Goal: Transaction & Acquisition: Obtain resource

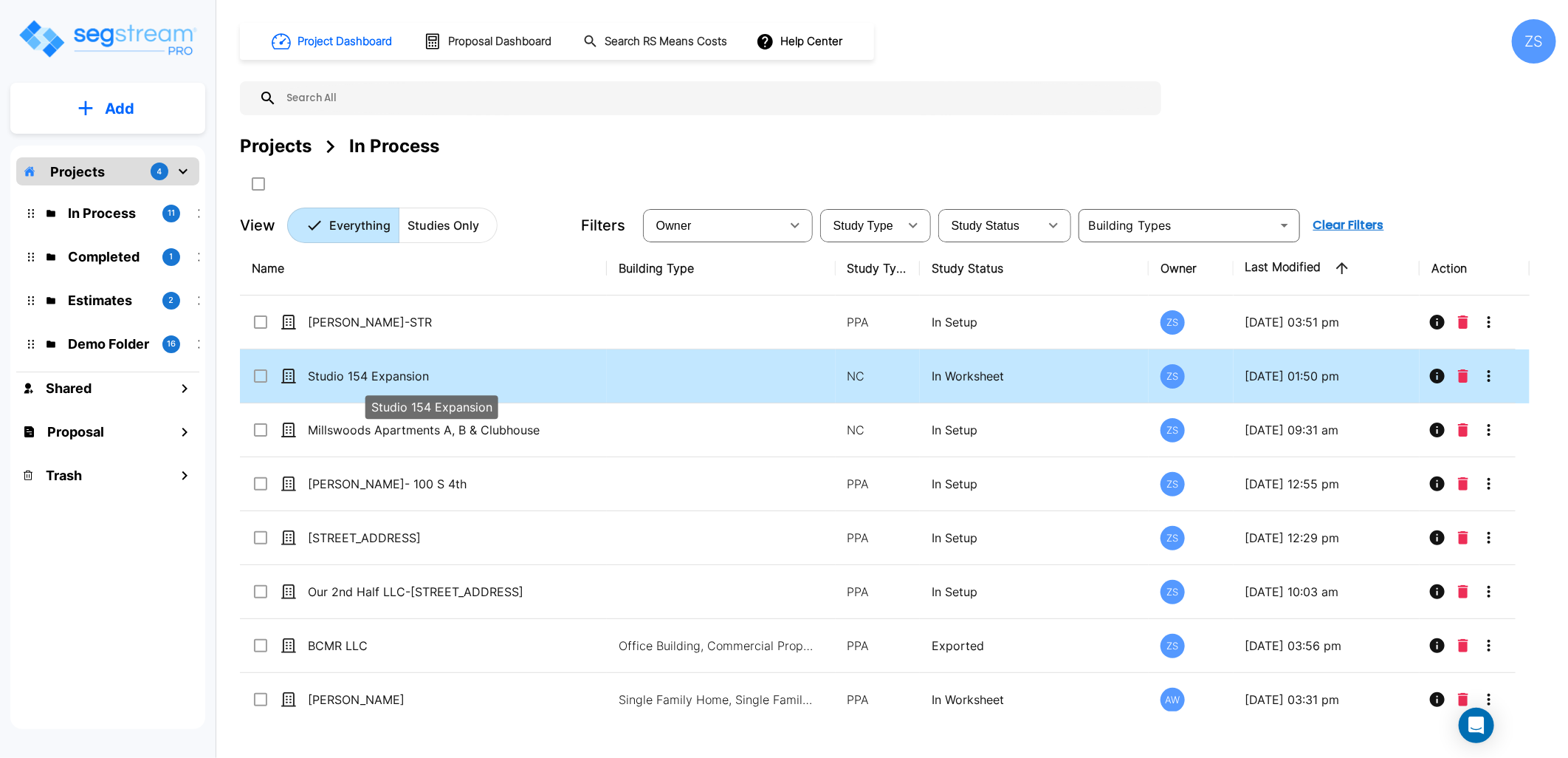
click at [492, 367] on p "Studio 154 Expansion" at bounding box center [430, 376] width 246 height 18
checkbox input "true"
click at [492, 367] on p "Studio 154 Expansion" at bounding box center [430, 376] width 246 height 18
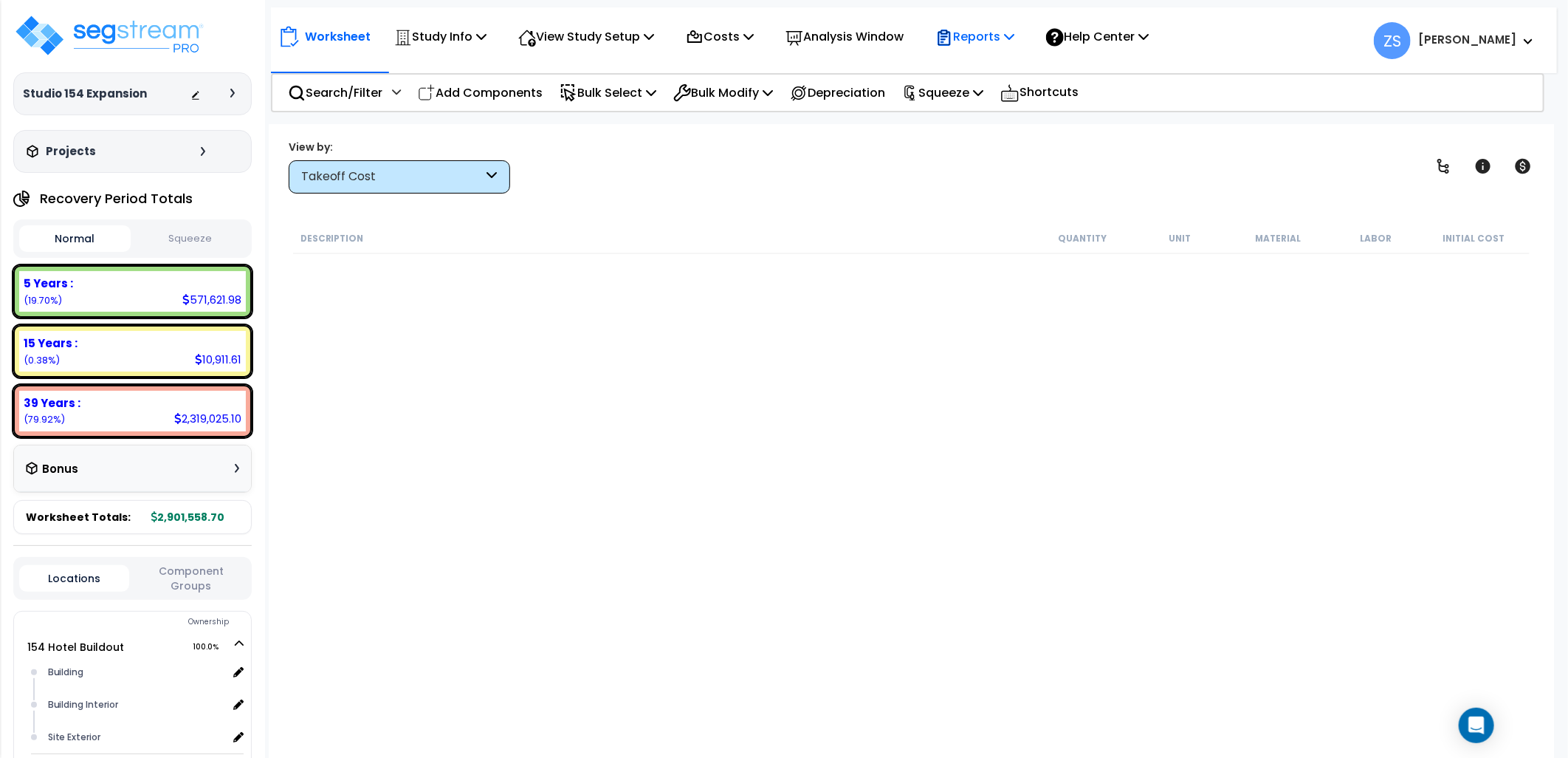
click at [1023, 42] on div "Reports Get Report Manage Report Images Manage Report Custom Fields Download Re…" at bounding box center [975, 37] width 95 height 35
click at [1015, 44] on p "Reports" at bounding box center [975, 37] width 79 height 20
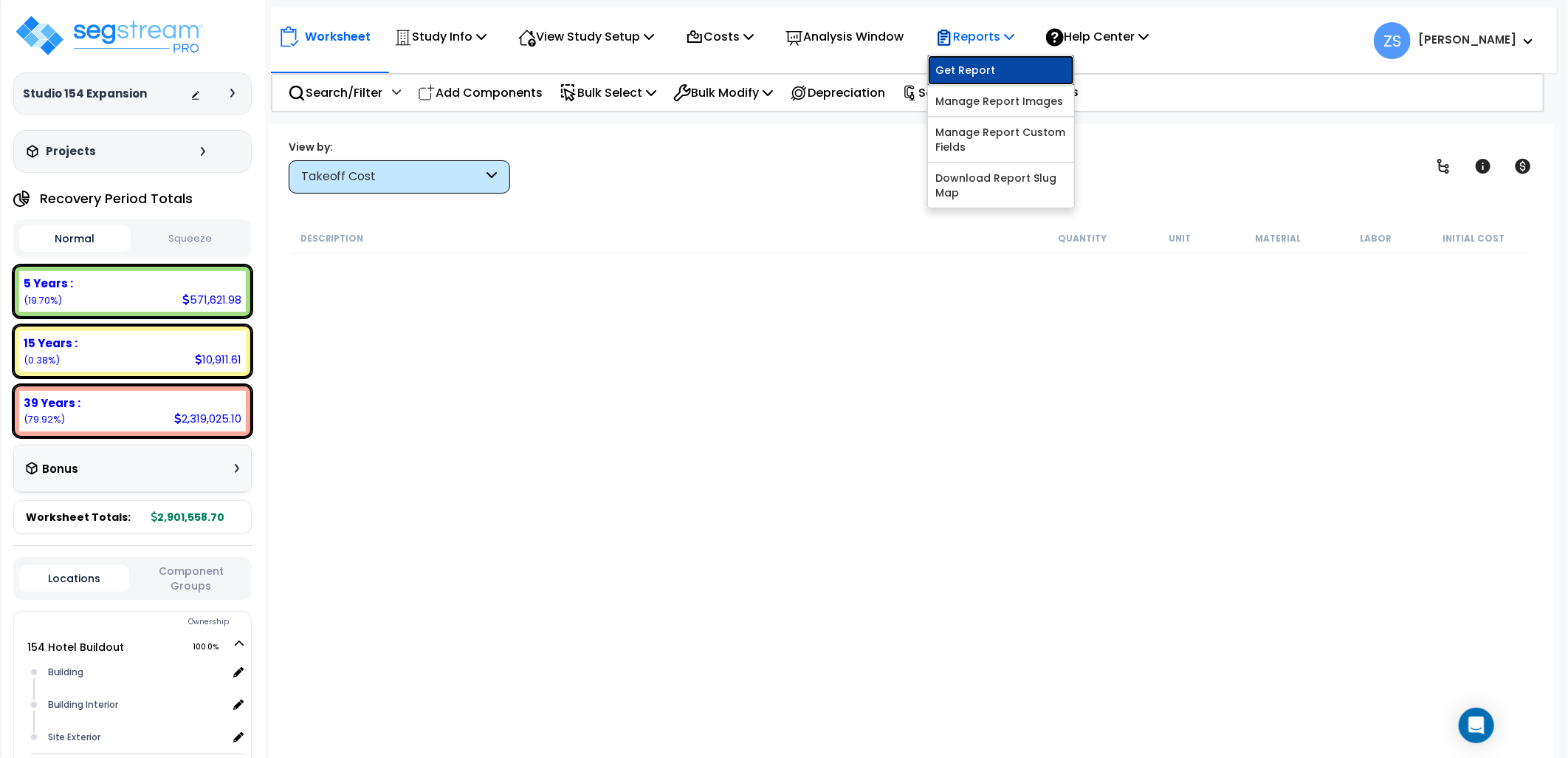
click at [1015, 72] on link "Get Report" at bounding box center [1002, 70] width 146 height 29
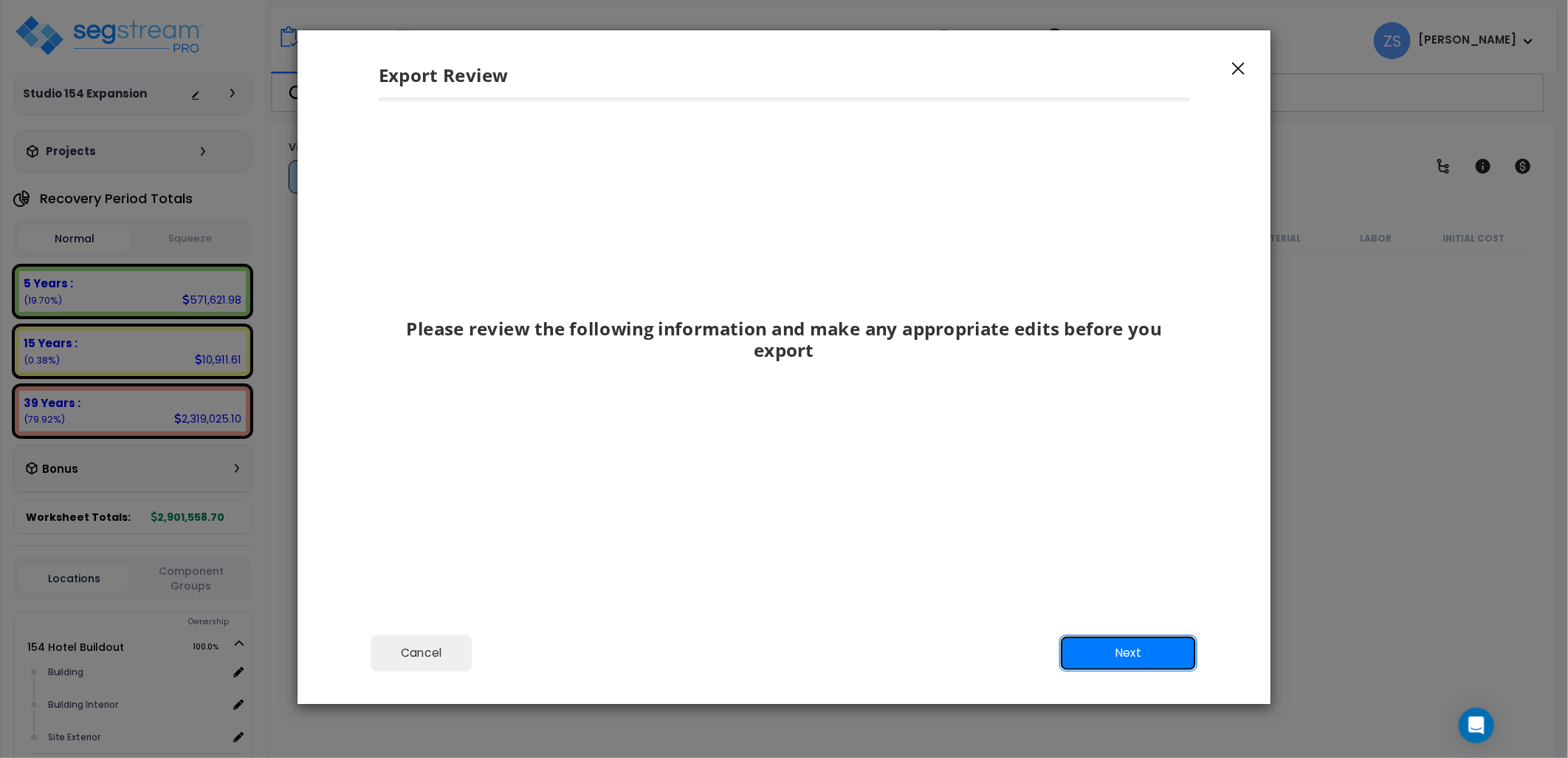
click at [1122, 655] on button "Next" at bounding box center [1129, 652] width 138 height 37
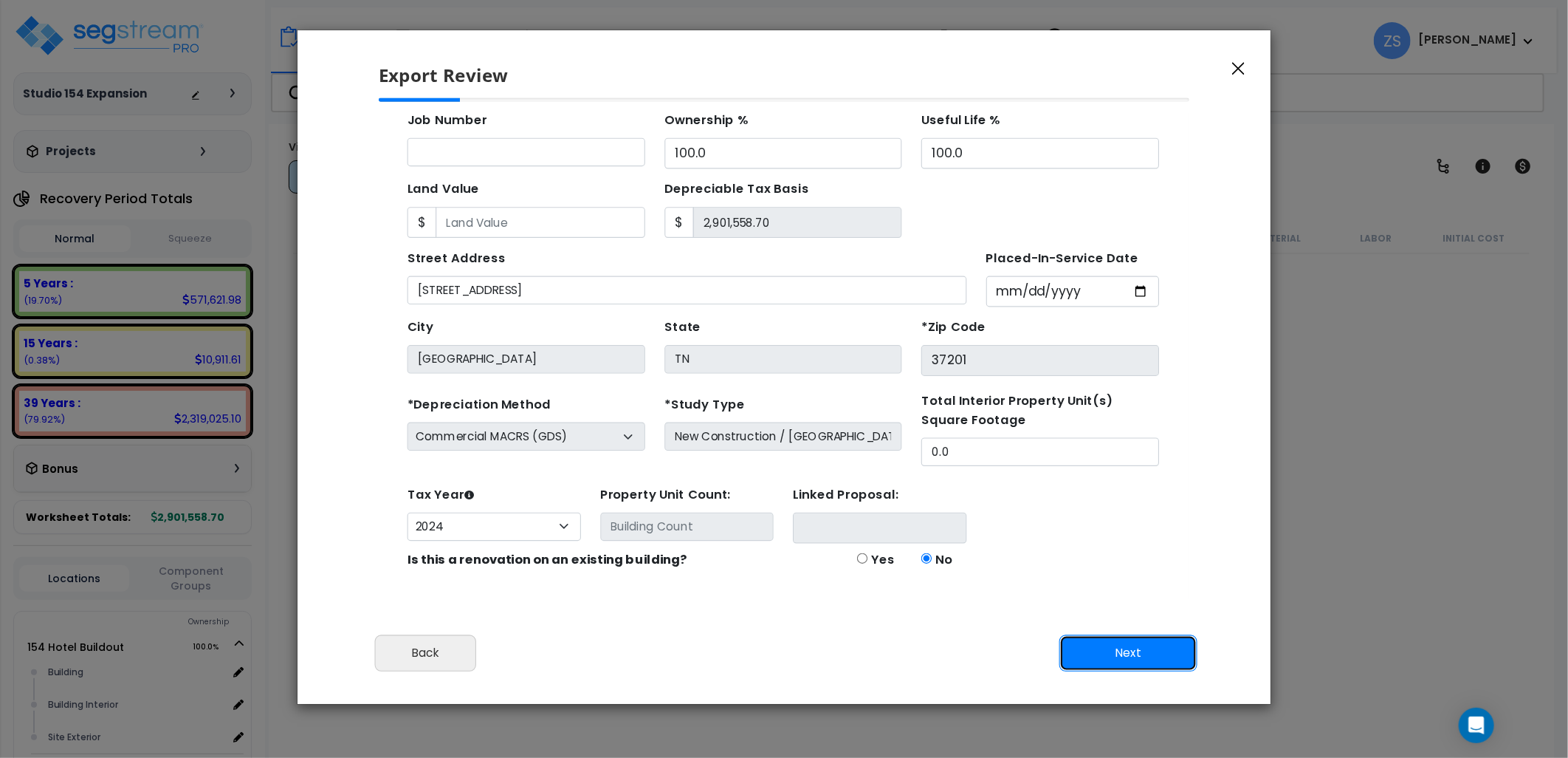
scroll to position [151, 0]
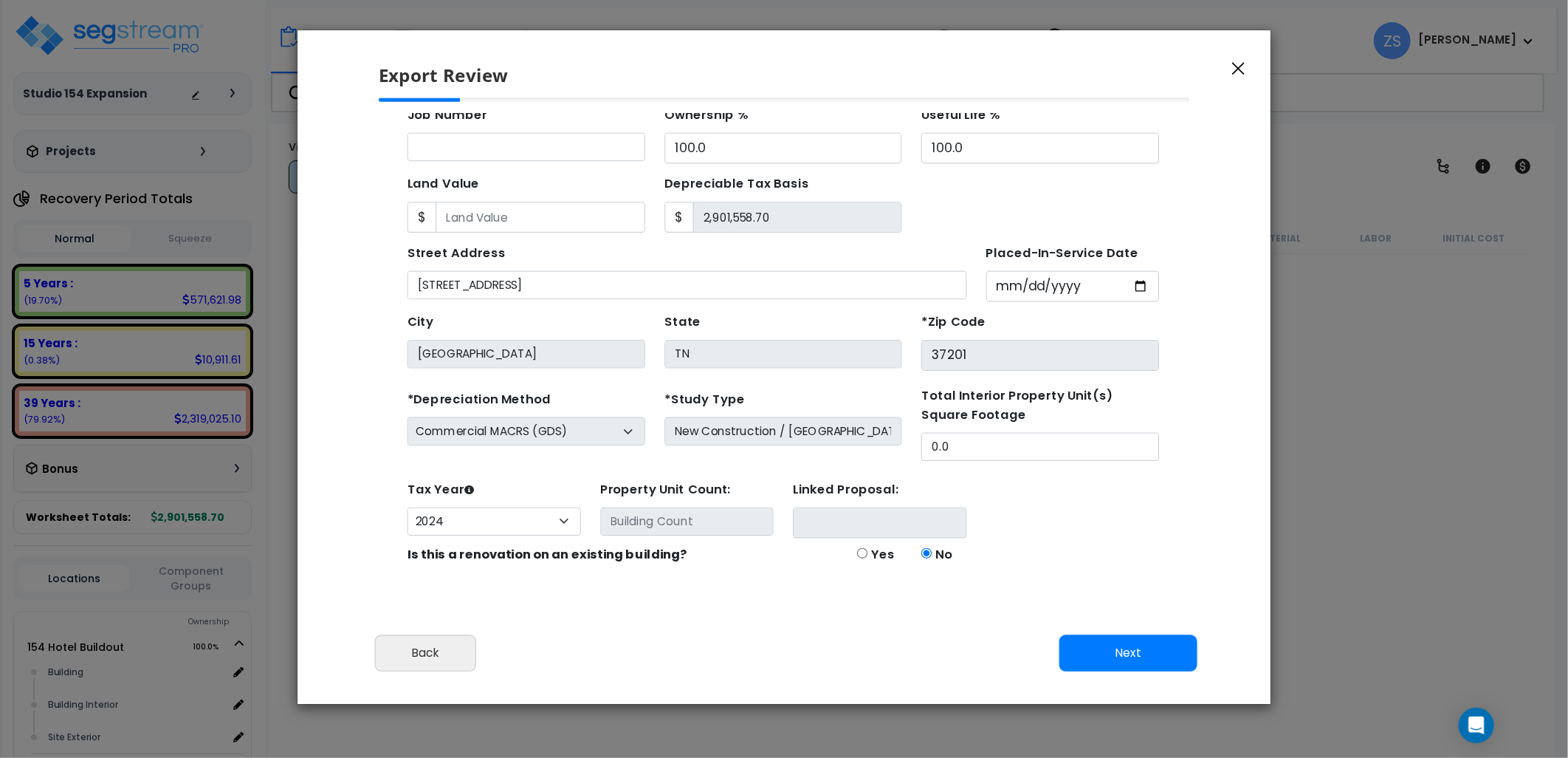
click at [603, 403] on div "Commercial MACRS (GDS) Residential Rental MACRS (GDS) Commercial MACRS (GDS) QIP" at bounding box center [513, 402] width 216 height 26
click at [1246, 70] on button "button" at bounding box center [1238, 68] width 22 height 18
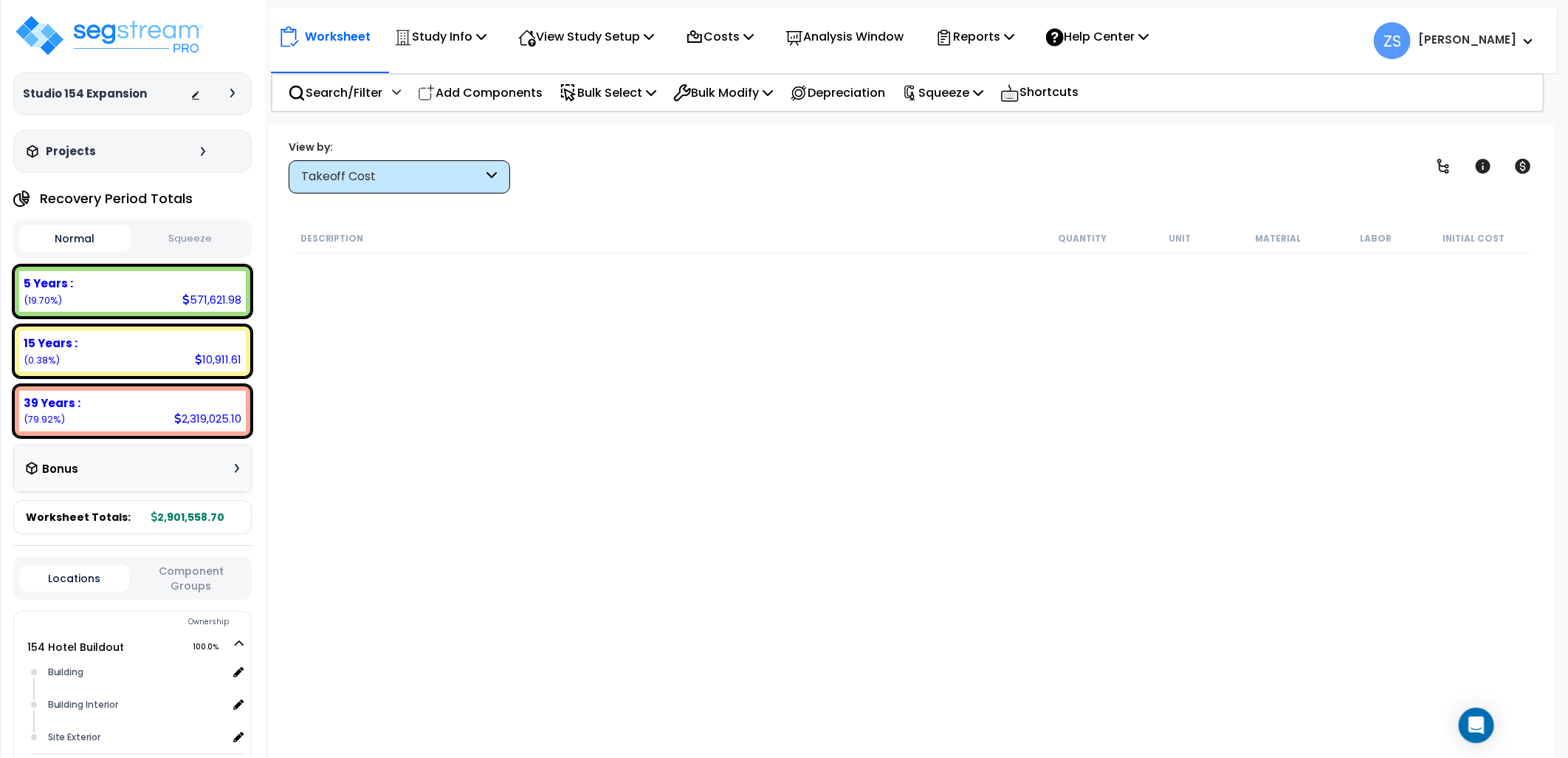
scroll to position [0, 0]
click at [491, 40] on div "Study Info Study Setup Add Property Unit Template study Clone study" at bounding box center [440, 37] width 108 height 35
click at [634, 89] on p "Bulk Select" at bounding box center [608, 93] width 97 height 20
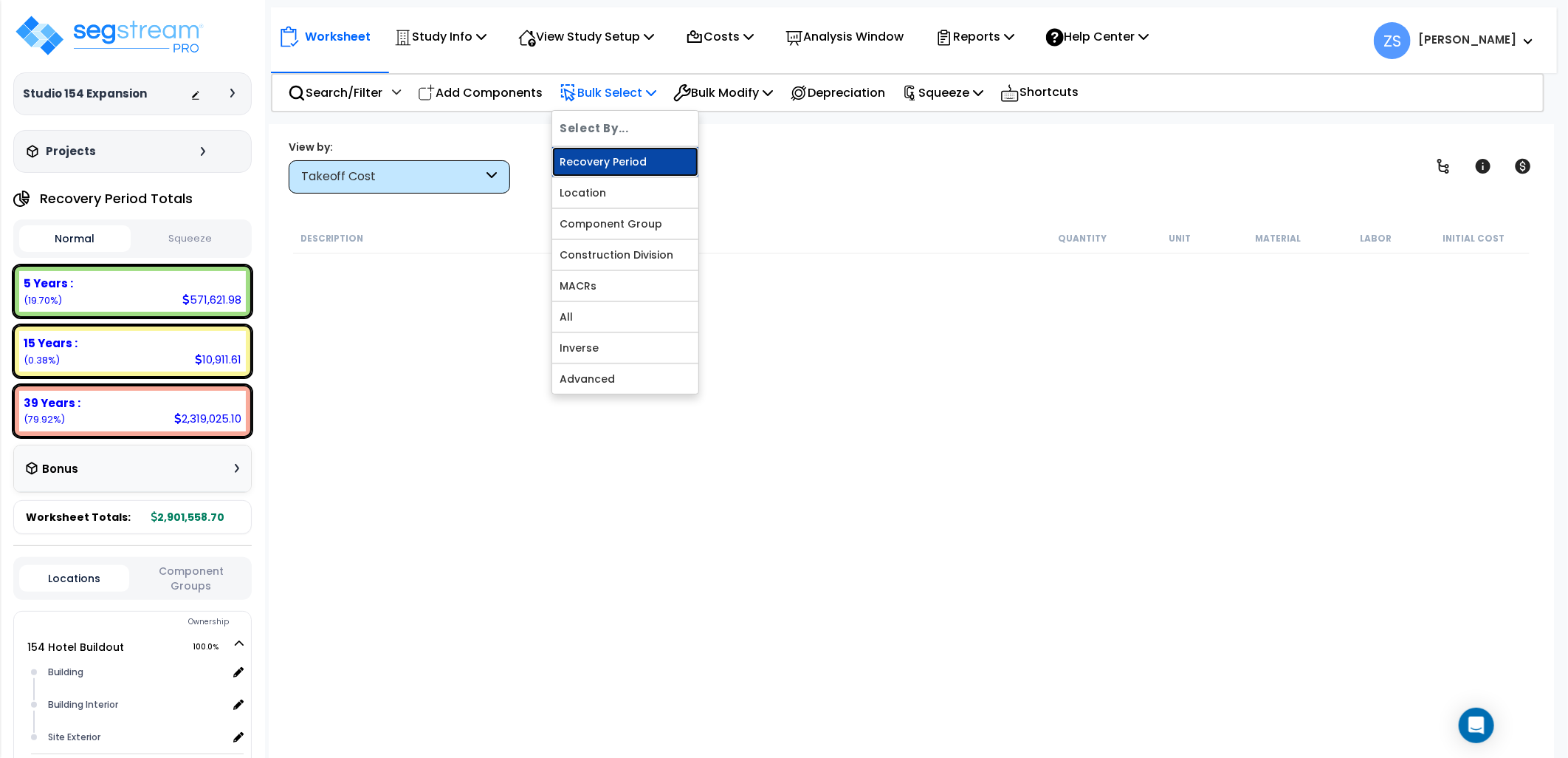
click at [623, 157] on link "Recovery Period" at bounding box center [626, 162] width 146 height 29
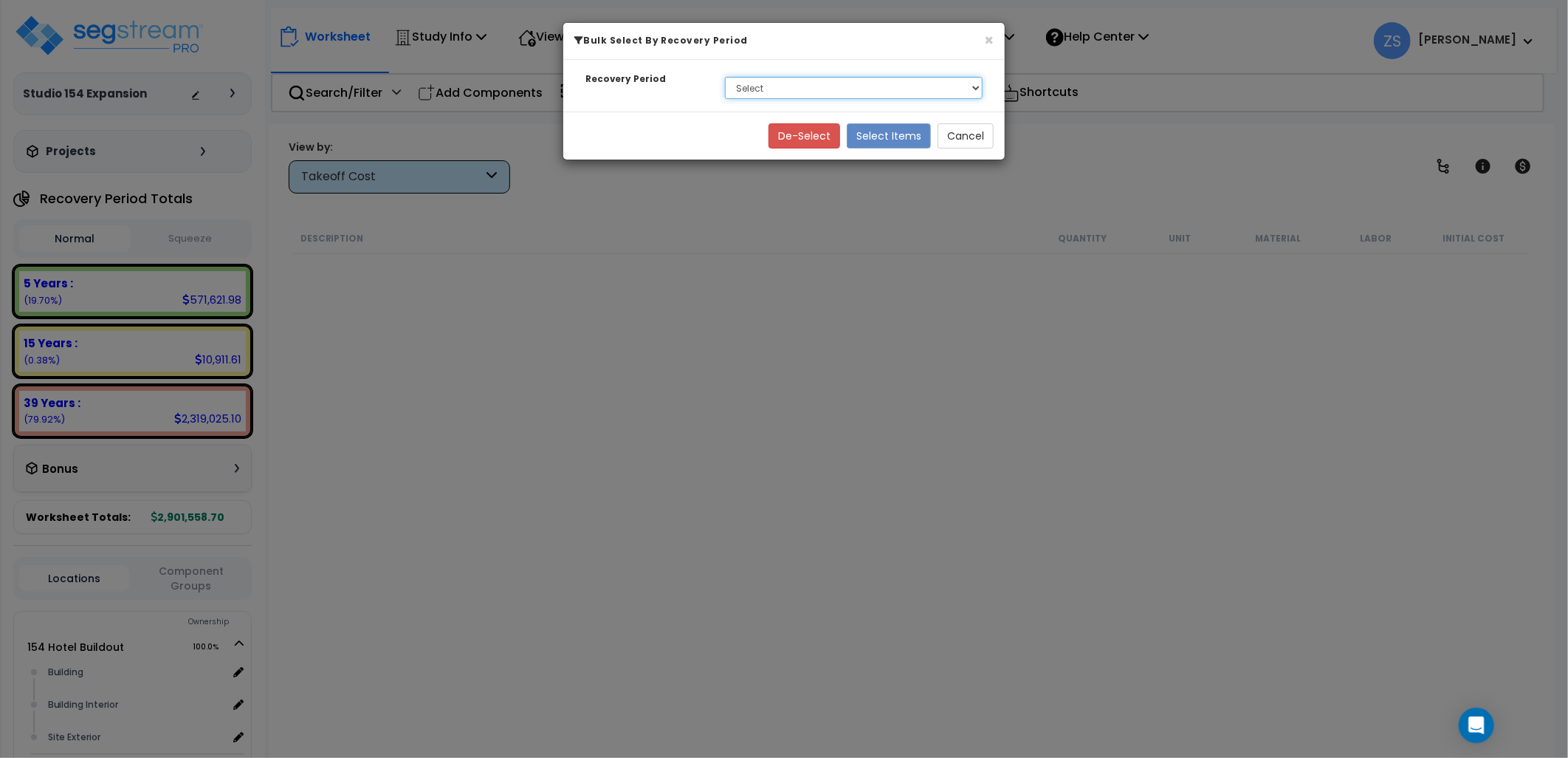
click at [738, 85] on select "Select 5 Years 15 Years 39 Years Soft Cost" at bounding box center [854, 87] width 258 height 22
select select "39Y"
click at [725, 77] on select "Select 5 Years 15 Years 39 Years Soft Cost" at bounding box center [854, 87] width 258 height 22
click at [903, 128] on button "Select Items" at bounding box center [889, 136] width 84 height 25
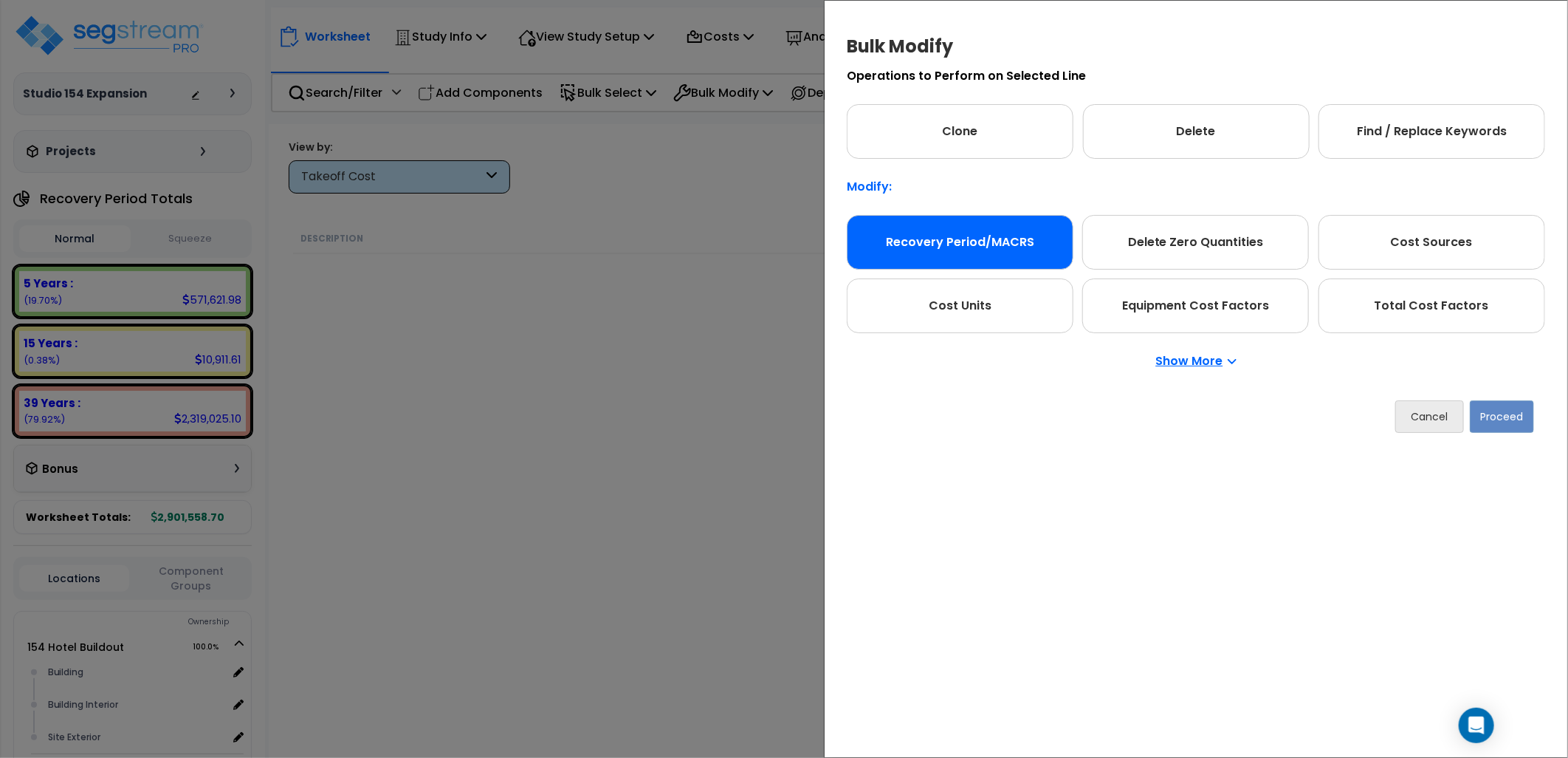
click at [942, 231] on div "Recovery Period/MACRS" at bounding box center [960, 242] width 227 height 55
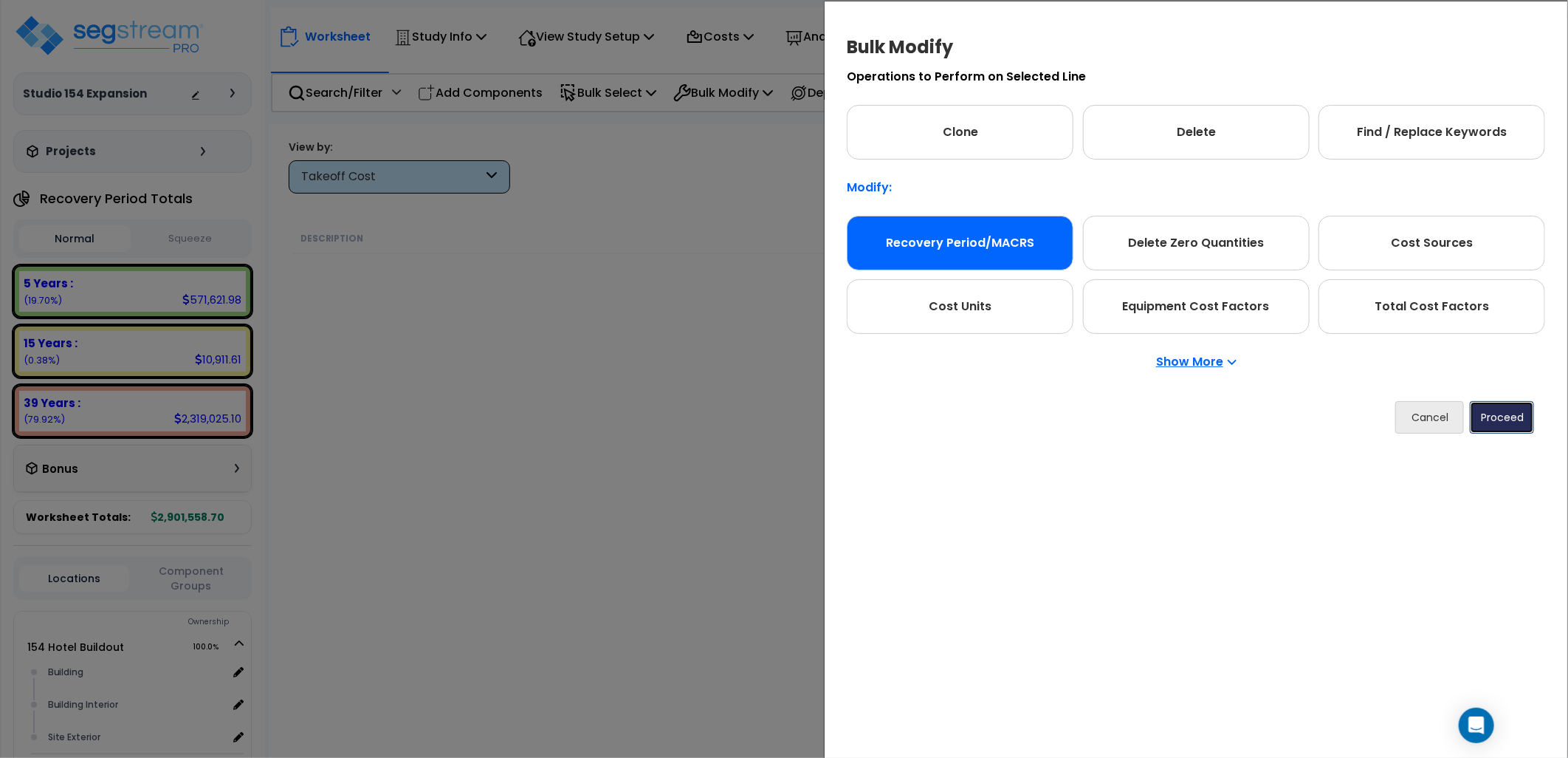
click at [1522, 422] on button "Proceed" at bounding box center [1502, 418] width 64 height 33
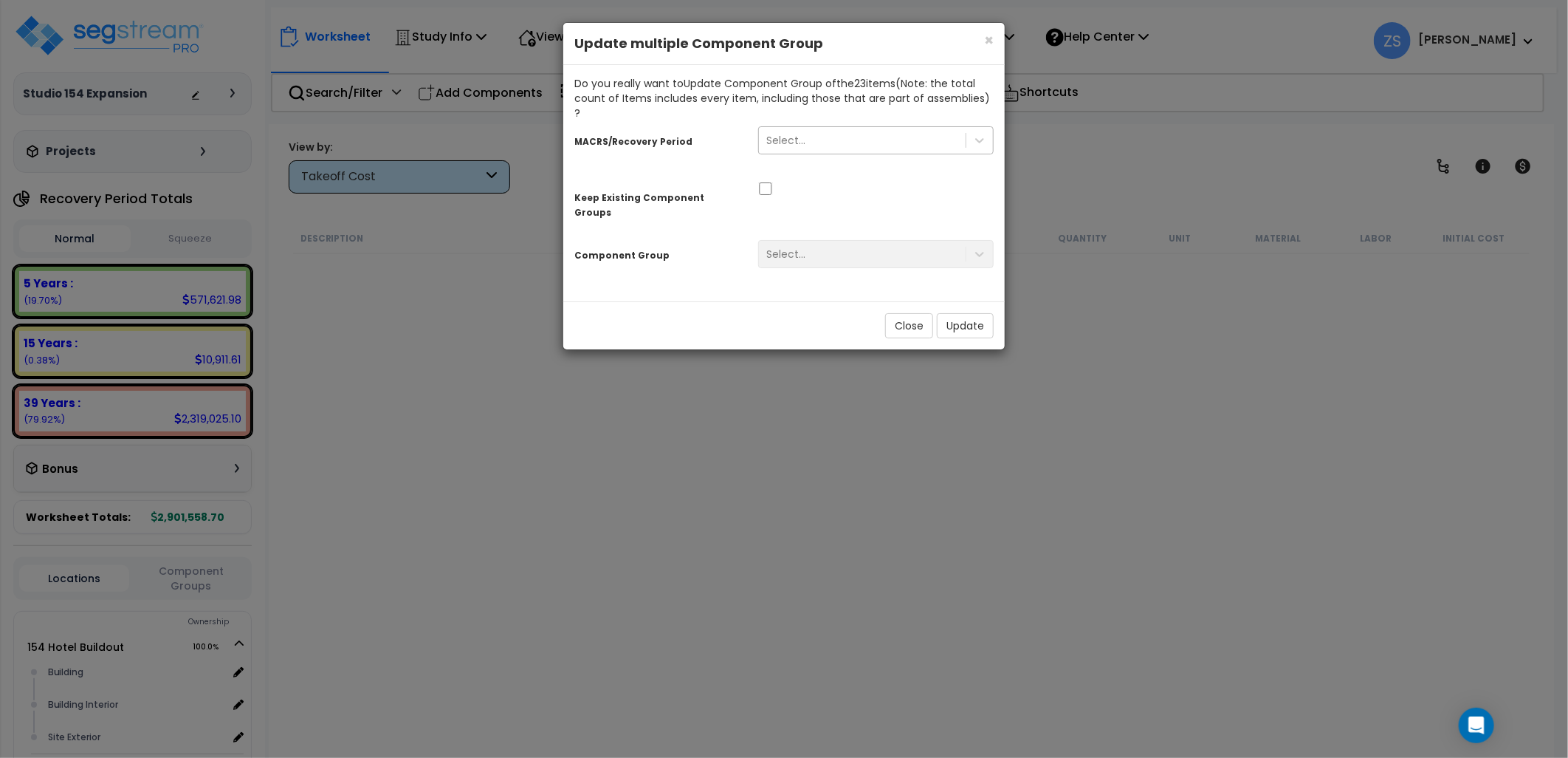
click at [812, 129] on div "Select..." at bounding box center [863, 140] width 207 height 24
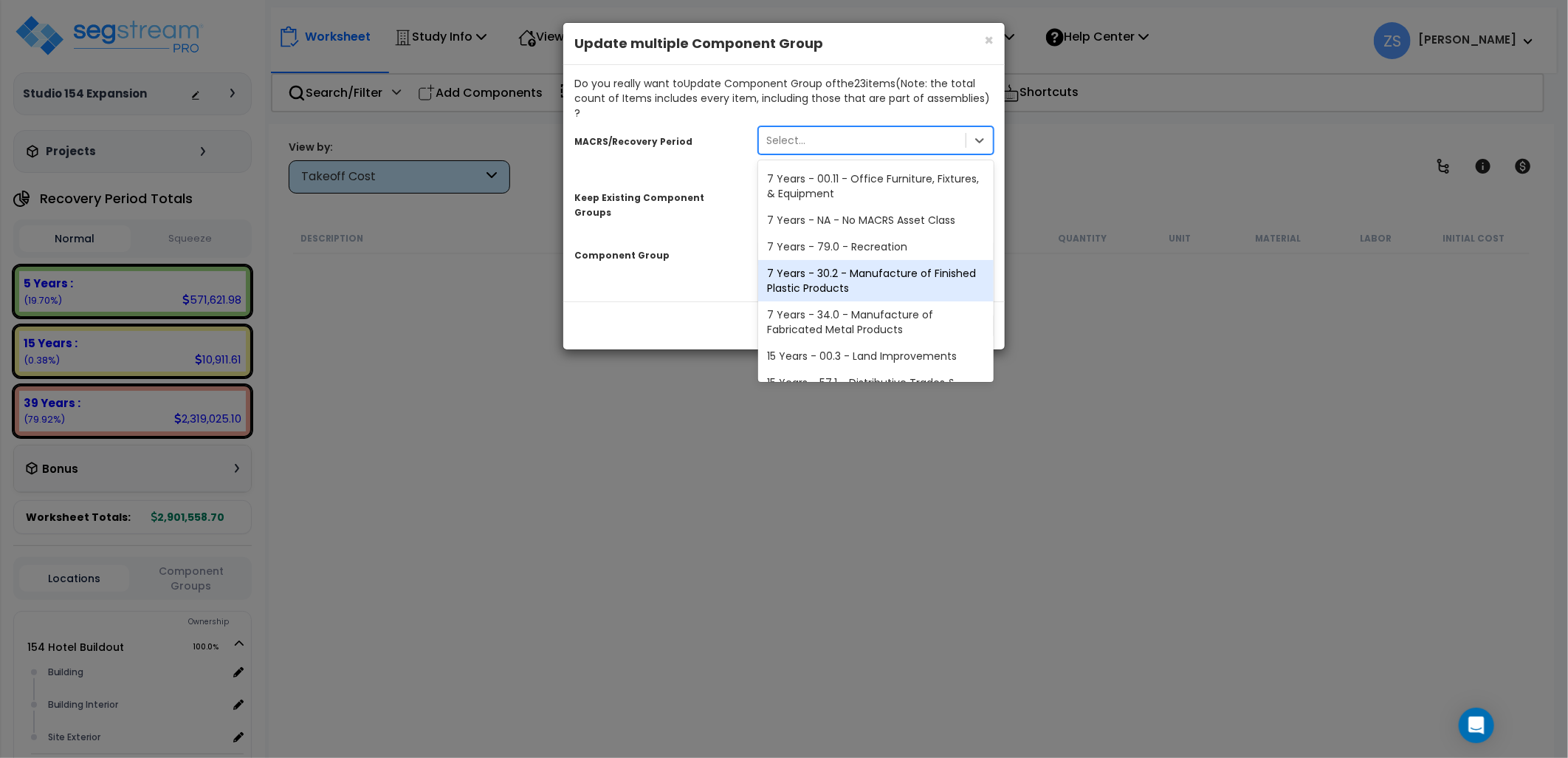
scroll to position [233, 0]
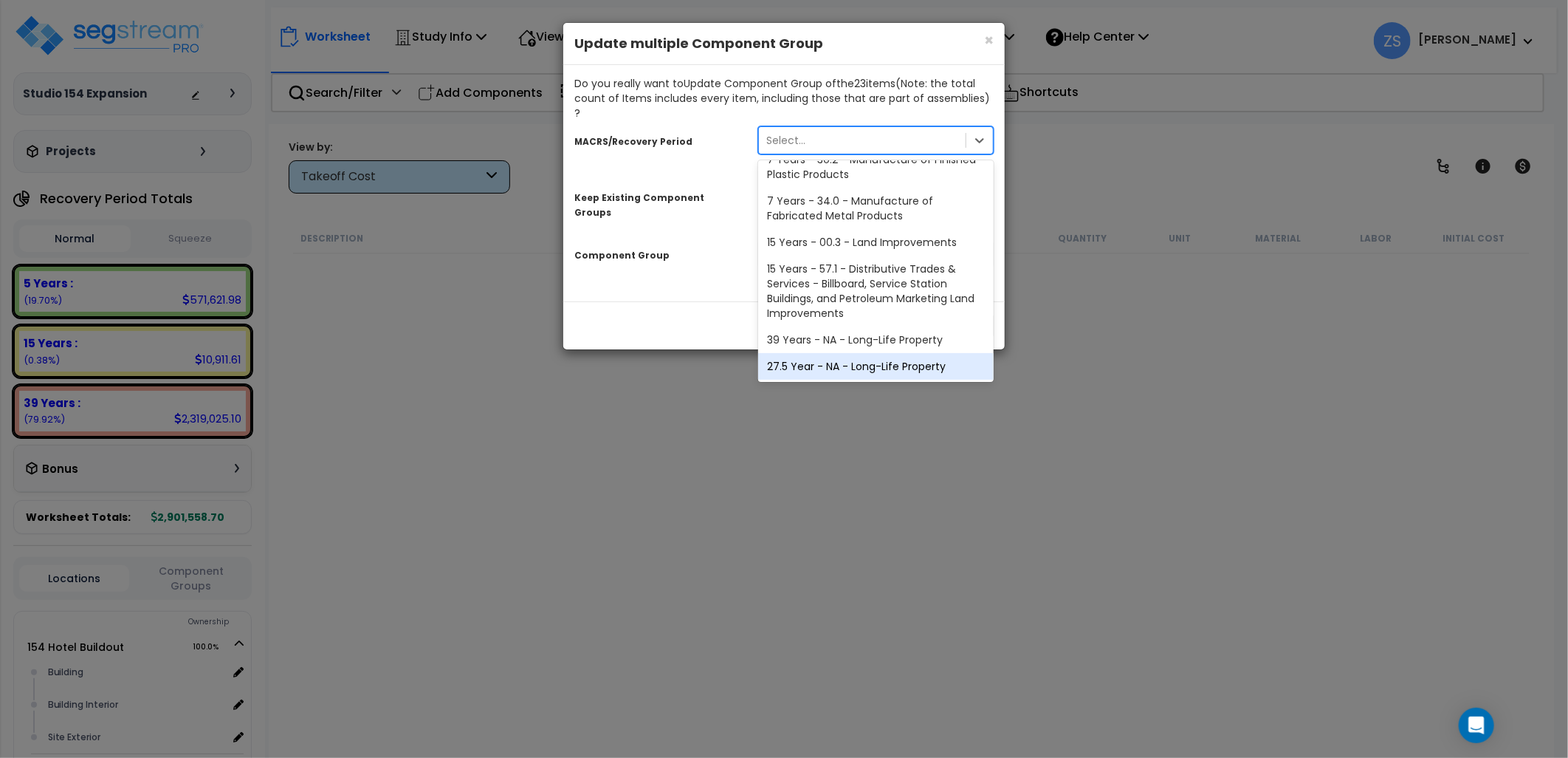
click at [852, 353] on div "27.5 Year - NA - Long-Life Property" at bounding box center [876, 366] width 235 height 27
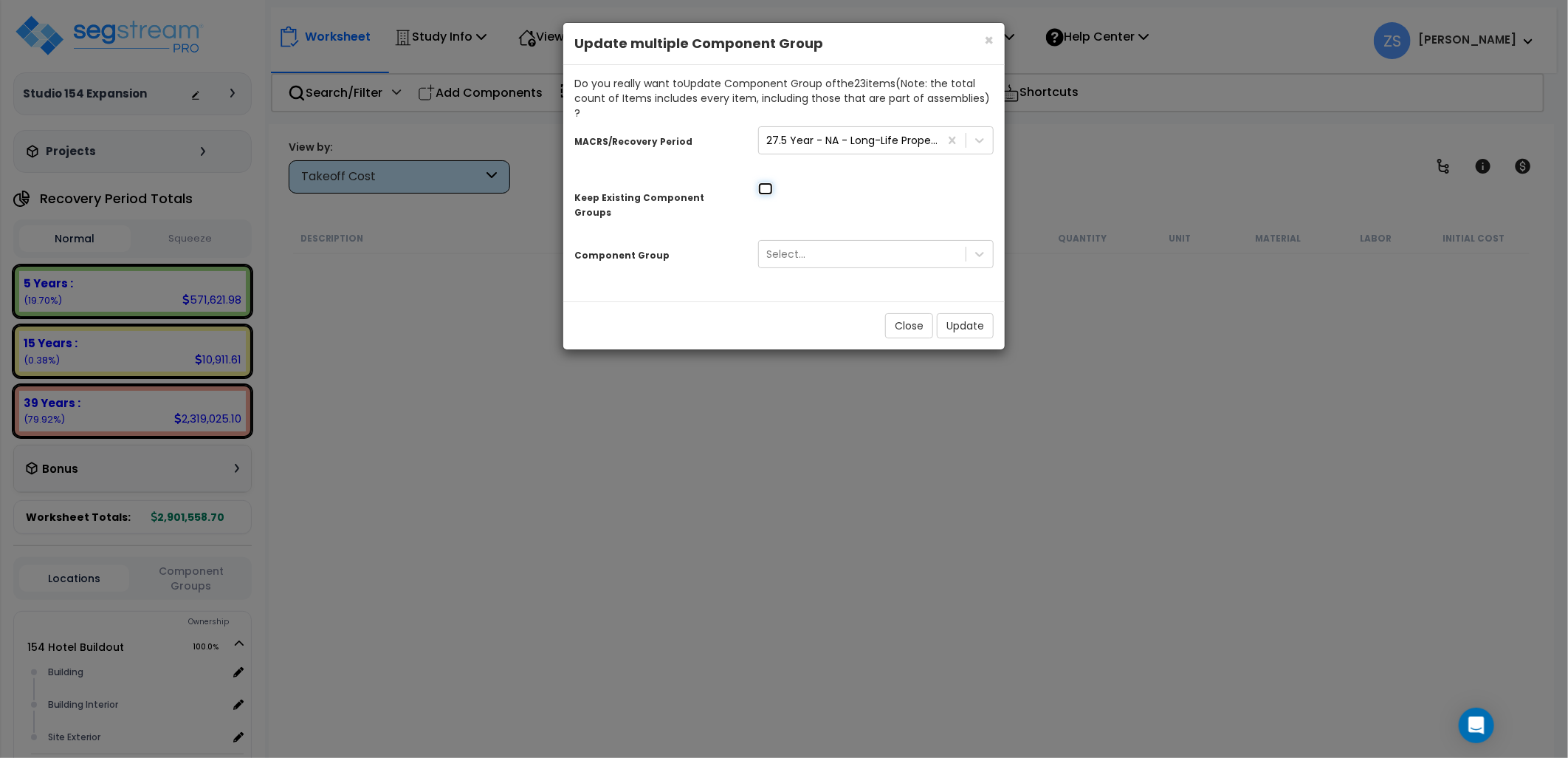
click at [771, 182] on input "checkbox" at bounding box center [766, 188] width 15 height 12
checkbox input "true"
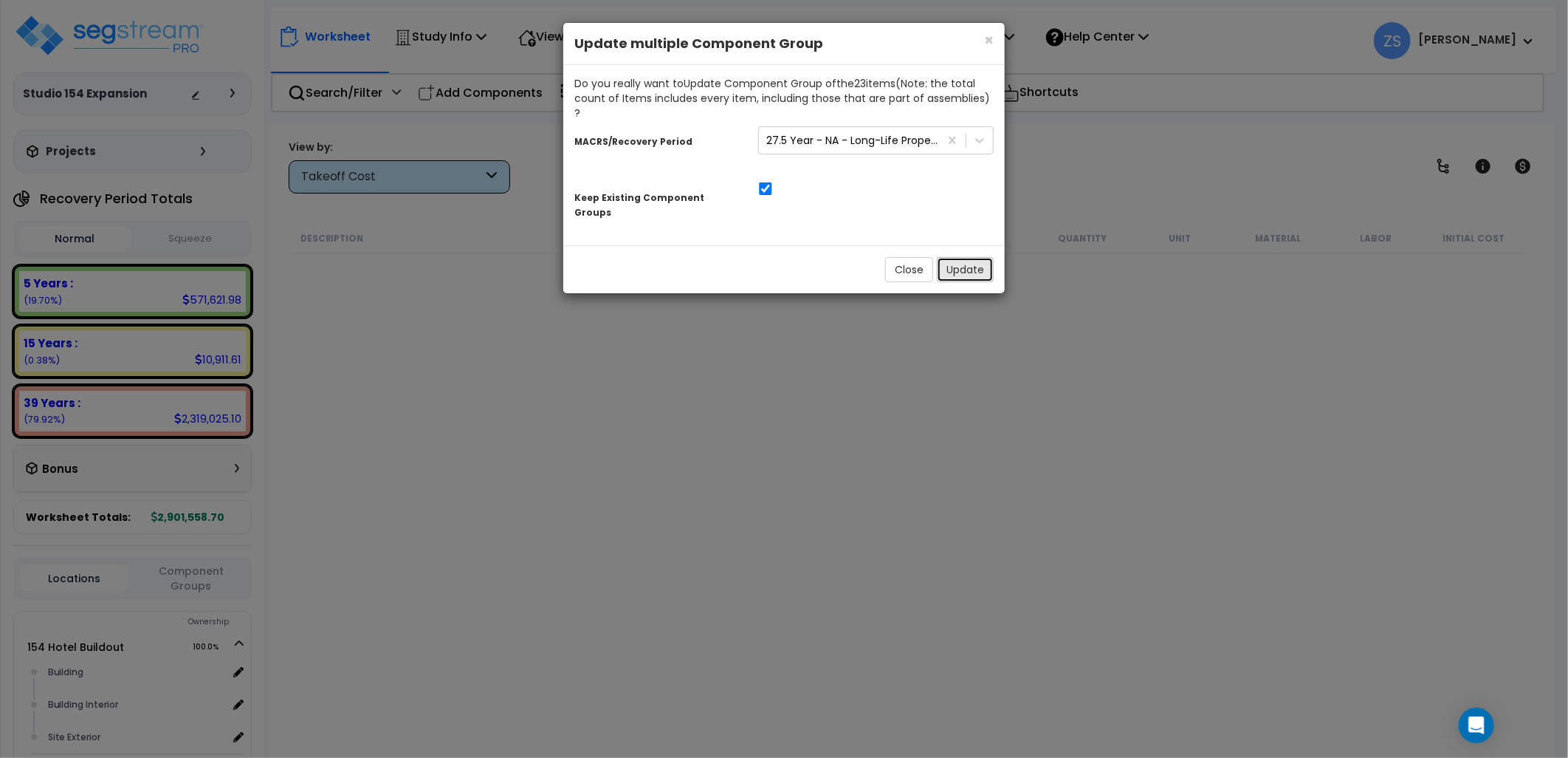
click at [957, 257] on button "Update" at bounding box center [966, 269] width 57 height 25
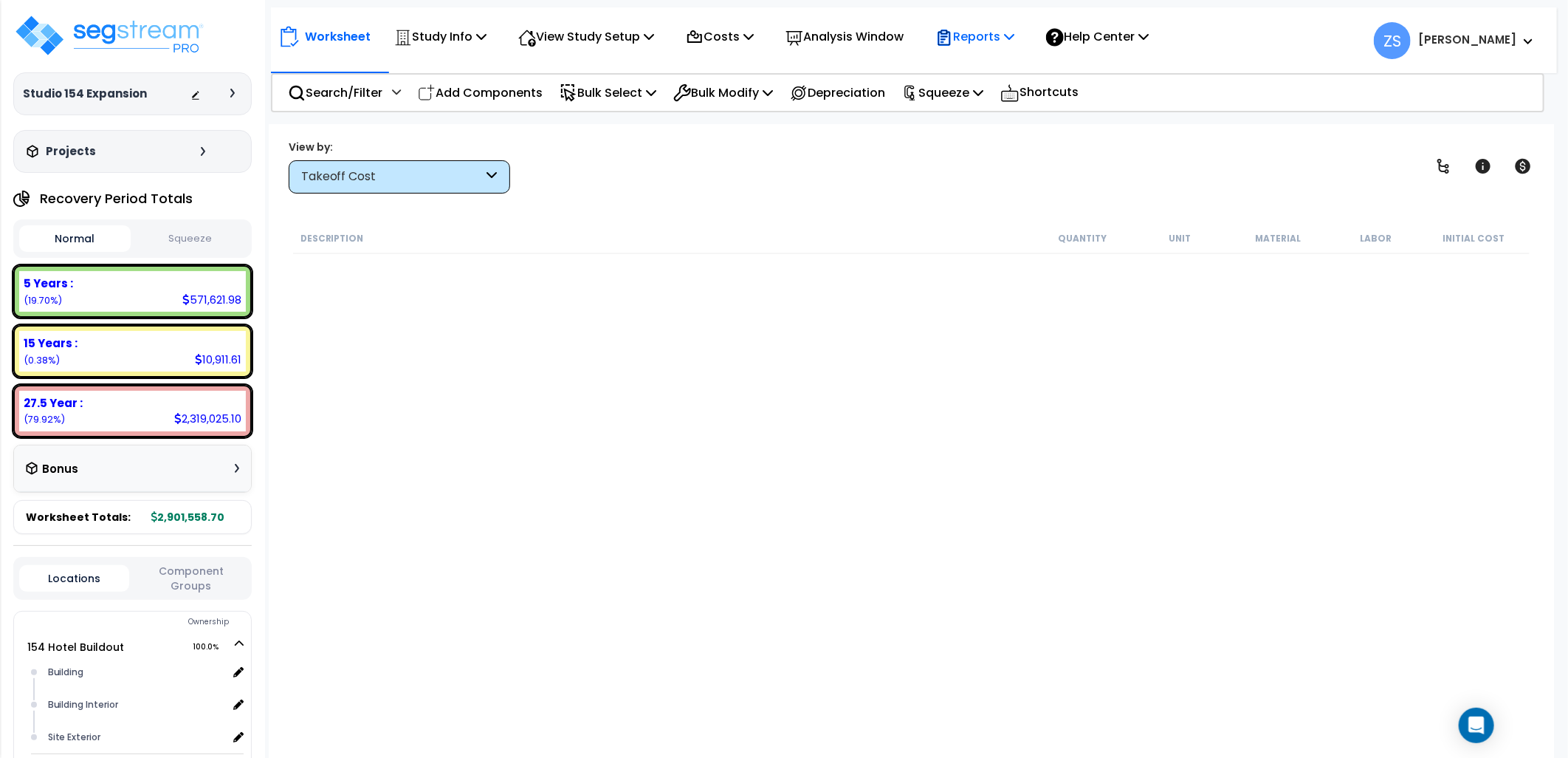
click at [1015, 33] on icon at bounding box center [1009, 36] width 11 height 12
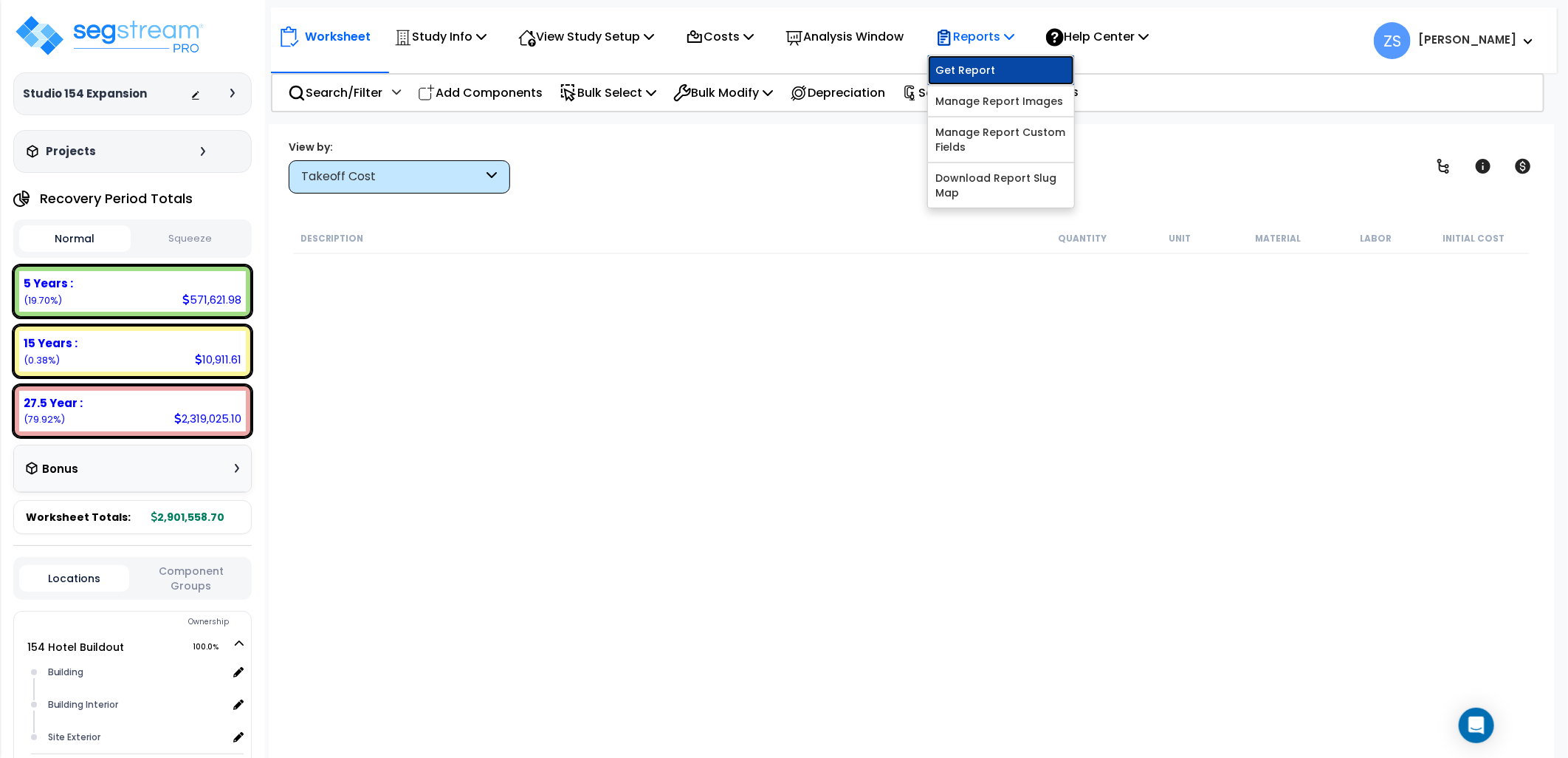
click at [991, 74] on link "Get Report" at bounding box center [1002, 70] width 146 height 29
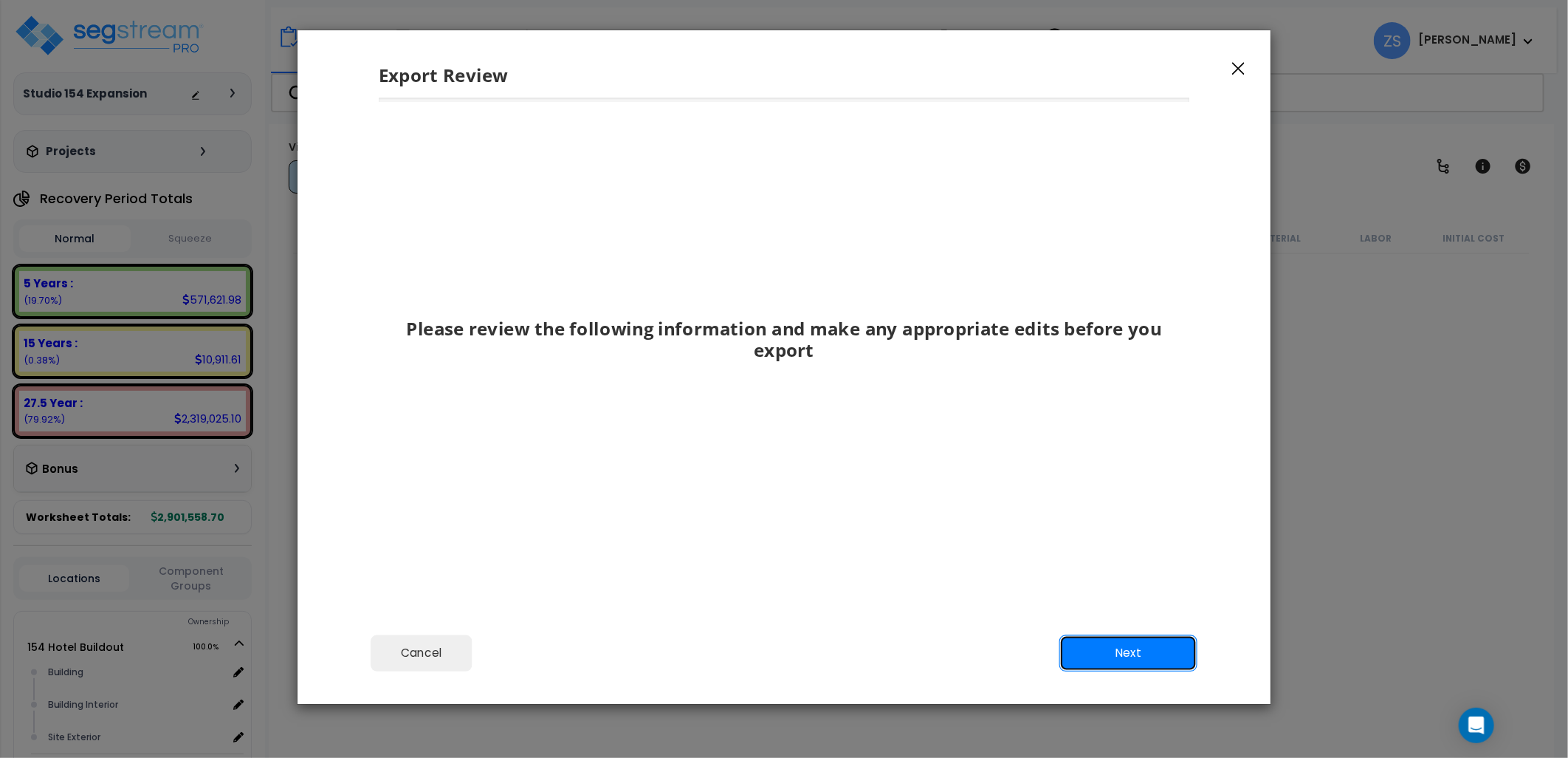
click at [1129, 654] on button "Next" at bounding box center [1129, 652] width 138 height 37
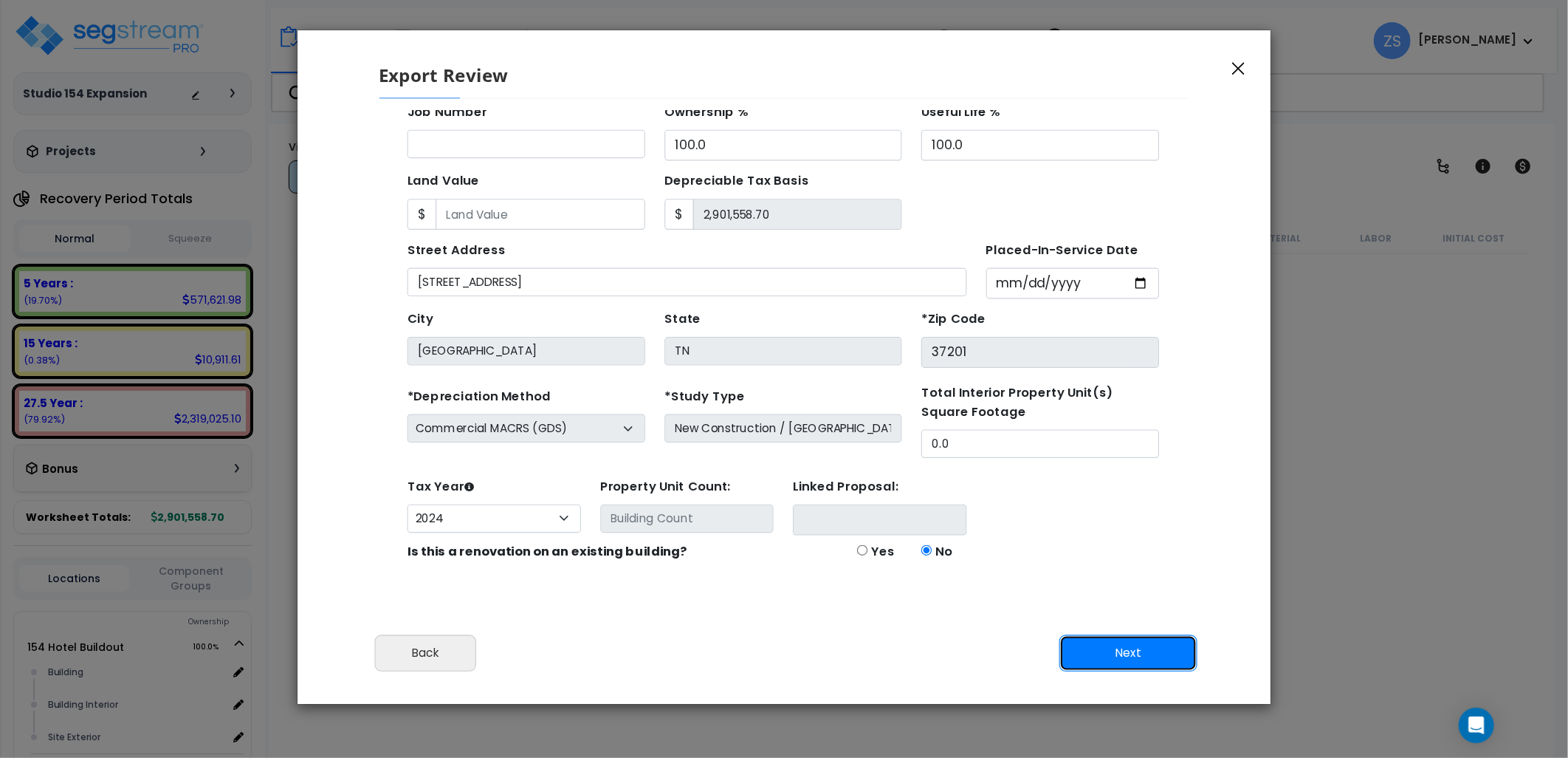
scroll to position [151, 0]
click at [601, 400] on div "Commercial MACRS (GDS) Residential Rental MACRS (GDS) Commercial MACRS (GDS) QIP" at bounding box center [513, 400] width 216 height 26
drag, startPoint x: 601, startPoint y: 400, endPoint x: 586, endPoint y: 408, distance: 17.0
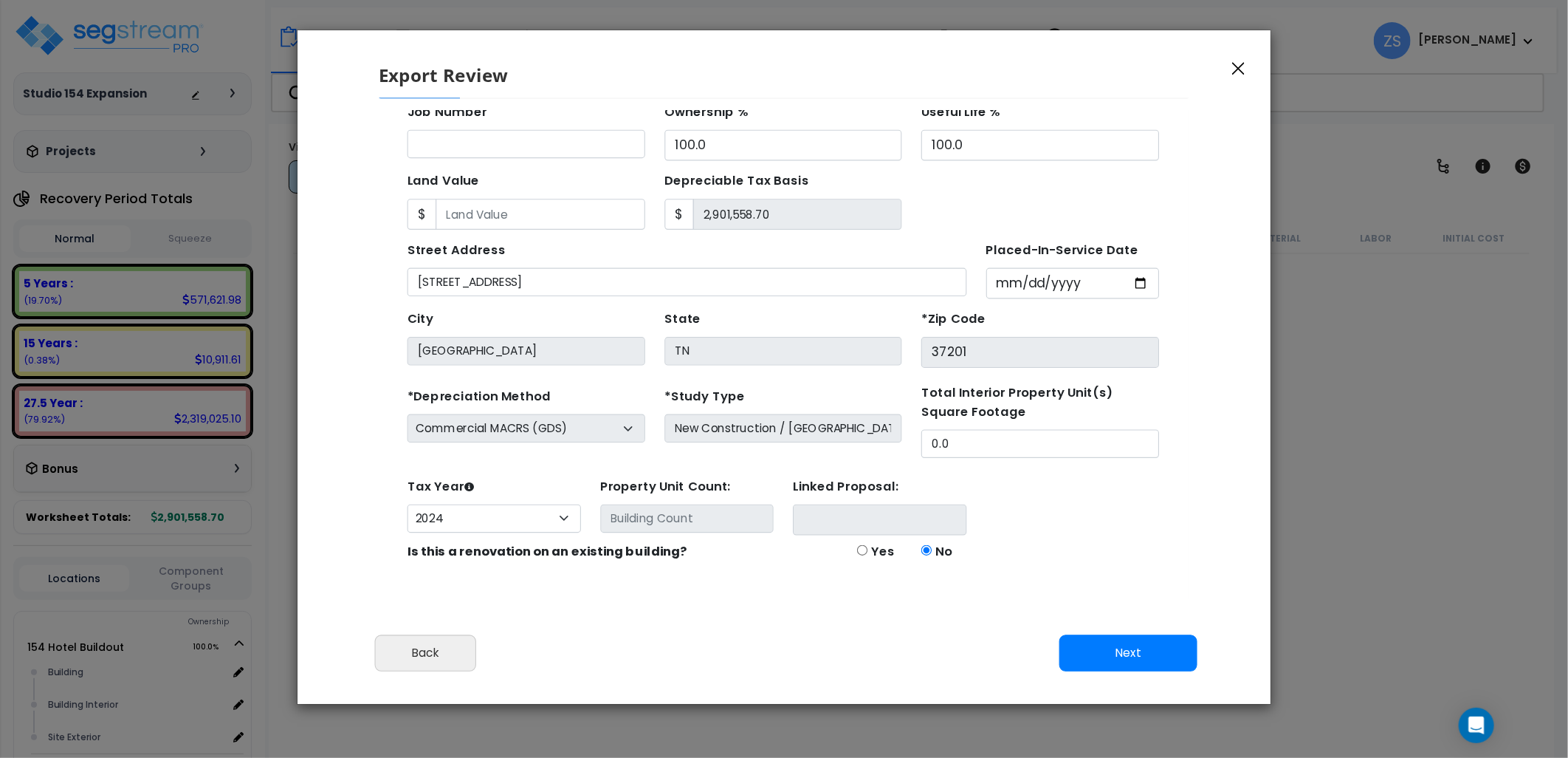
click at [586, 408] on div "Commercial MACRS (GDS) Residential Rental MACRS (GDS) Commercial MACRS (GDS) QIP" at bounding box center [513, 400] width 216 height 26
click at [1105, 649] on button "Next" at bounding box center [1129, 652] width 138 height 37
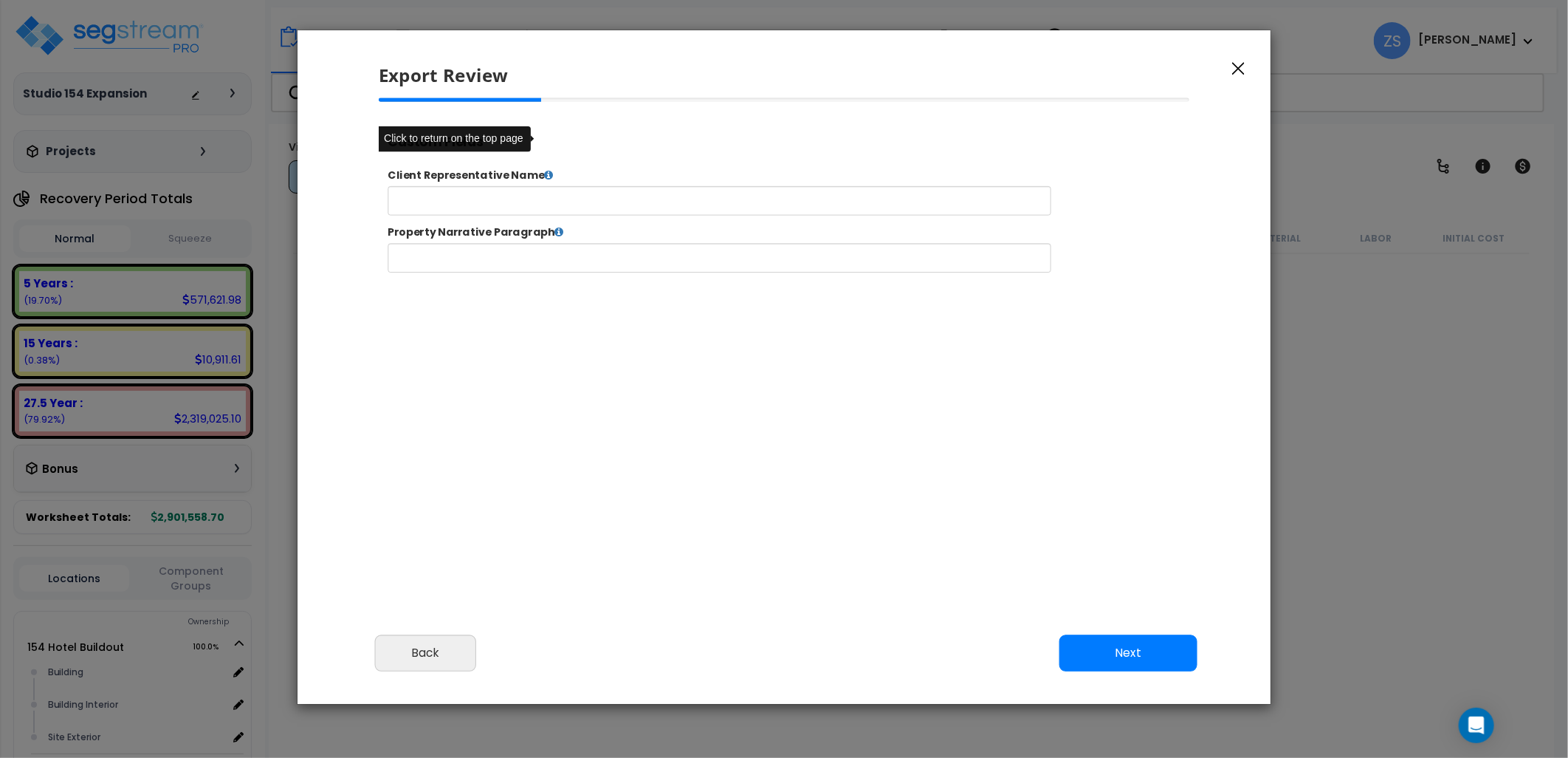
select select "2024"
click at [546, 213] on input "text" at bounding box center [765, 211] width 753 height 33
click at [1129, 647] on button "Next" at bounding box center [1129, 652] width 138 height 37
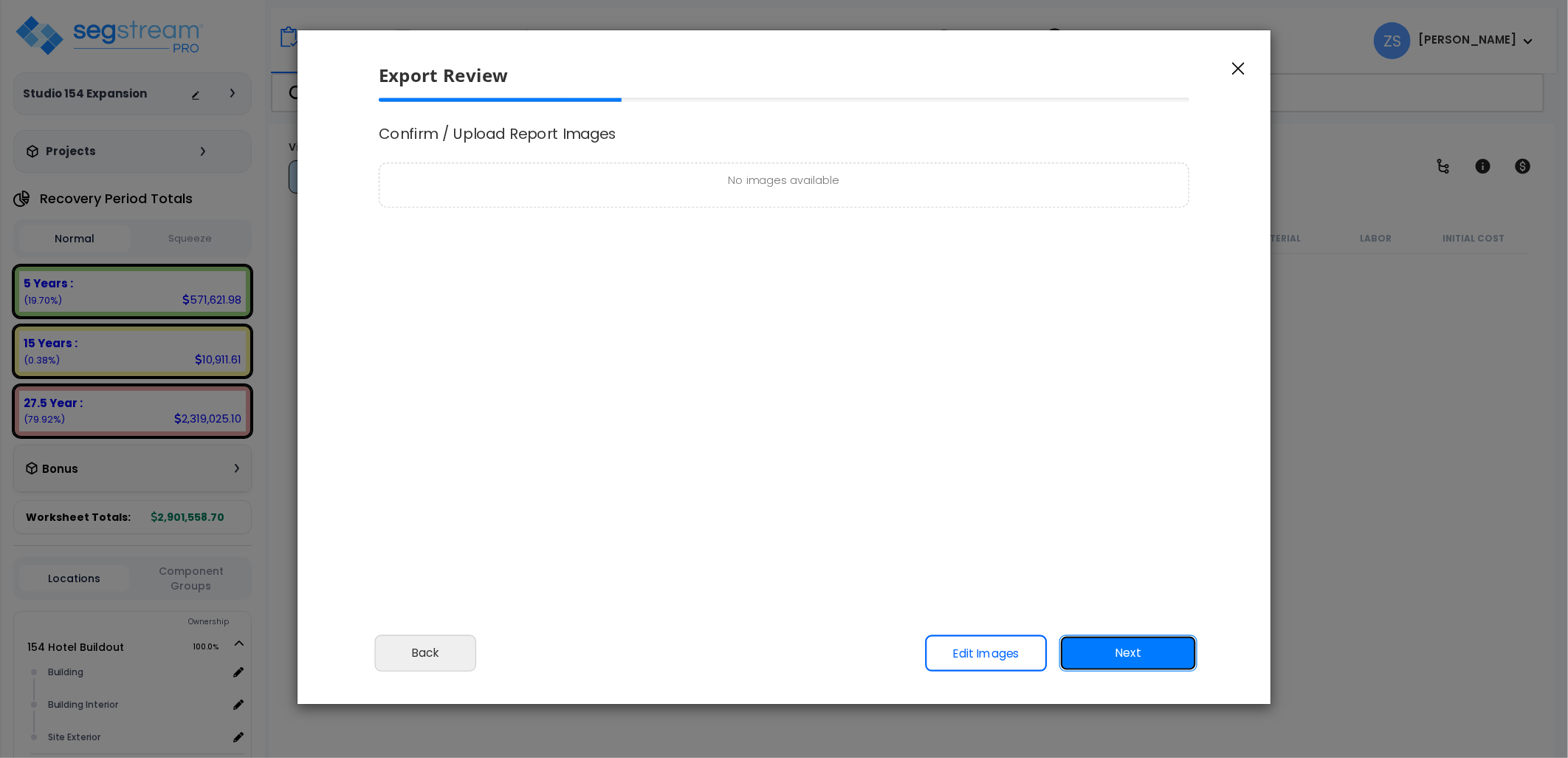
scroll to position [0, 0]
click at [1151, 647] on button "Next" at bounding box center [1129, 652] width 138 height 37
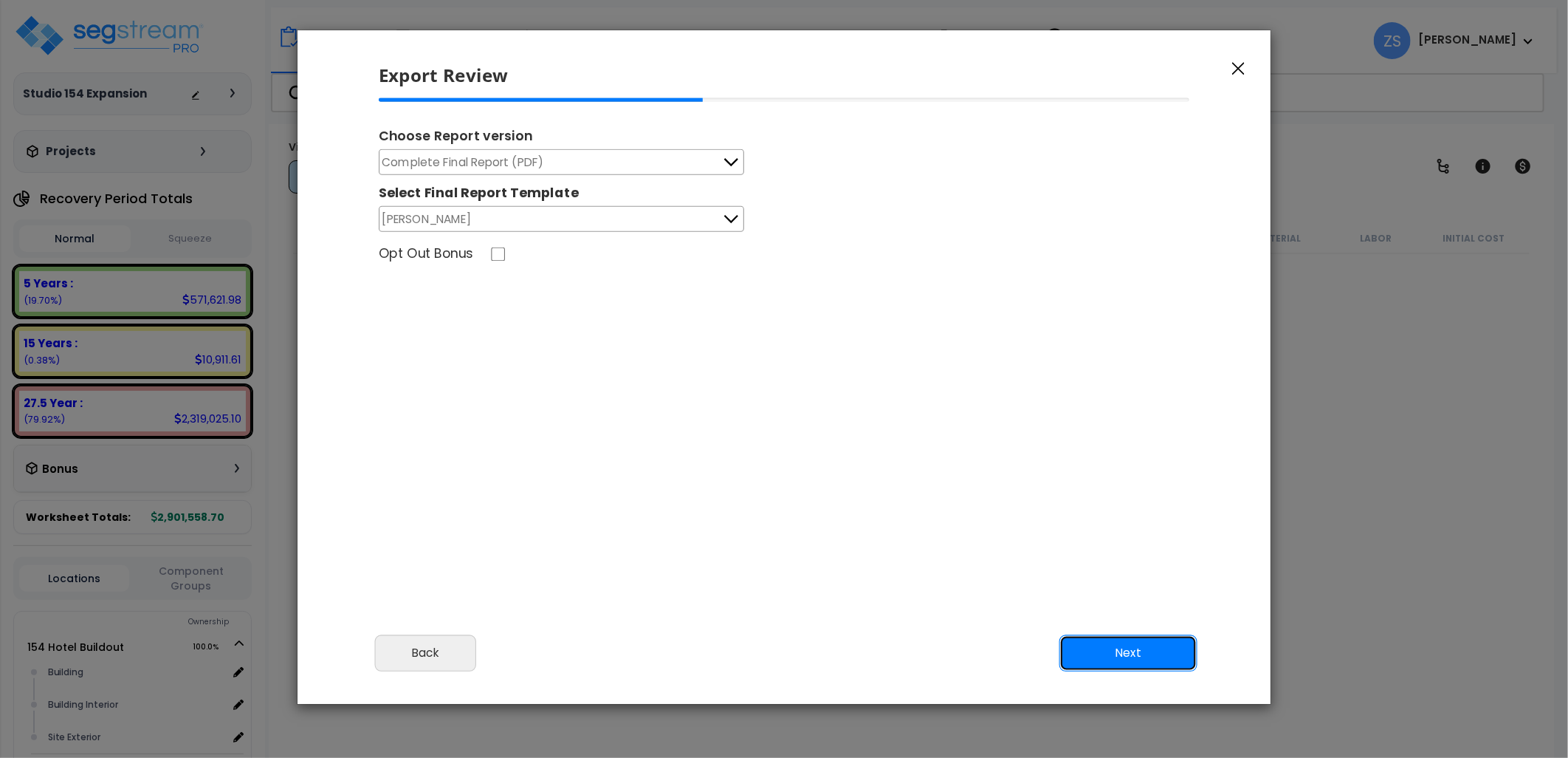
click at [1104, 645] on button "Next" at bounding box center [1129, 652] width 138 height 37
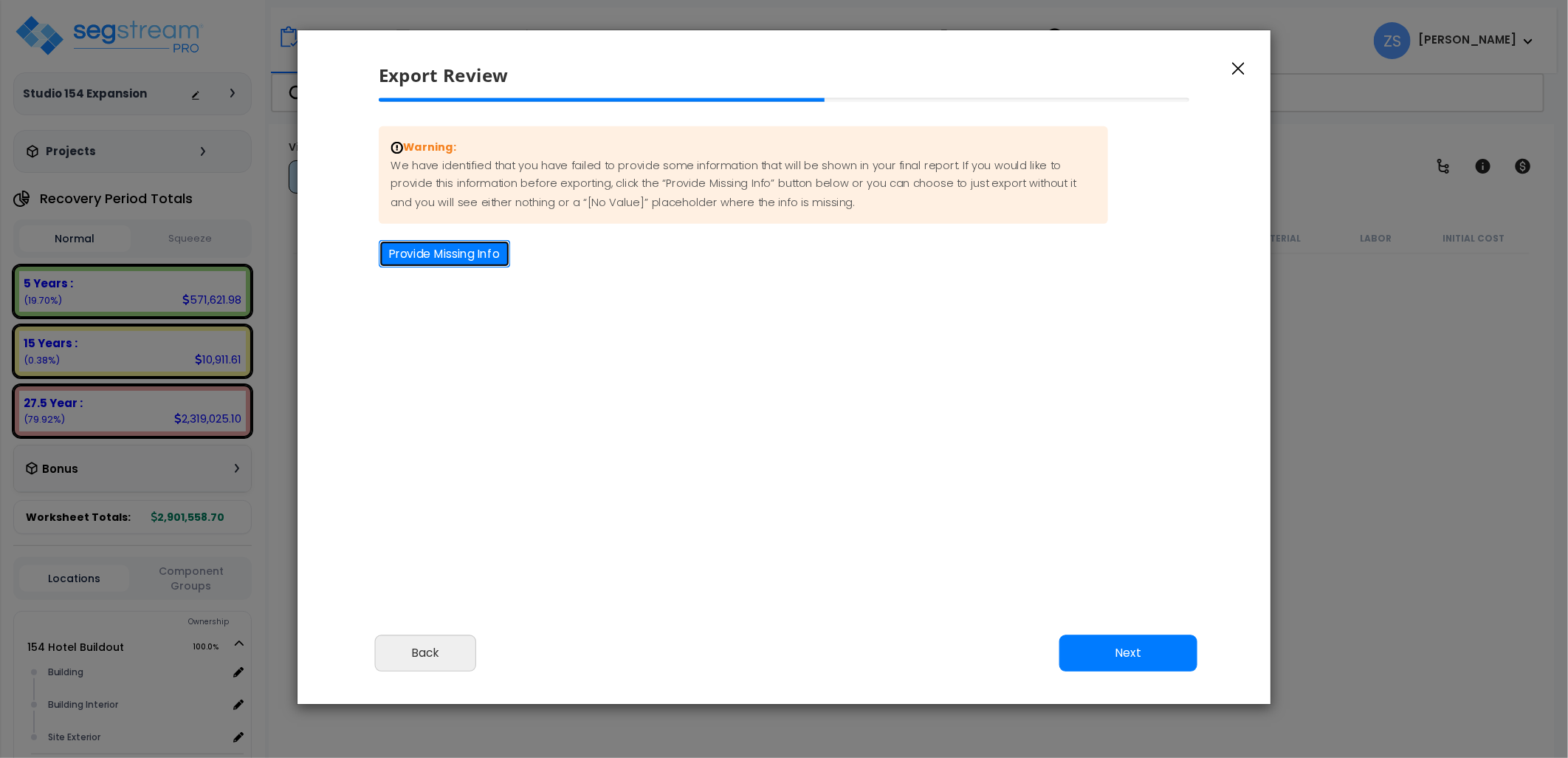
click at [480, 256] on button "Provide Missing Info" at bounding box center [445, 254] width 132 height 28
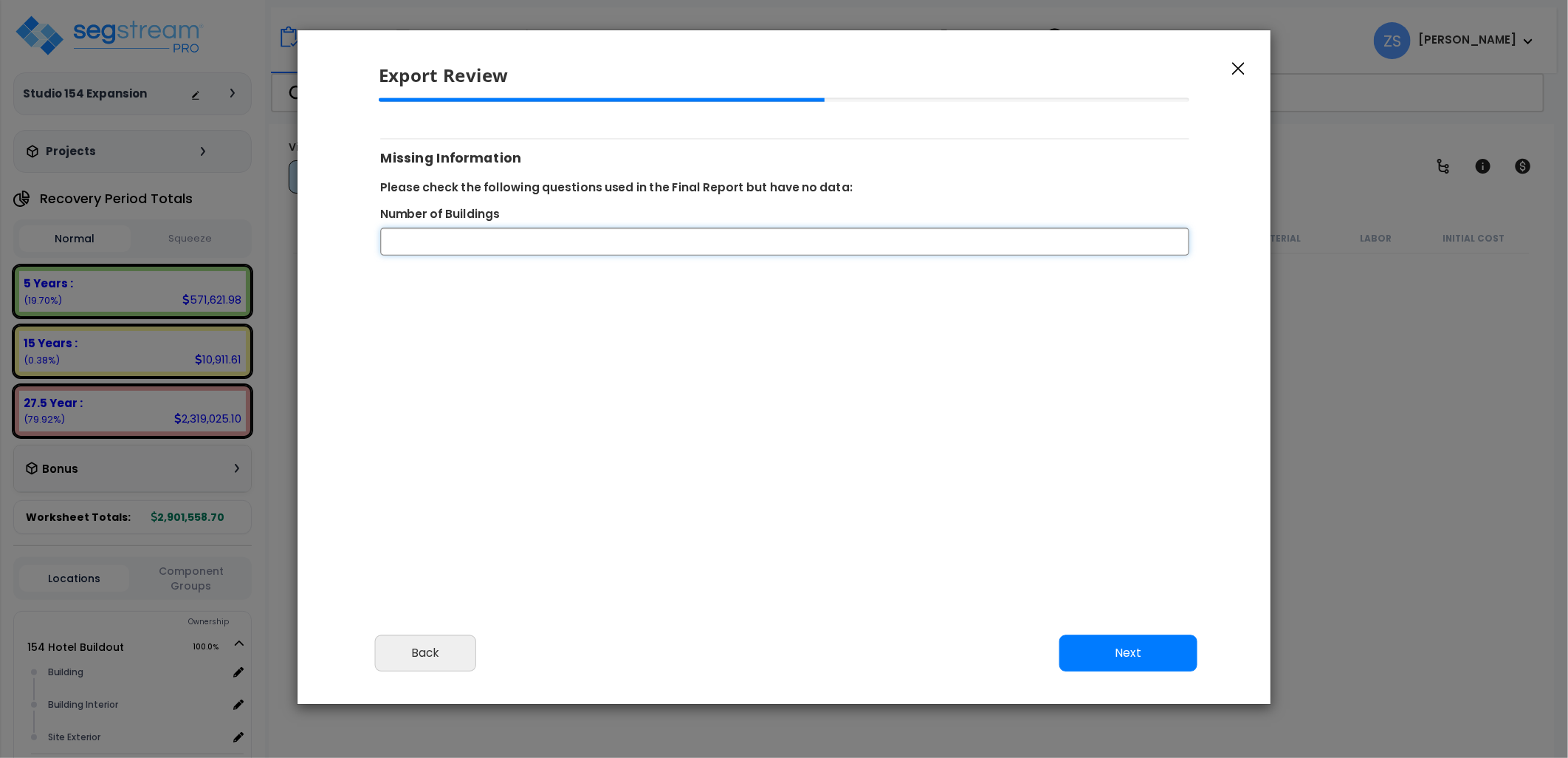
click at [603, 254] on input "Number of Buildings" at bounding box center [784, 242] width 810 height 28
type input "1"
click at [586, 331] on div "Warning: We have identified that you have failed to provide some information th…" at bounding box center [784, 301] width 835 height 406
click at [1125, 659] on button "Next" at bounding box center [1129, 652] width 138 height 37
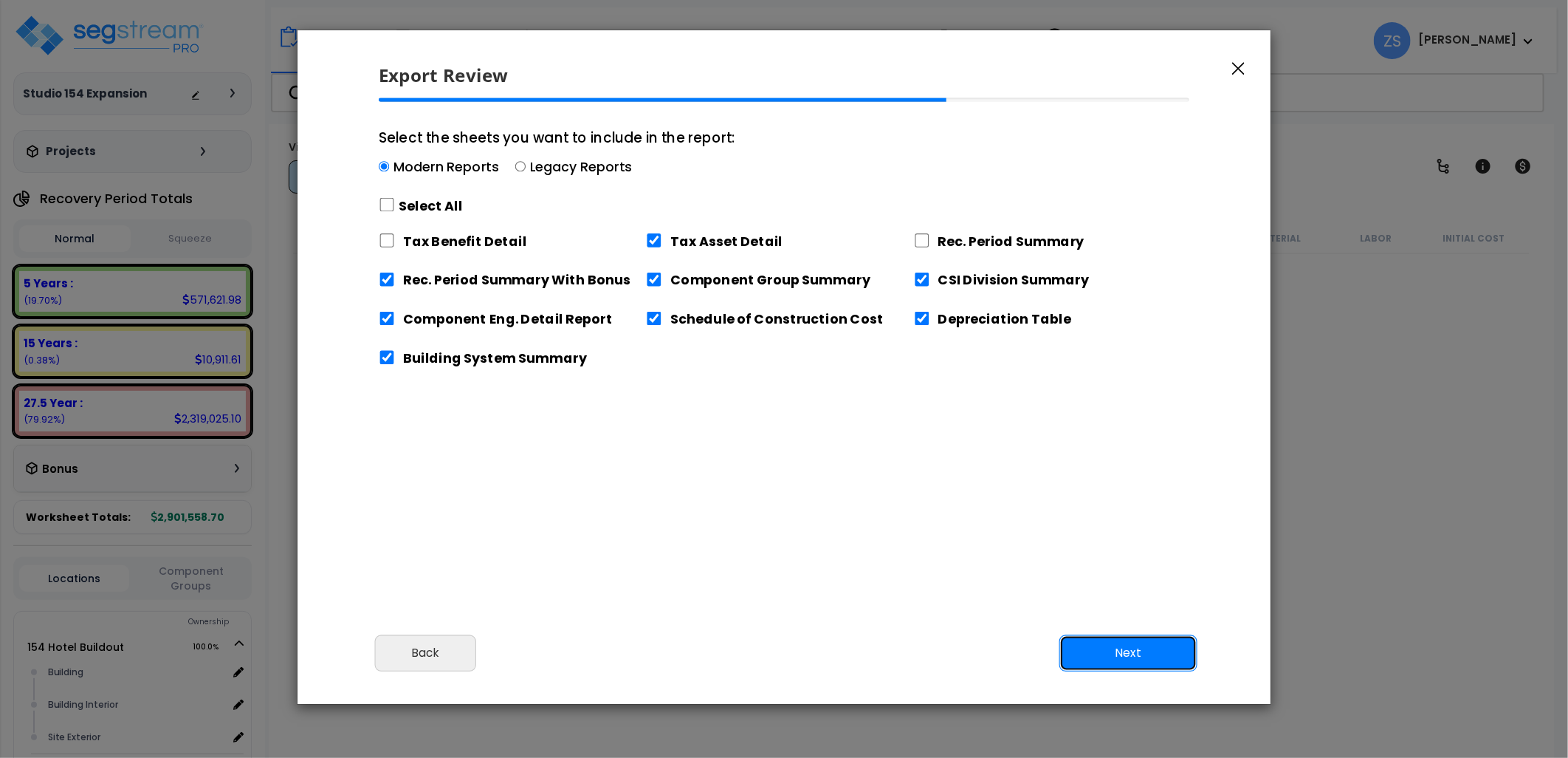
click at [1112, 646] on button "Next" at bounding box center [1129, 652] width 138 height 37
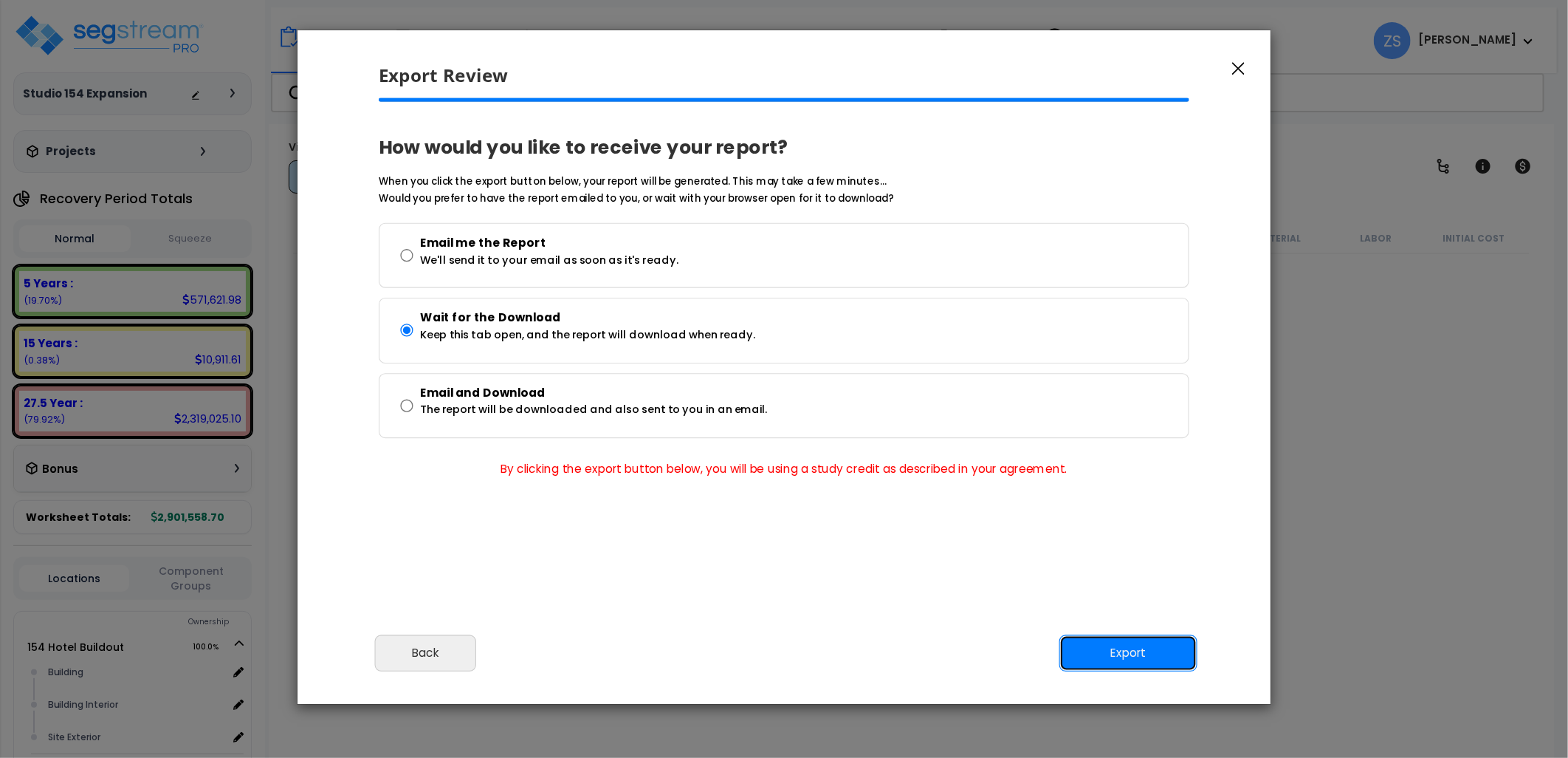
click at [1103, 644] on button "Export" at bounding box center [1129, 652] width 138 height 37
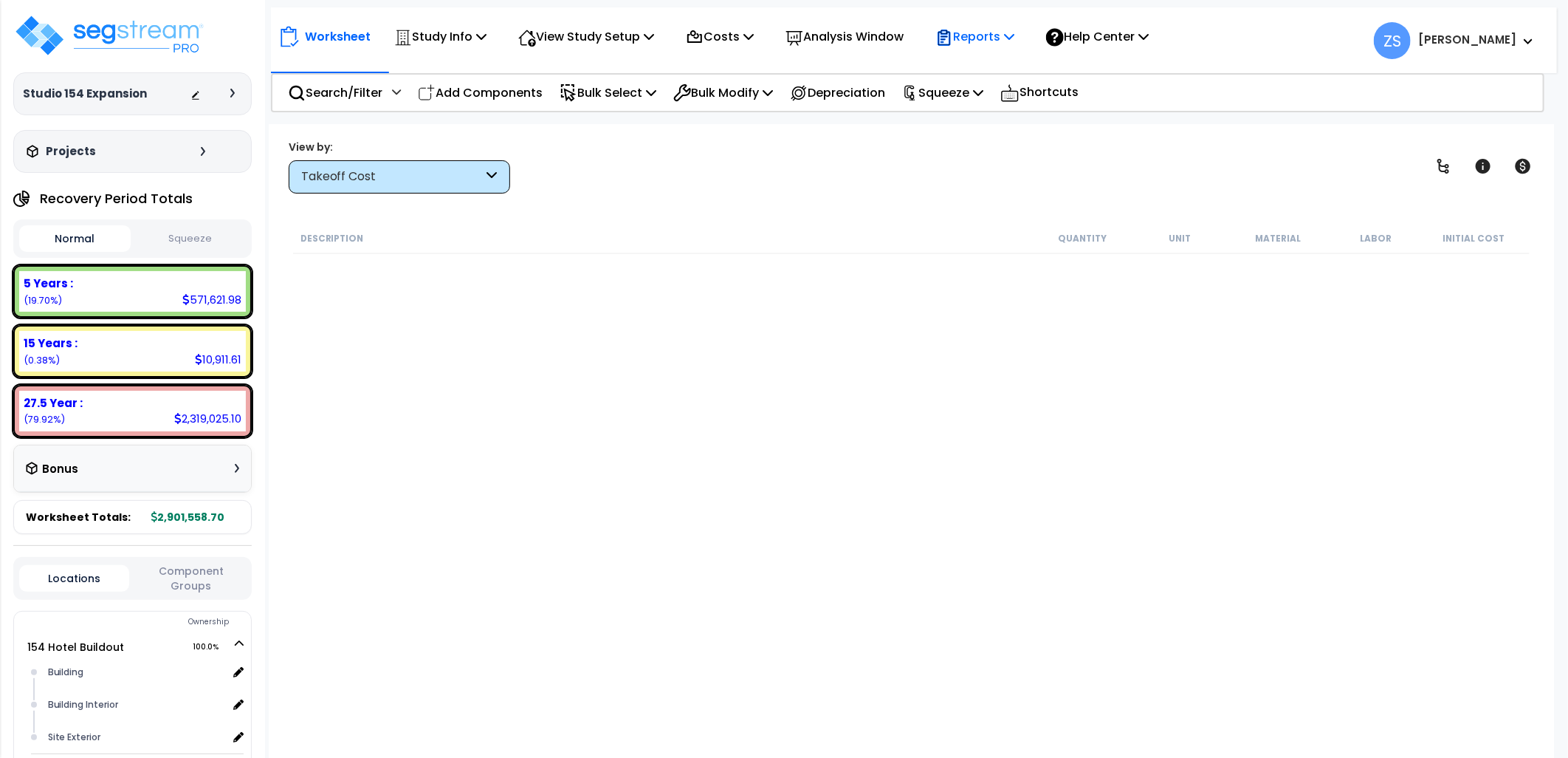
click at [1015, 41] on p "Reports" at bounding box center [975, 37] width 79 height 20
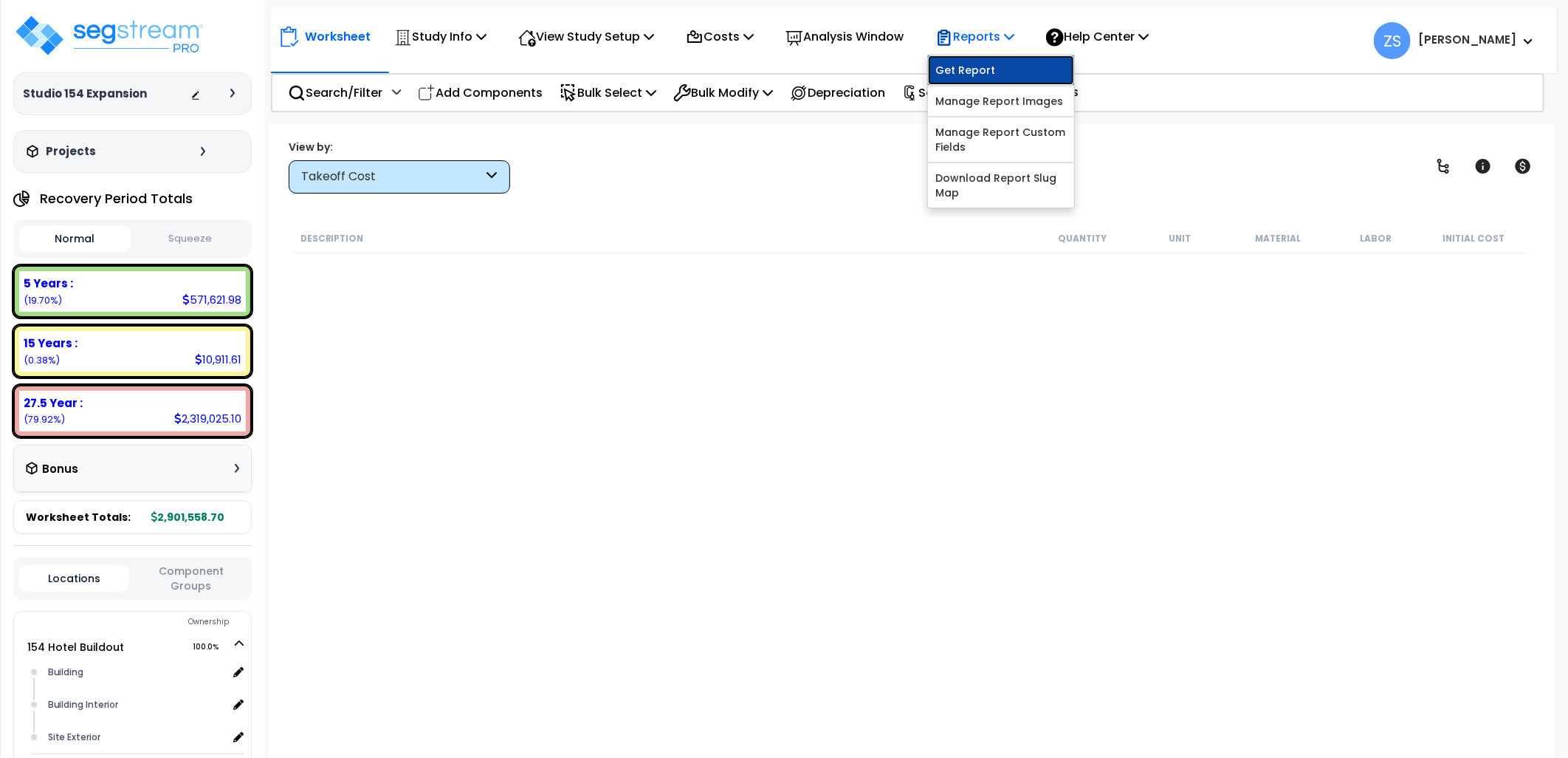
click at [1029, 68] on link "Get Report" at bounding box center [1002, 70] width 146 height 29
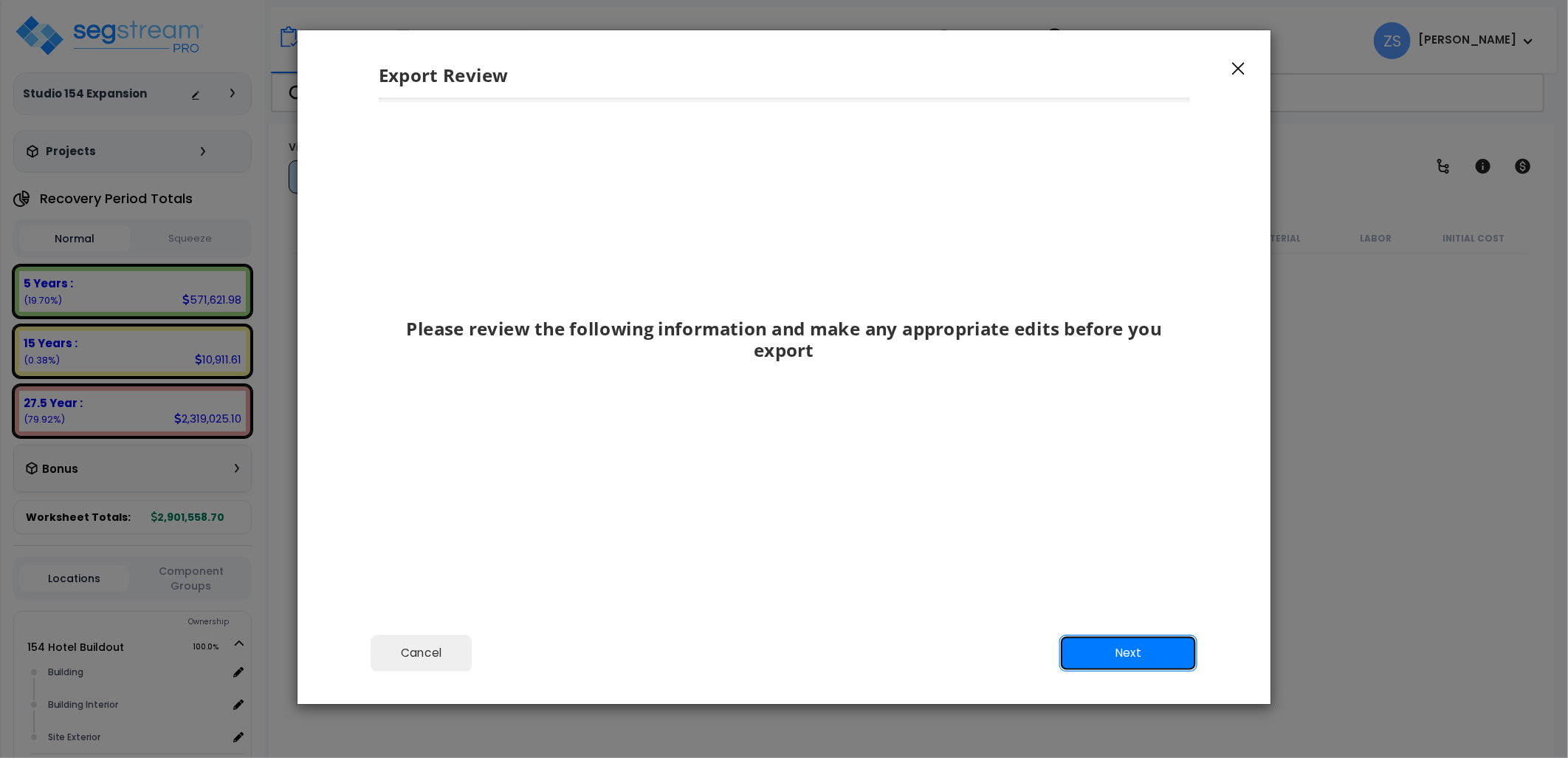
click at [1145, 646] on button "Next" at bounding box center [1129, 652] width 138 height 37
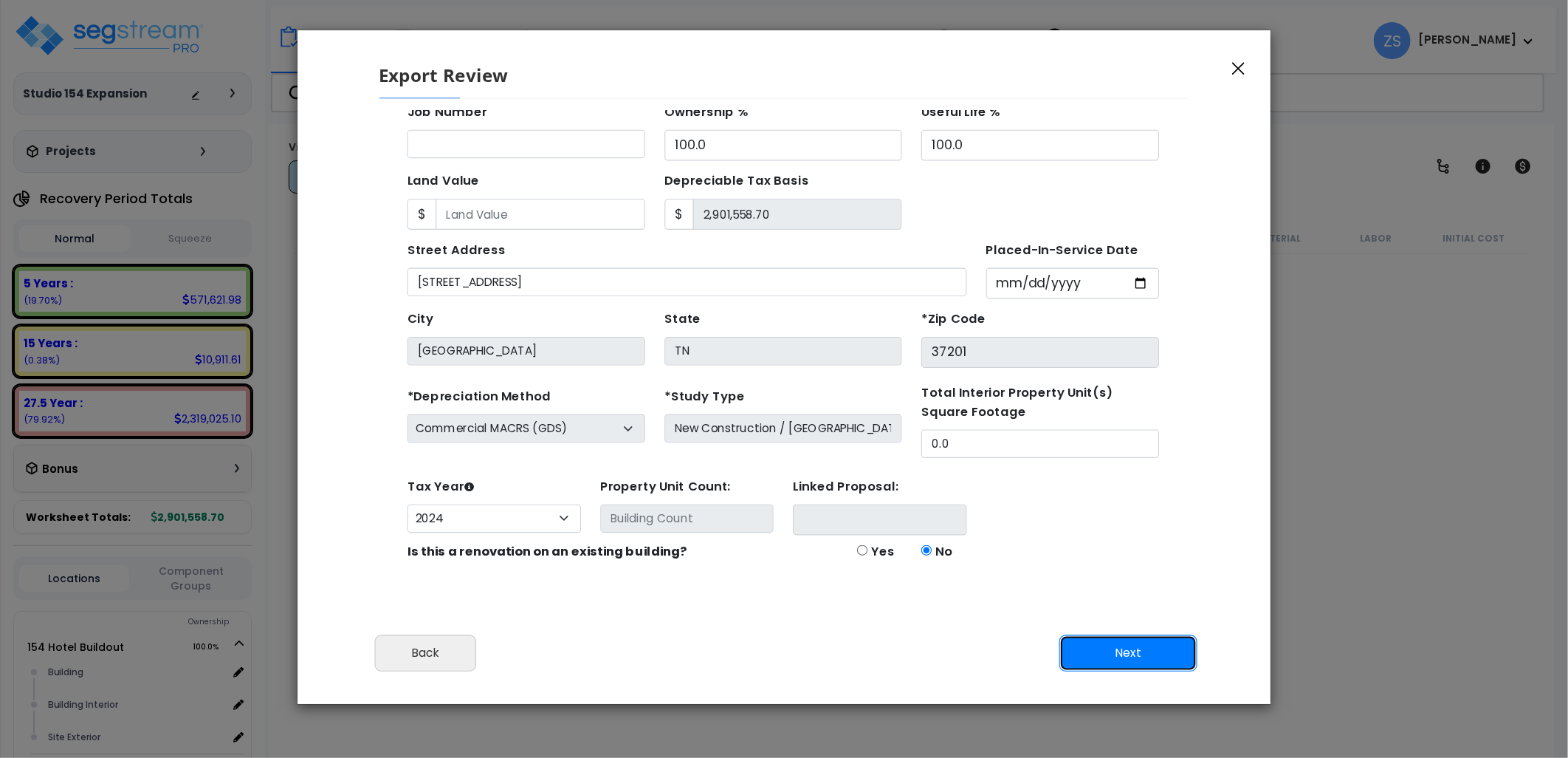
scroll to position [151, 0]
click at [1098, 649] on button "Next" at bounding box center [1129, 652] width 138 height 37
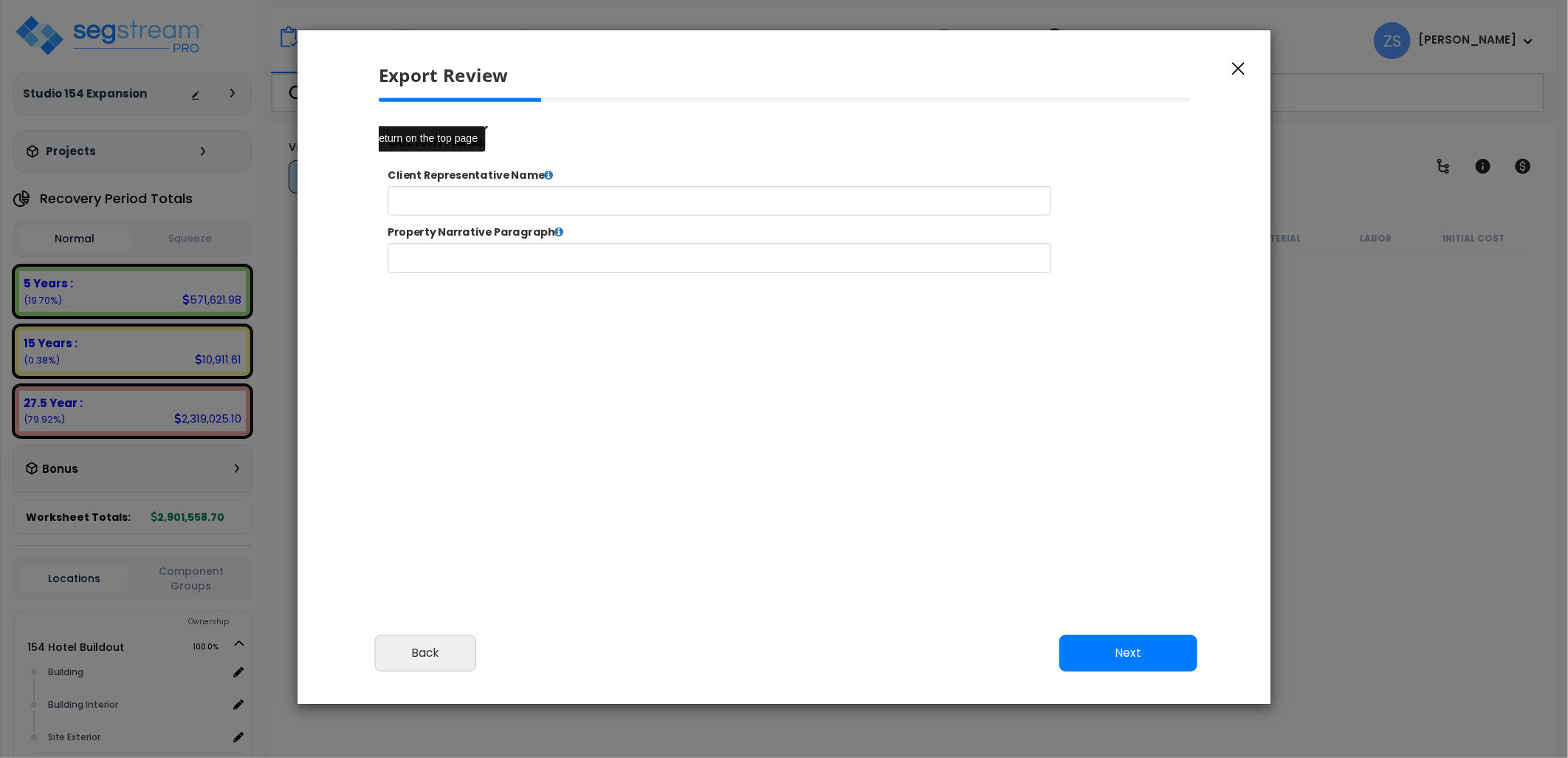
select select "2024"
click at [1109, 656] on button "Next" at bounding box center [1129, 652] width 138 height 37
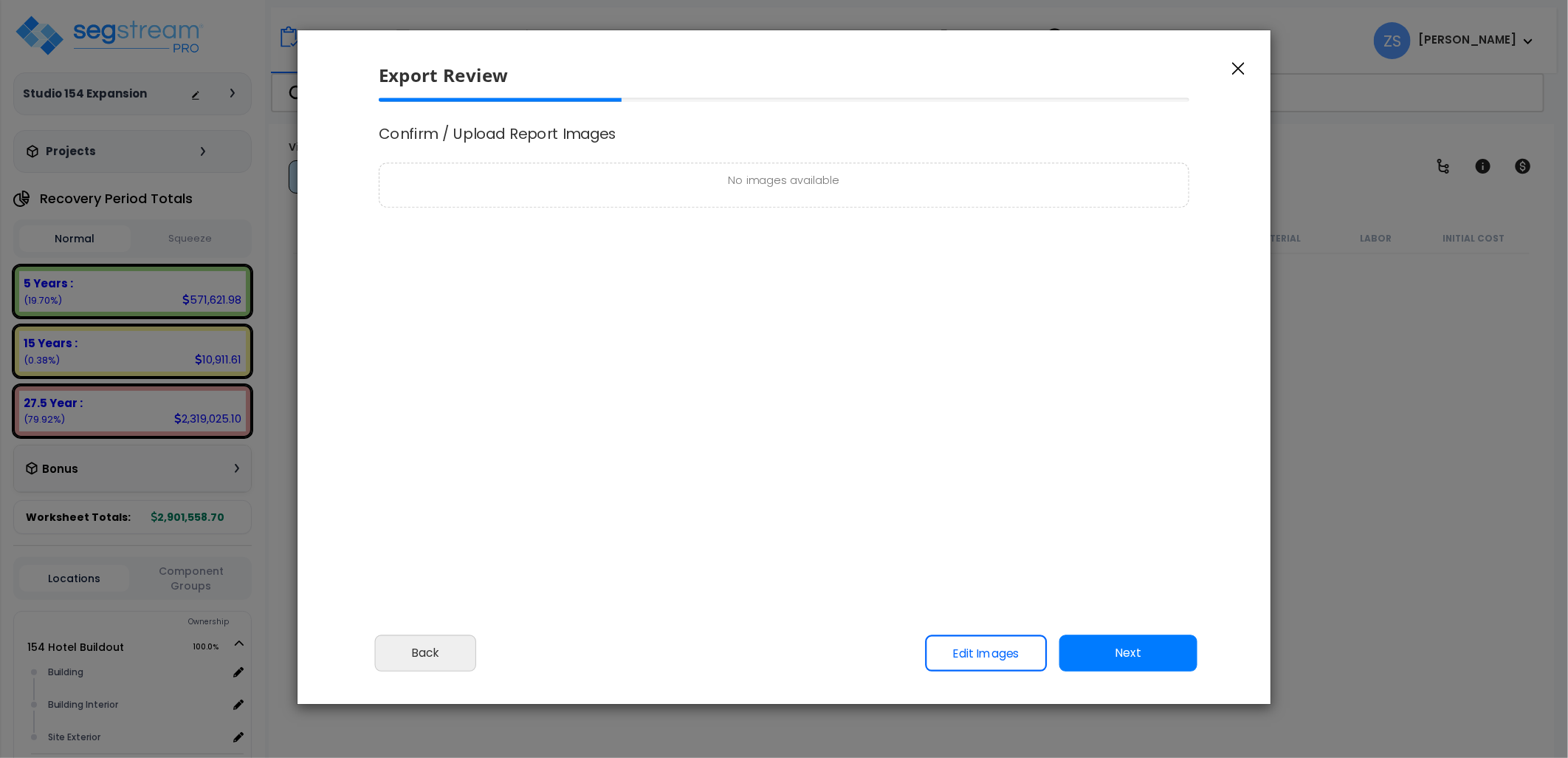
scroll to position [0, 0]
click at [1138, 651] on button "Next" at bounding box center [1129, 652] width 138 height 37
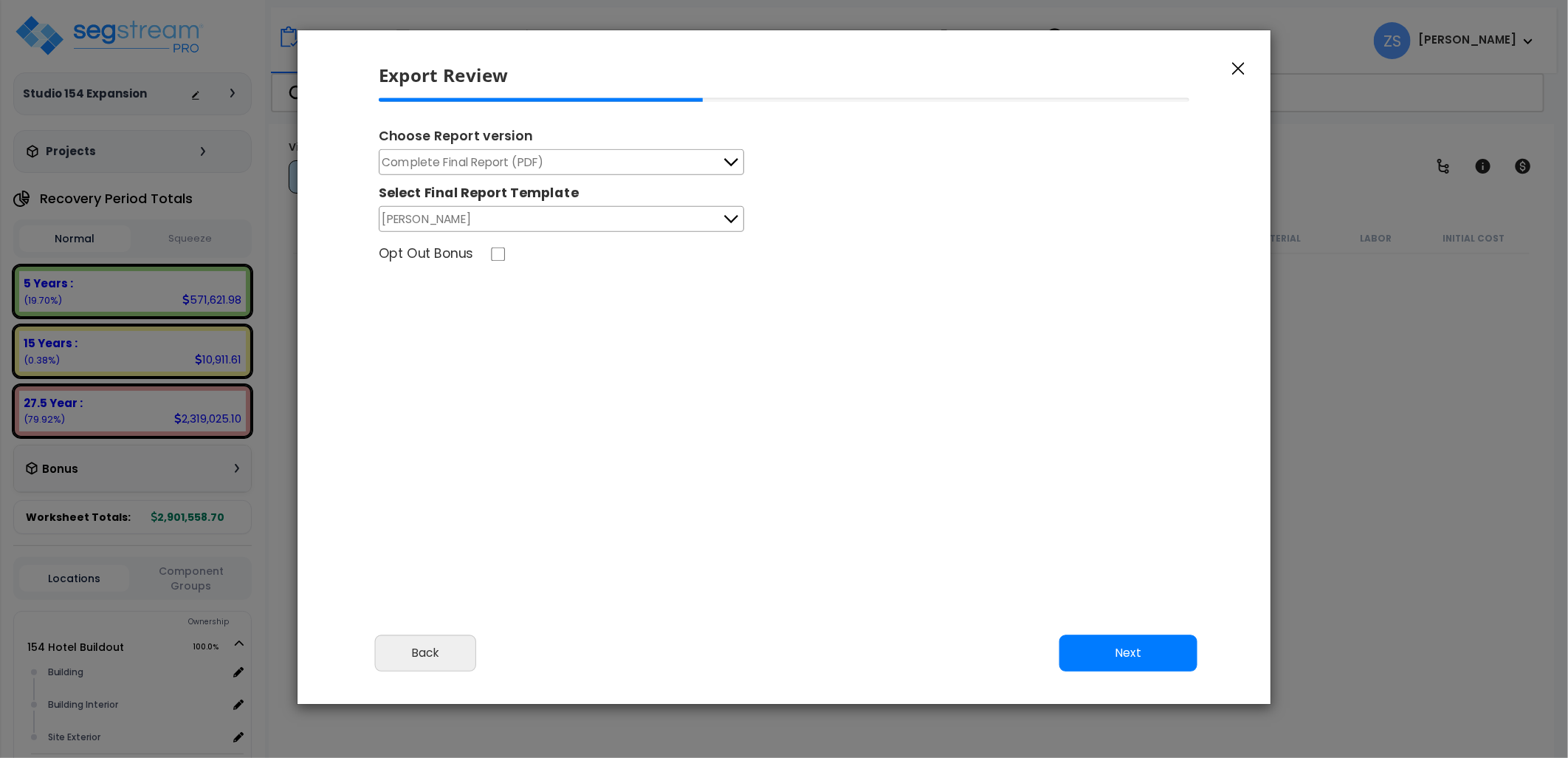
click at [697, 156] on button "Complete Final Report (PDF)" at bounding box center [561, 162] width 365 height 26
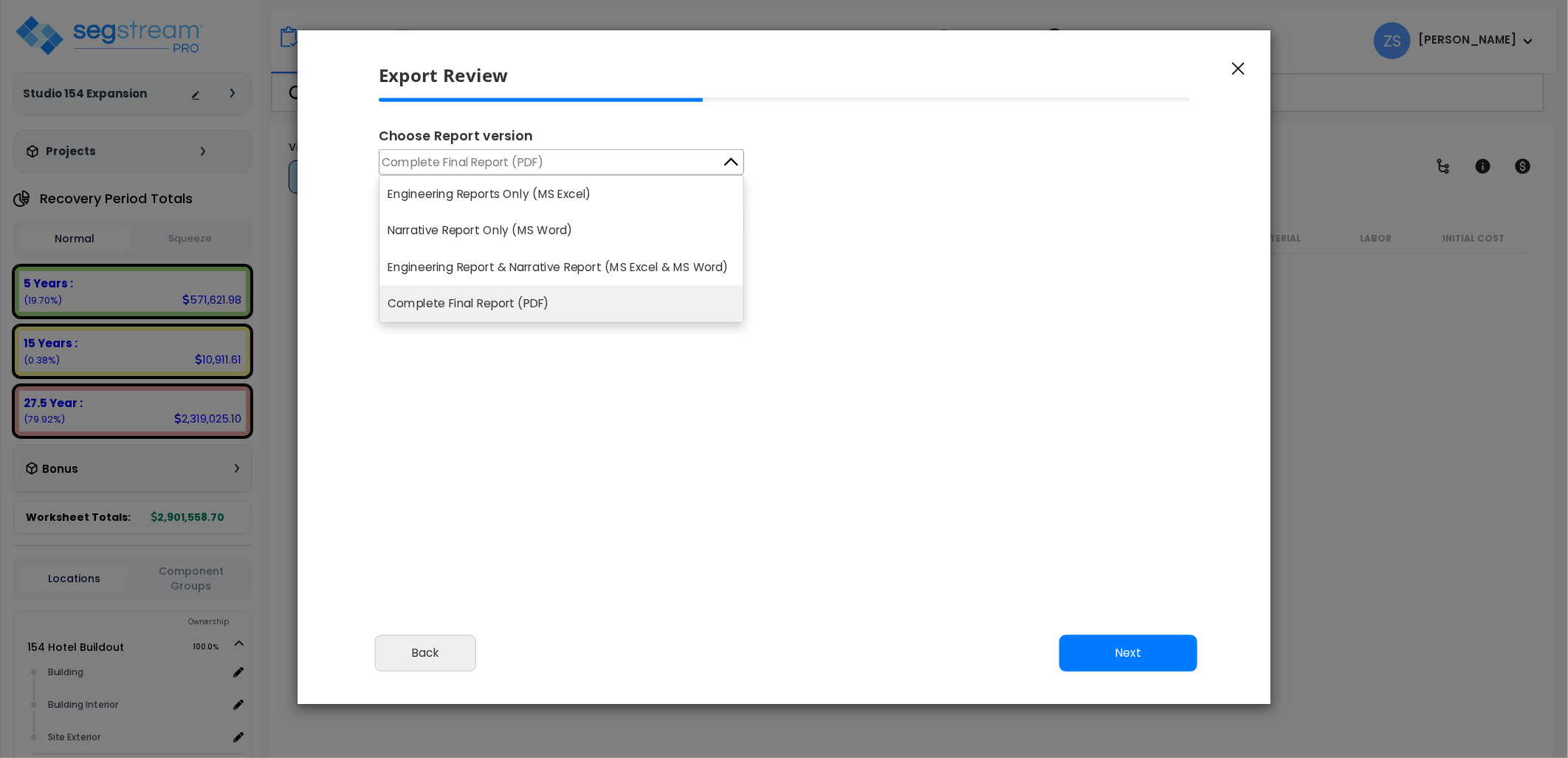
click at [600, 229] on li "Narrative Report Only (MS Word)" at bounding box center [561, 230] width 364 height 37
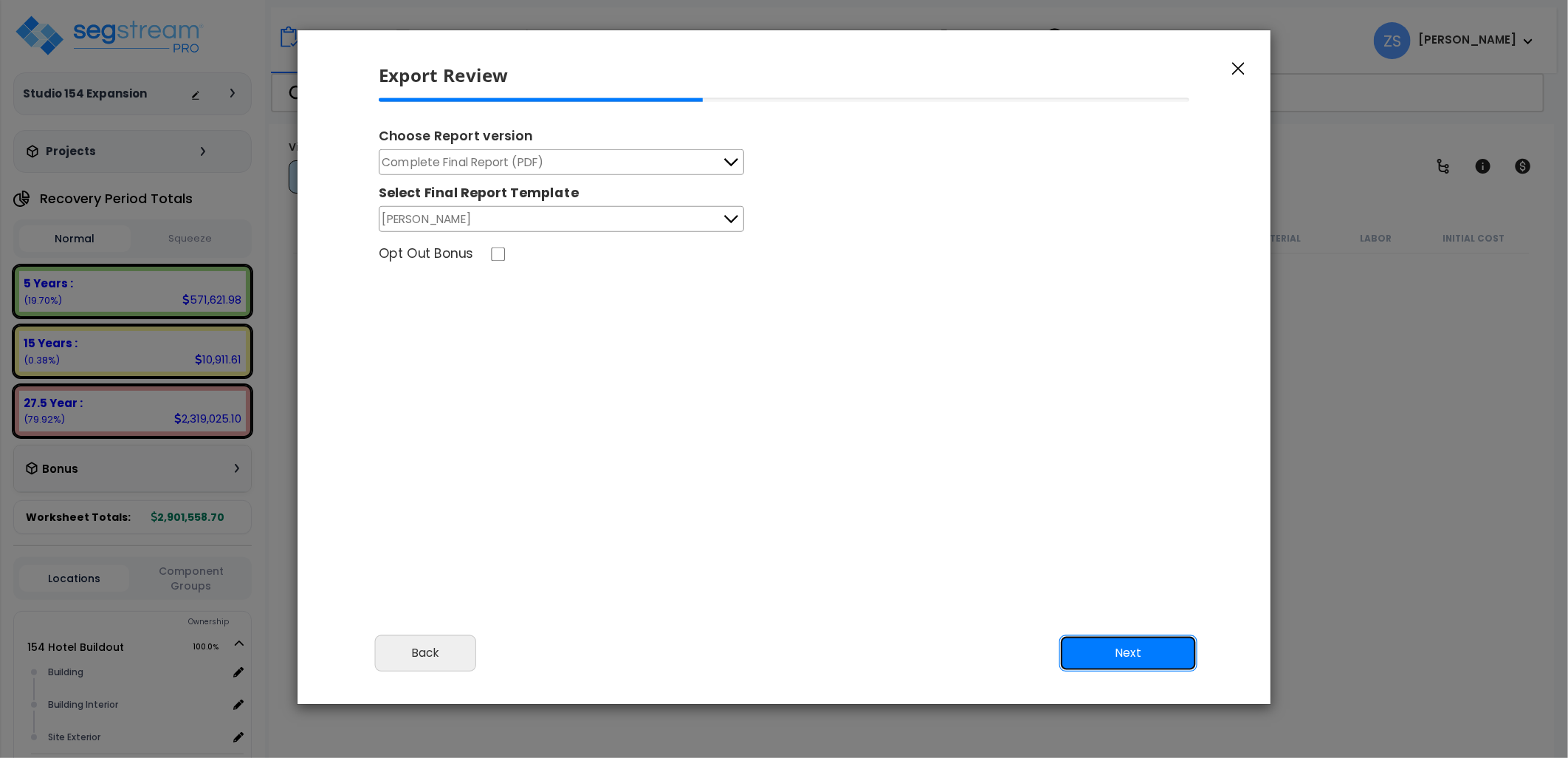
drag, startPoint x: 1150, startPoint y: 651, endPoint x: 1112, endPoint y: 611, distance: 55.2
click at [1149, 652] on button "Next" at bounding box center [1129, 652] width 138 height 37
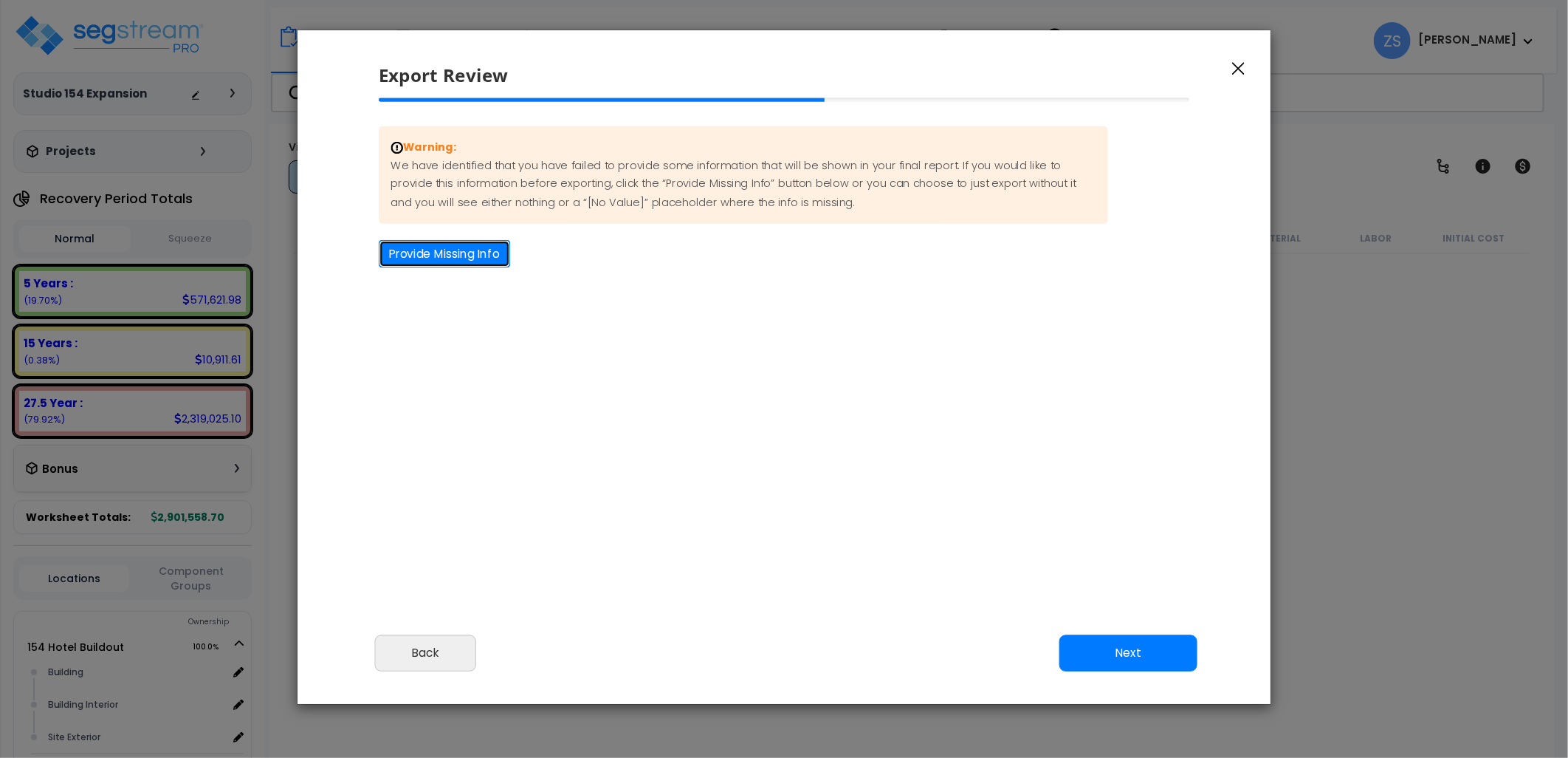
click at [451, 252] on button "Provide Missing Info" at bounding box center [445, 254] width 132 height 28
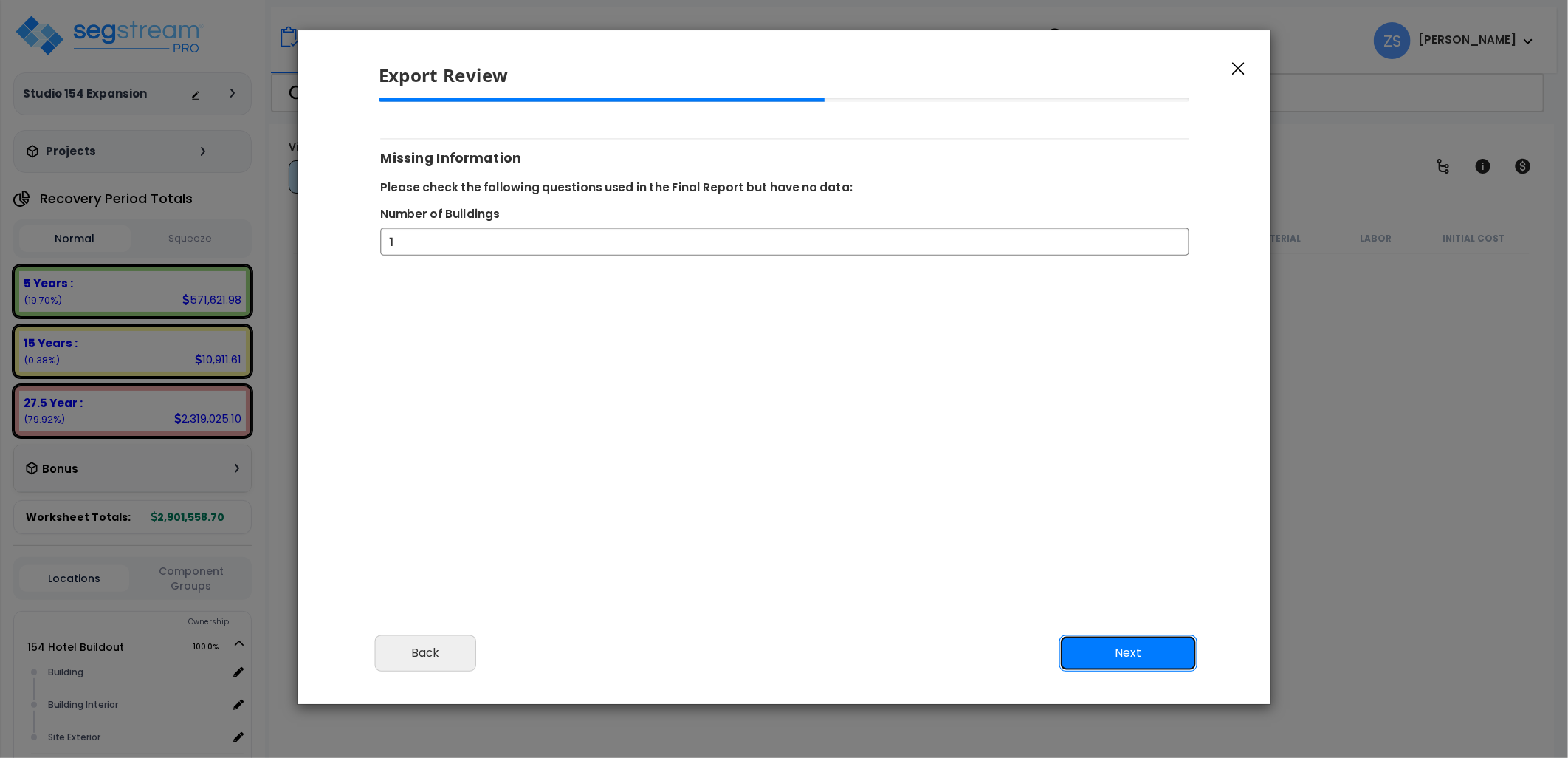
click at [1098, 644] on button "Next" at bounding box center [1129, 652] width 138 height 37
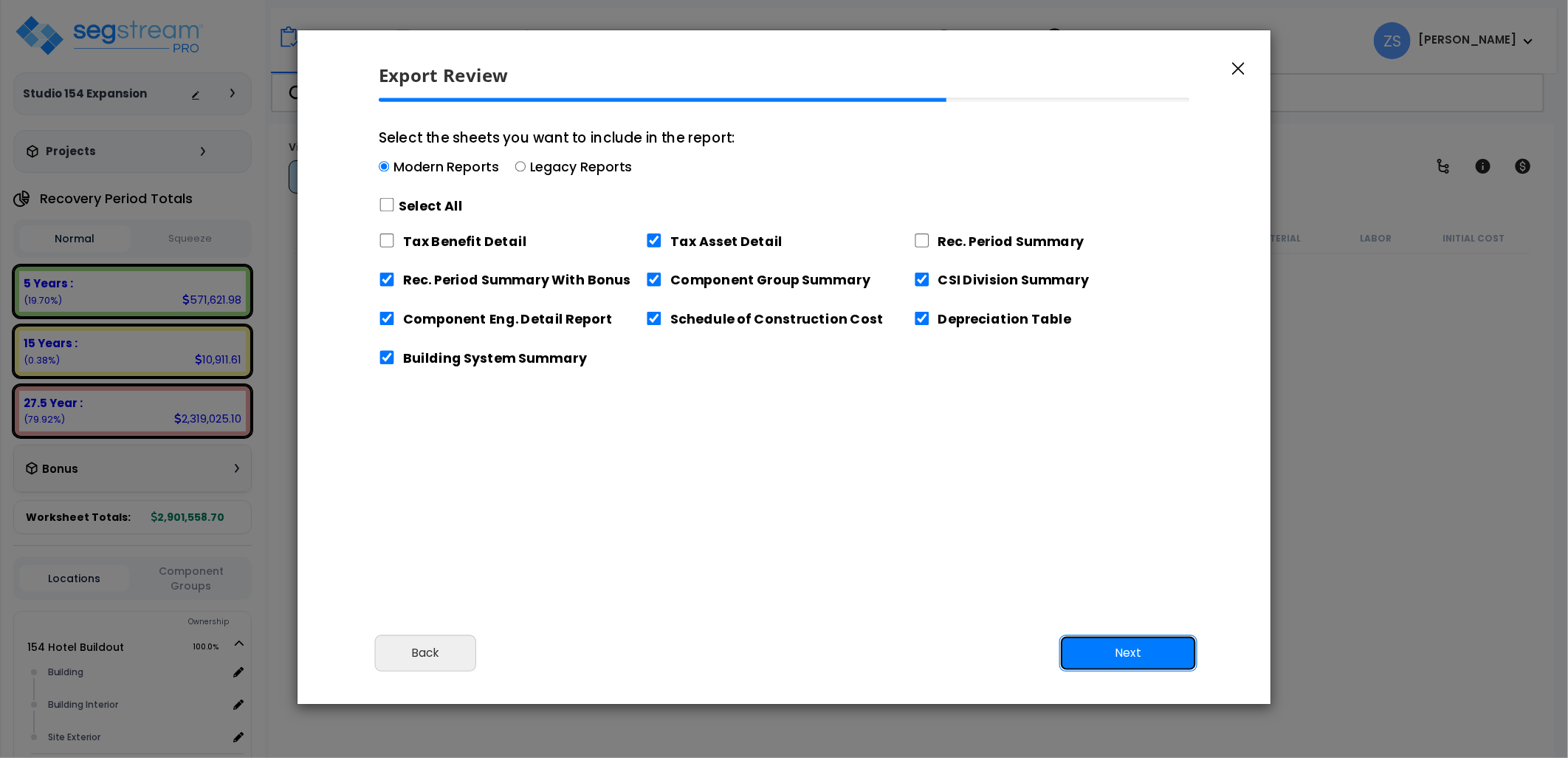
click at [1130, 651] on button "Next" at bounding box center [1129, 652] width 138 height 37
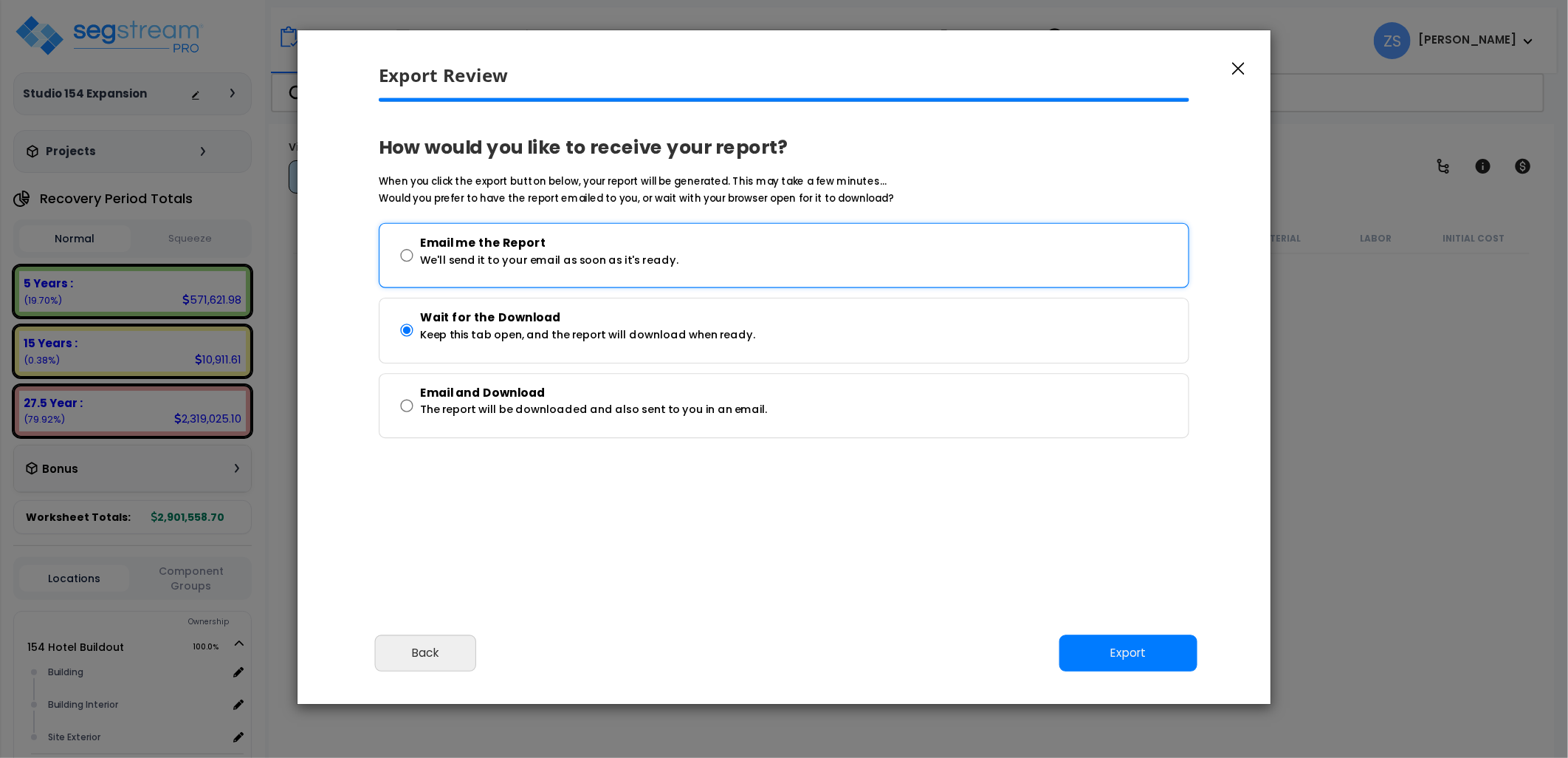
click at [658, 260] on p "We'll send it to your email as soon as it's ready." at bounding box center [549, 261] width 259 height 19
click at [413, 260] on input "Email me the Report We'll send it to your email as soon as it's ready." at bounding box center [406, 255] width 12 height 53
radio input "true"
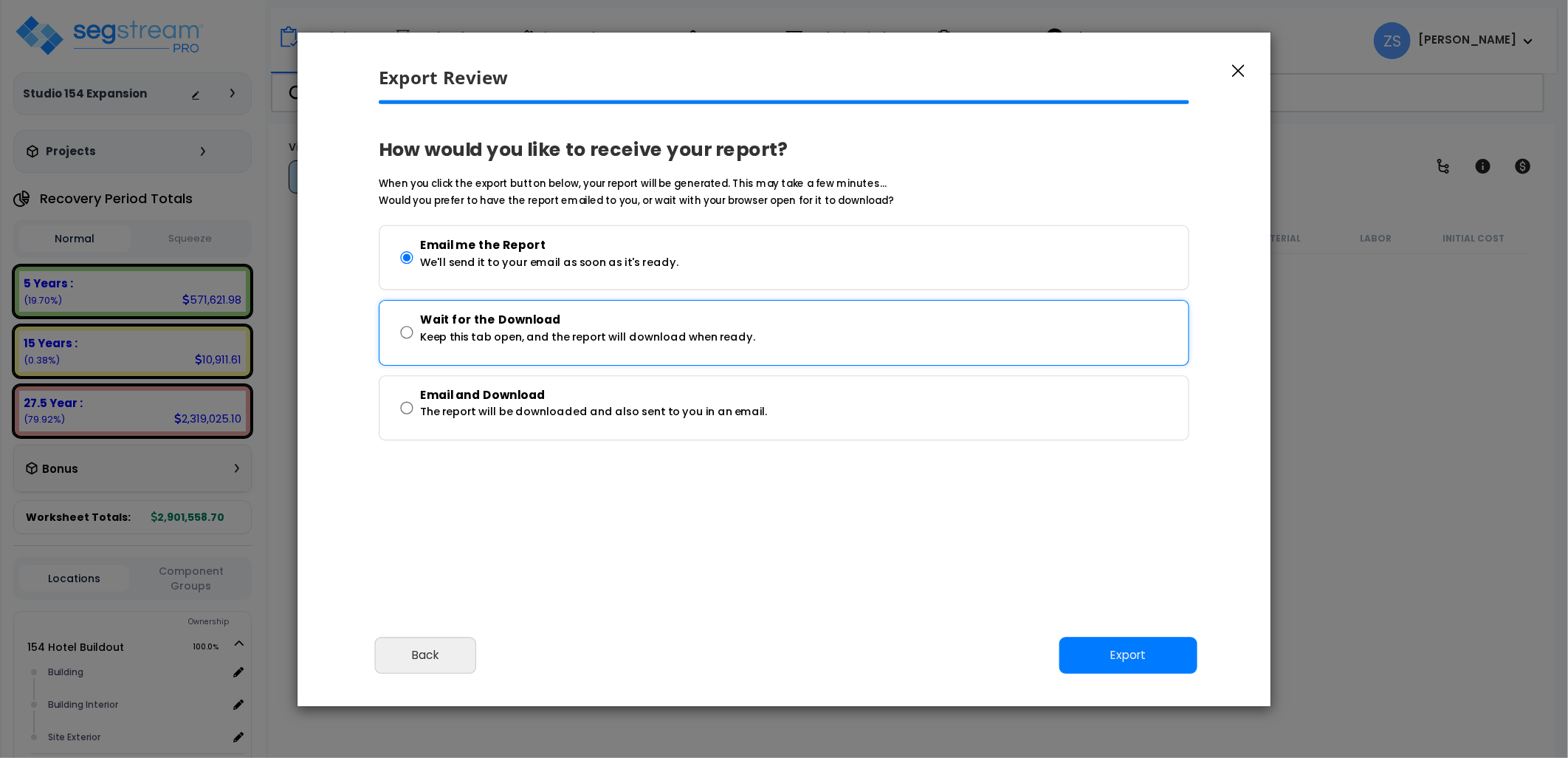
click at [658, 322] on p "Wait for the Download" at bounding box center [587, 321] width 335 height 20
click at [623, 343] on p "Keep this tab open, and the report will download when ready." at bounding box center [587, 339] width 335 height 19
click at [413, 343] on input "Wait for the Download Keep this tab open, and the report will download when rea…" at bounding box center [407, 333] width 12 height 53
radio input "true"
click at [1162, 660] on button "Export" at bounding box center [1129, 655] width 138 height 37
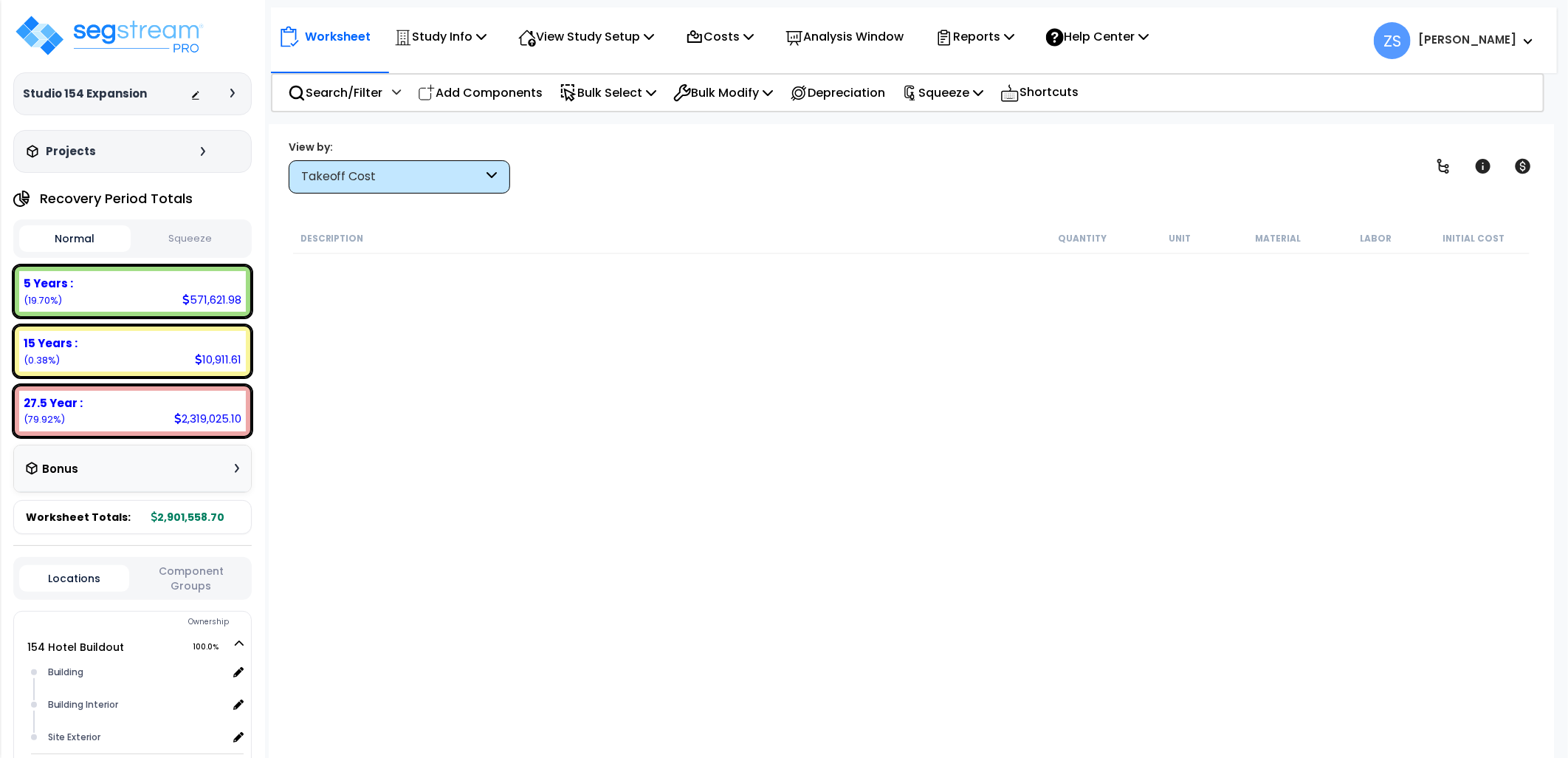
click at [631, 309] on div "Description Quantity Unit Material Labor Initial Cost" at bounding box center [912, 476] width 1242 height 507
click at [1015, 35] on p "Reports" at bounding box center [975, 37] width 79 height 20
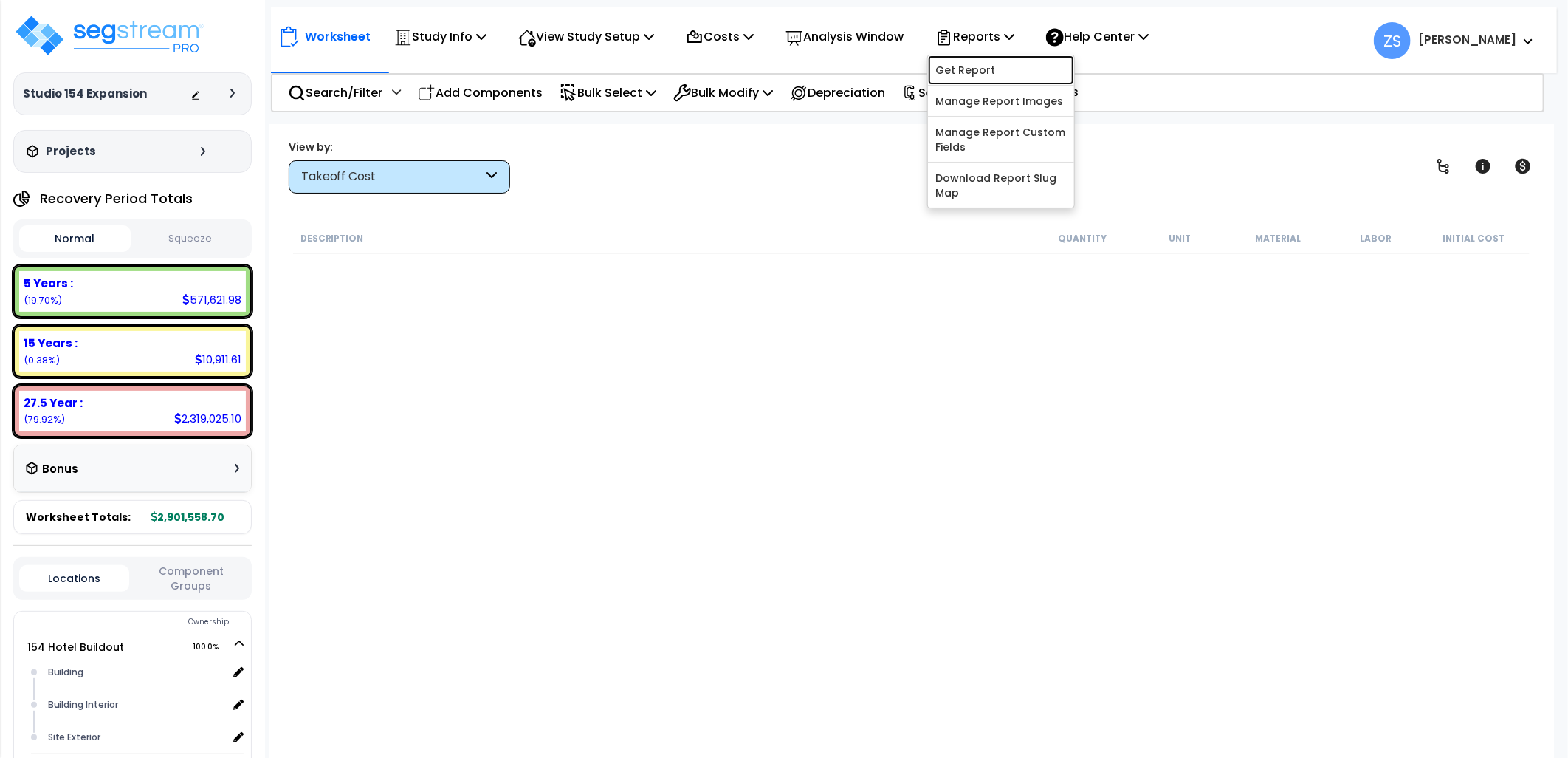
drag, startPoint x: 972, startPoint y: 70, endPoint x: 979, endPoint y: 77, distance: 9.9
click at [972, 70] on link "Get Report" at bounding box center [1002, 70] width 146 height 29
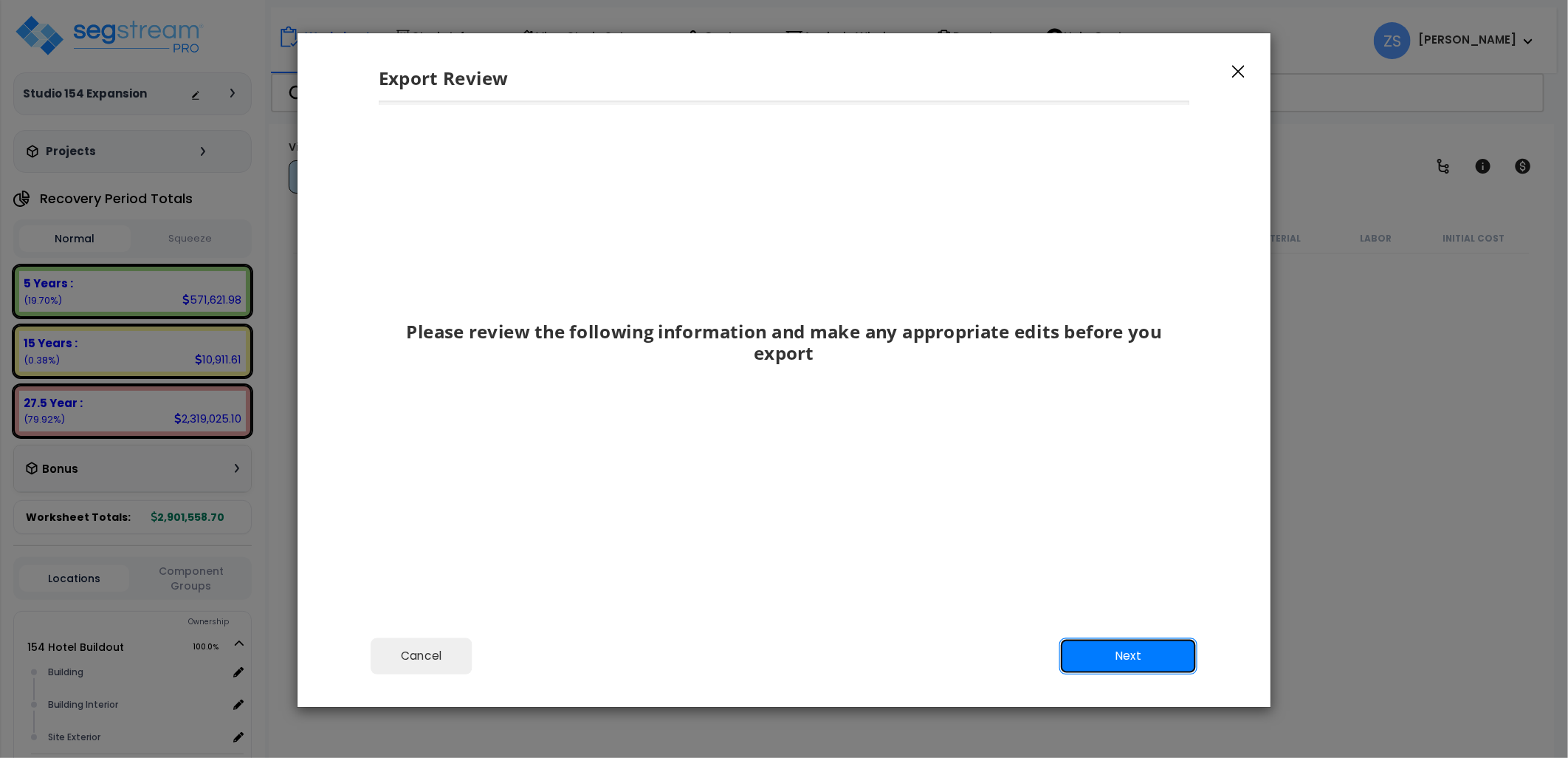
click at [1140, 662] on button "Next" at bounding box center [1129, 655] width 138 height 37
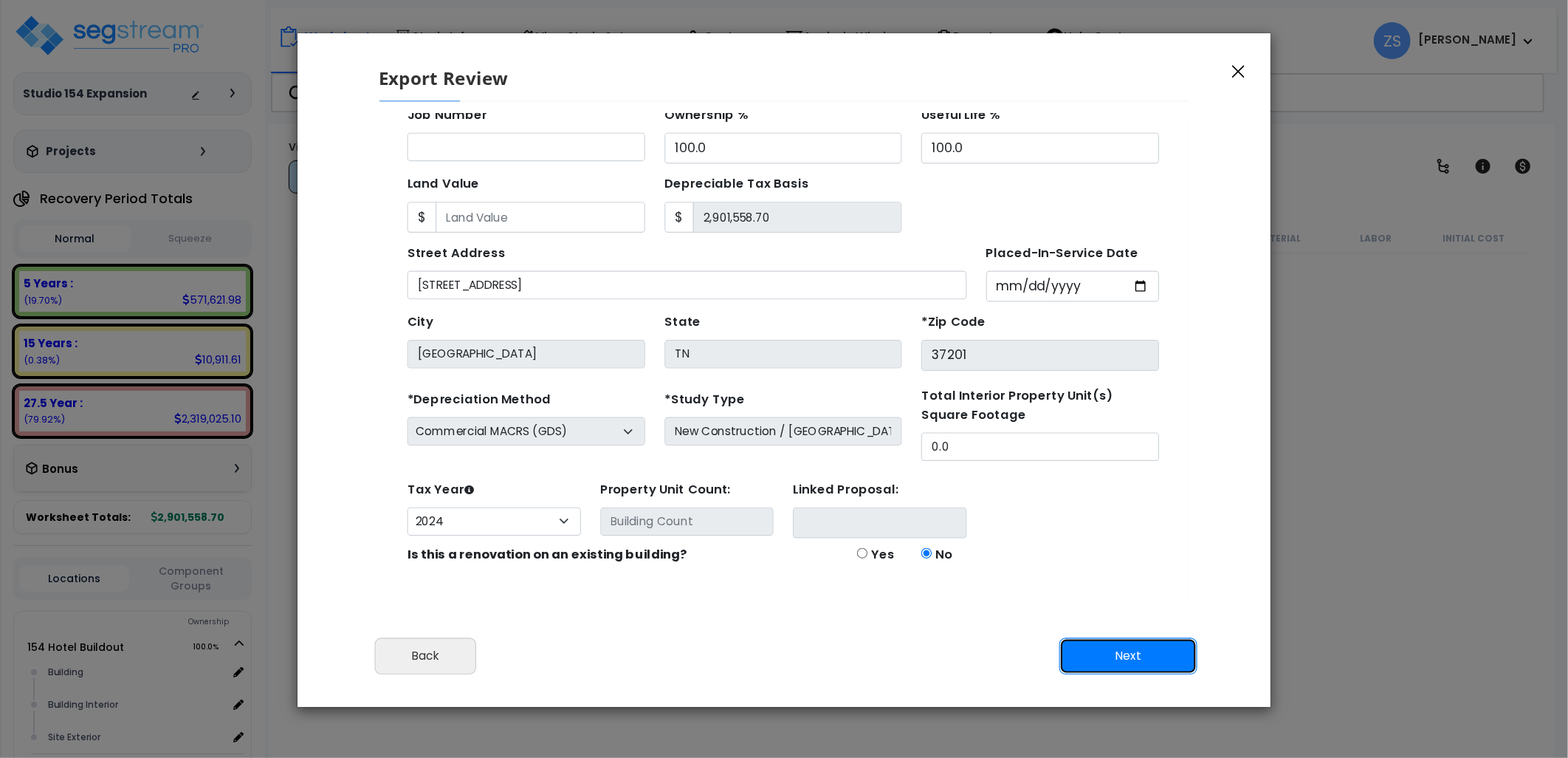
click at [1132, 655] on button "Next" at bounding box center [1129, 655] width 138 height 37
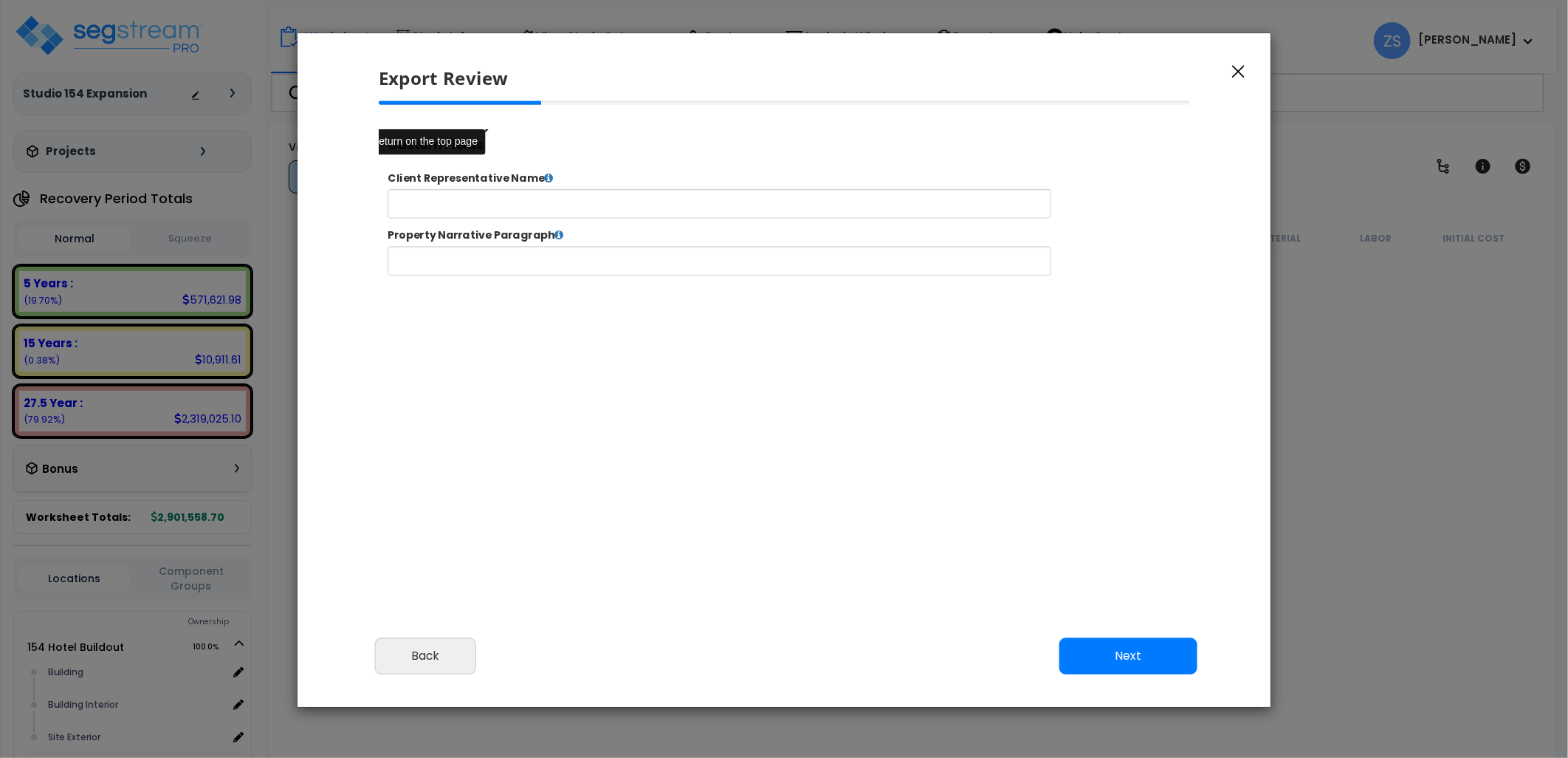
select select "2024"
click at [1119, 647] on button "Next" at bounding box center [1129, 655] width 138 height 37
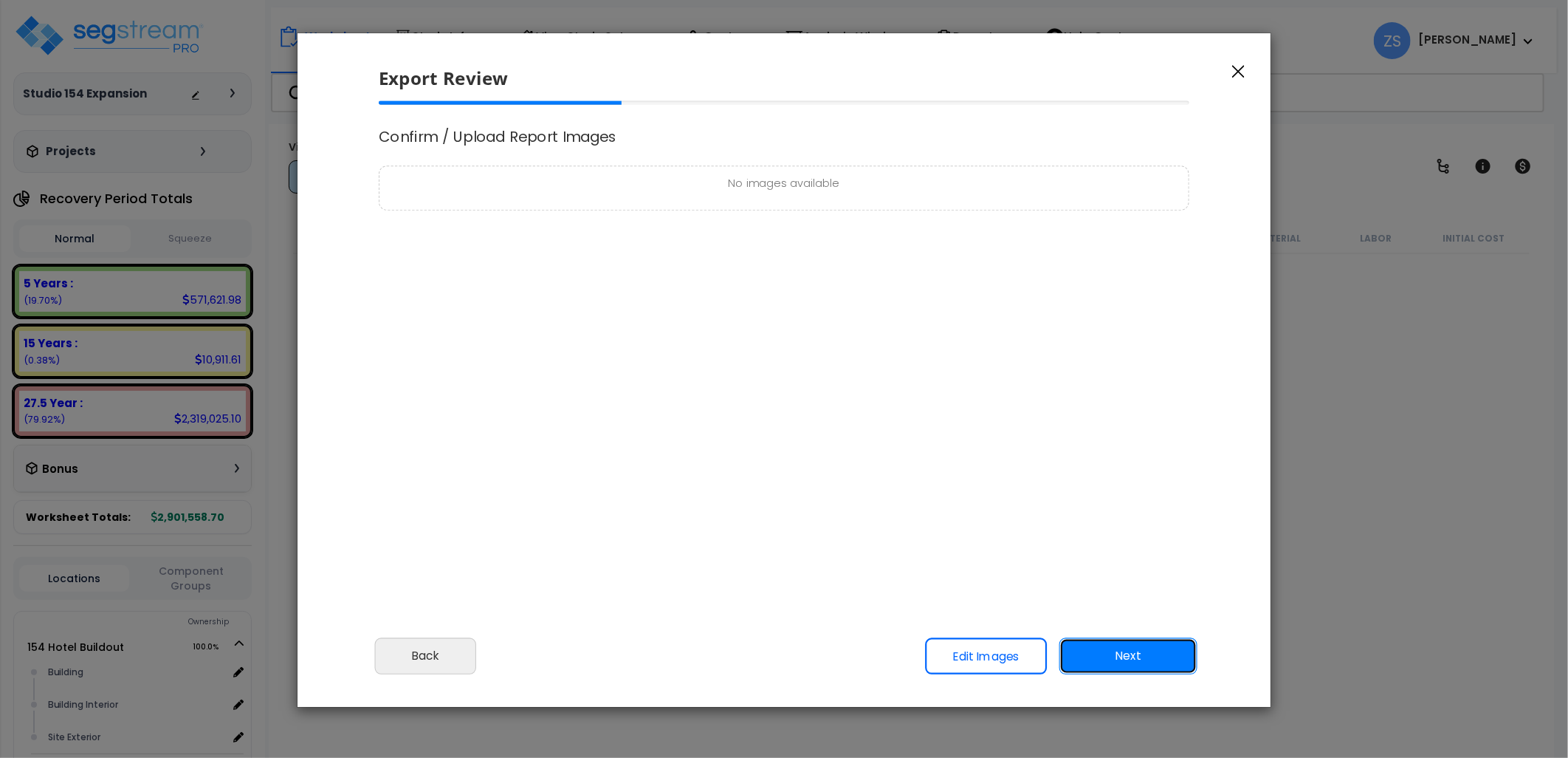
scroll to position [0, 0]
click at [1119, 646] on button "Next" at bounding box center [1129, 655] width 138 height 37
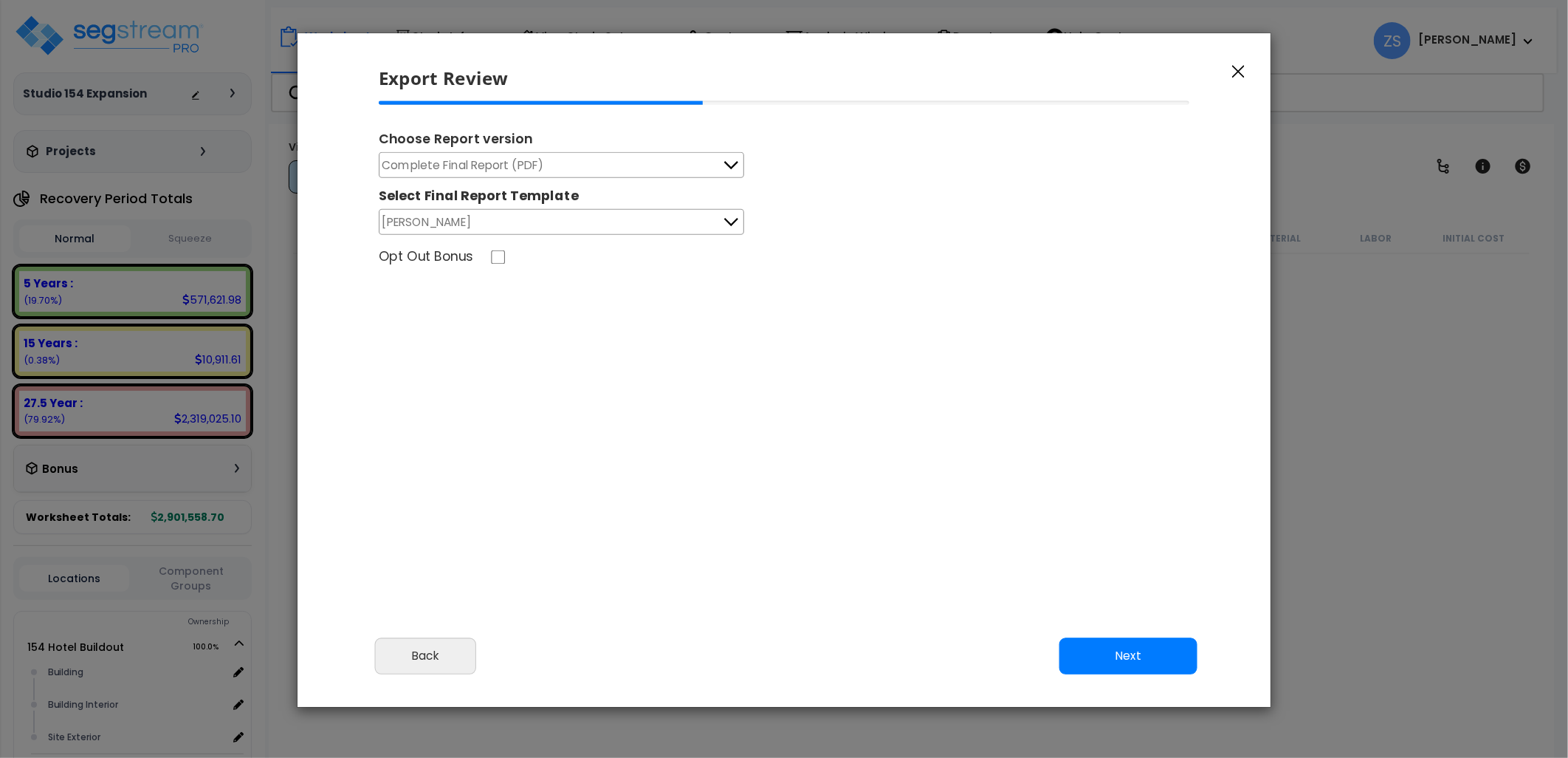
click at [550, 160] on button "Complete Final Report (PDF)" at bounding box center [561, 165] width 365 height 26
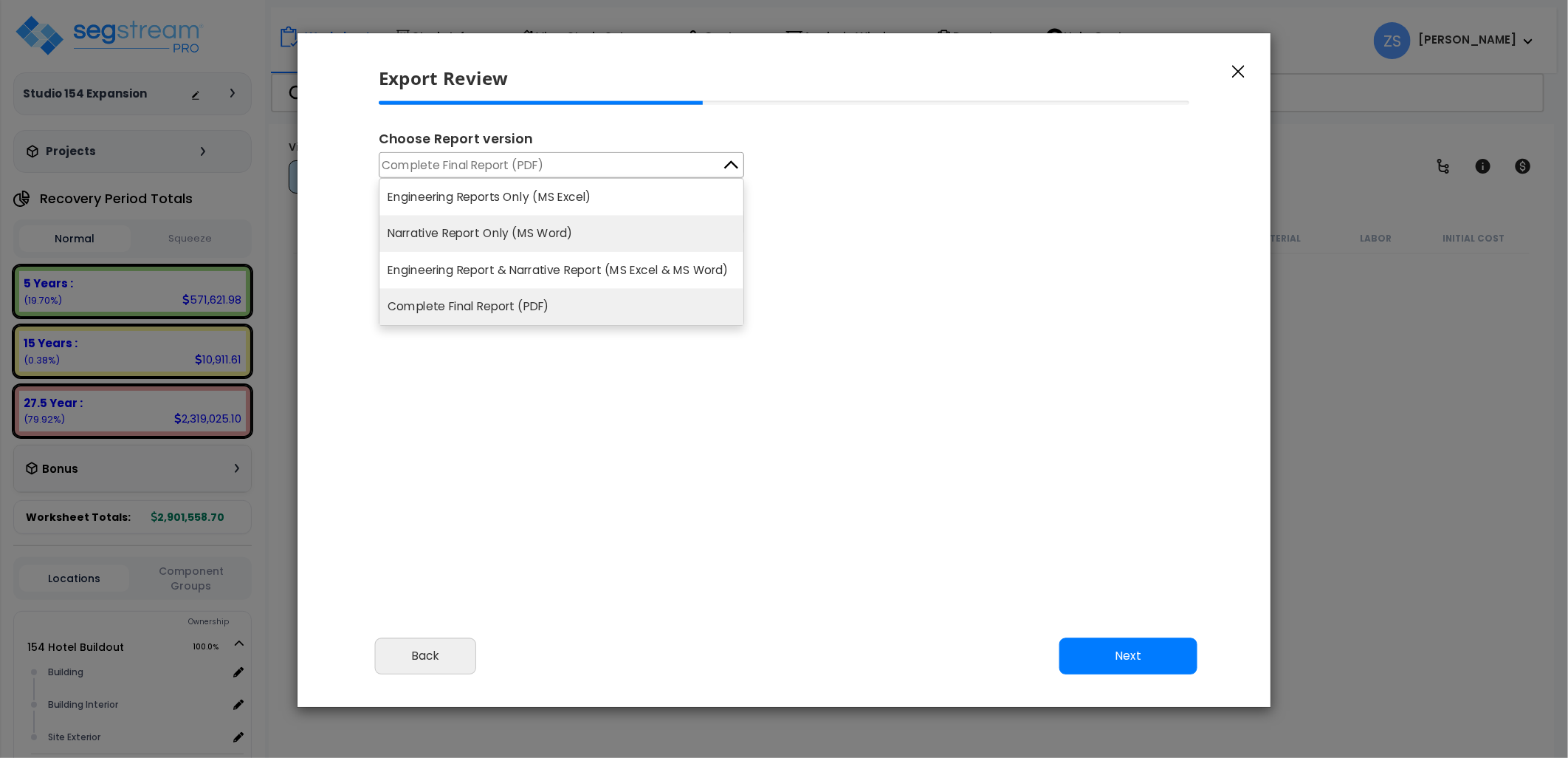
click at [506, 229] on li "Narrative Report Only (MS Word)" at bounding box center [561, 234] width 364 height 37
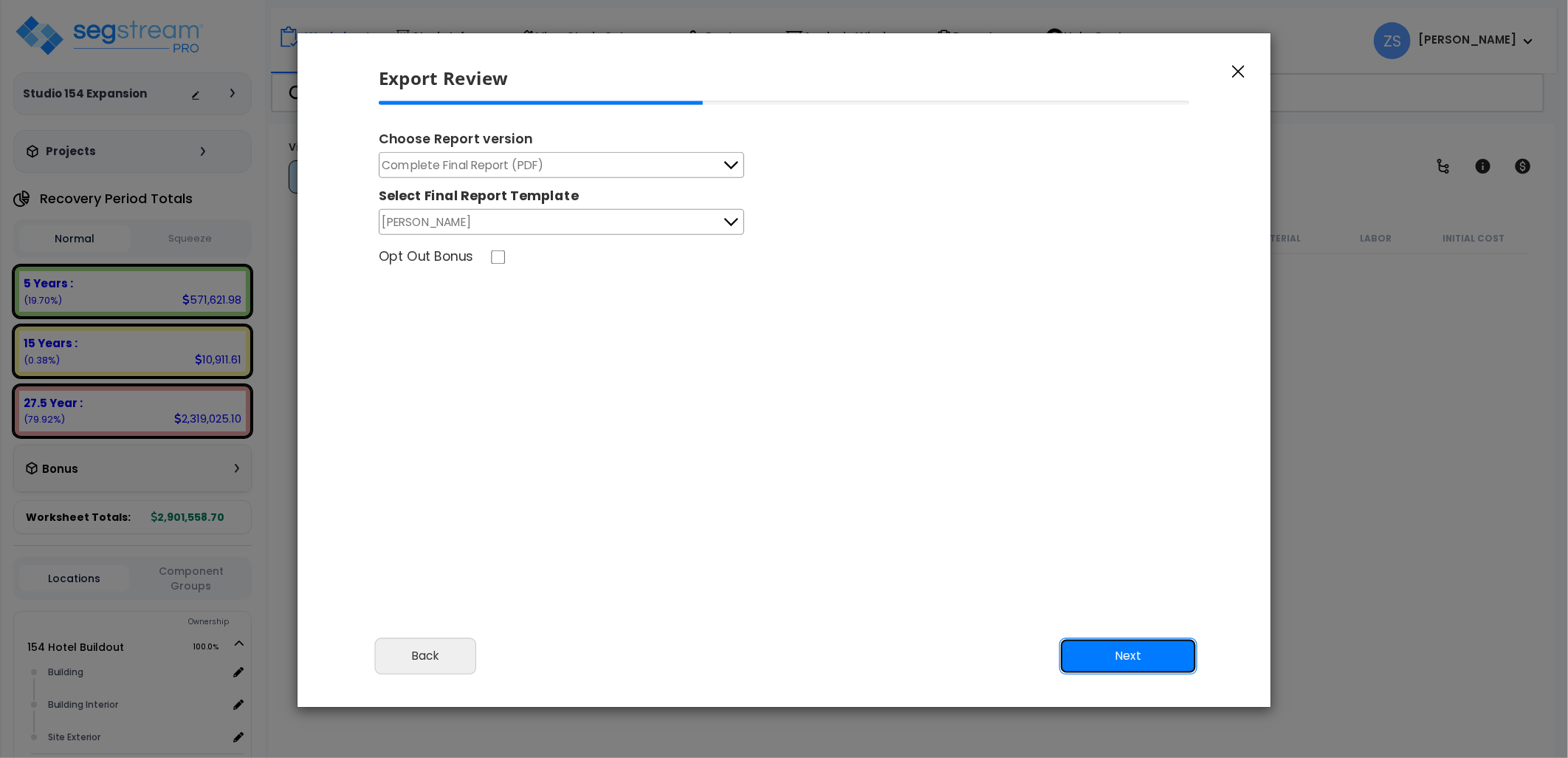
drag, startPoint x: 1104, startPoint y: 653, endPoint x: 960, endPoint y: 573, distance: 164.7
click at [1098, 651] on button "Next" at bounding box center [1129, 655] width 138 height 37
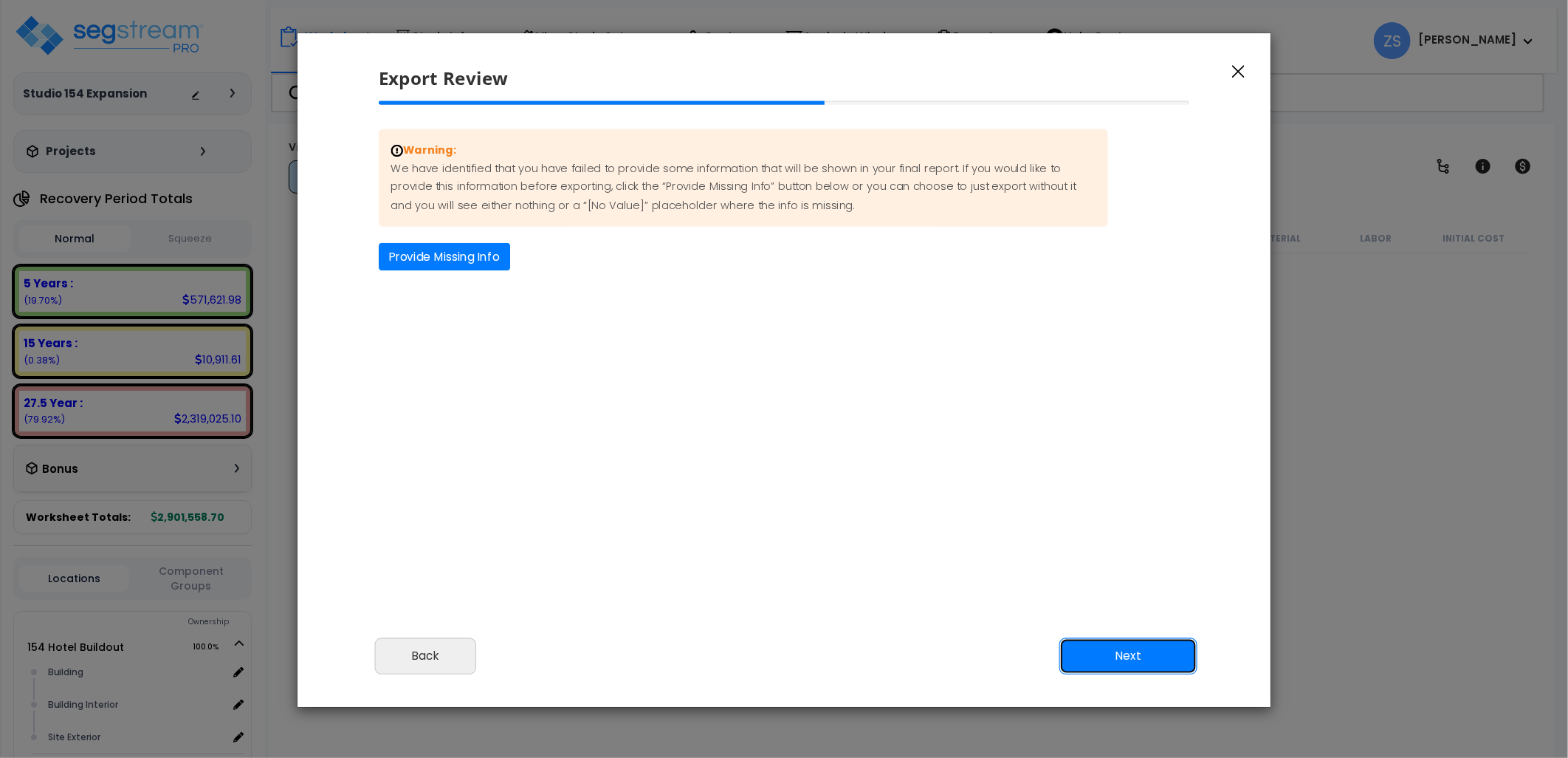
click at [1112, 647] on button "Next" at bounding box center [1129, 655] width 138 height 37
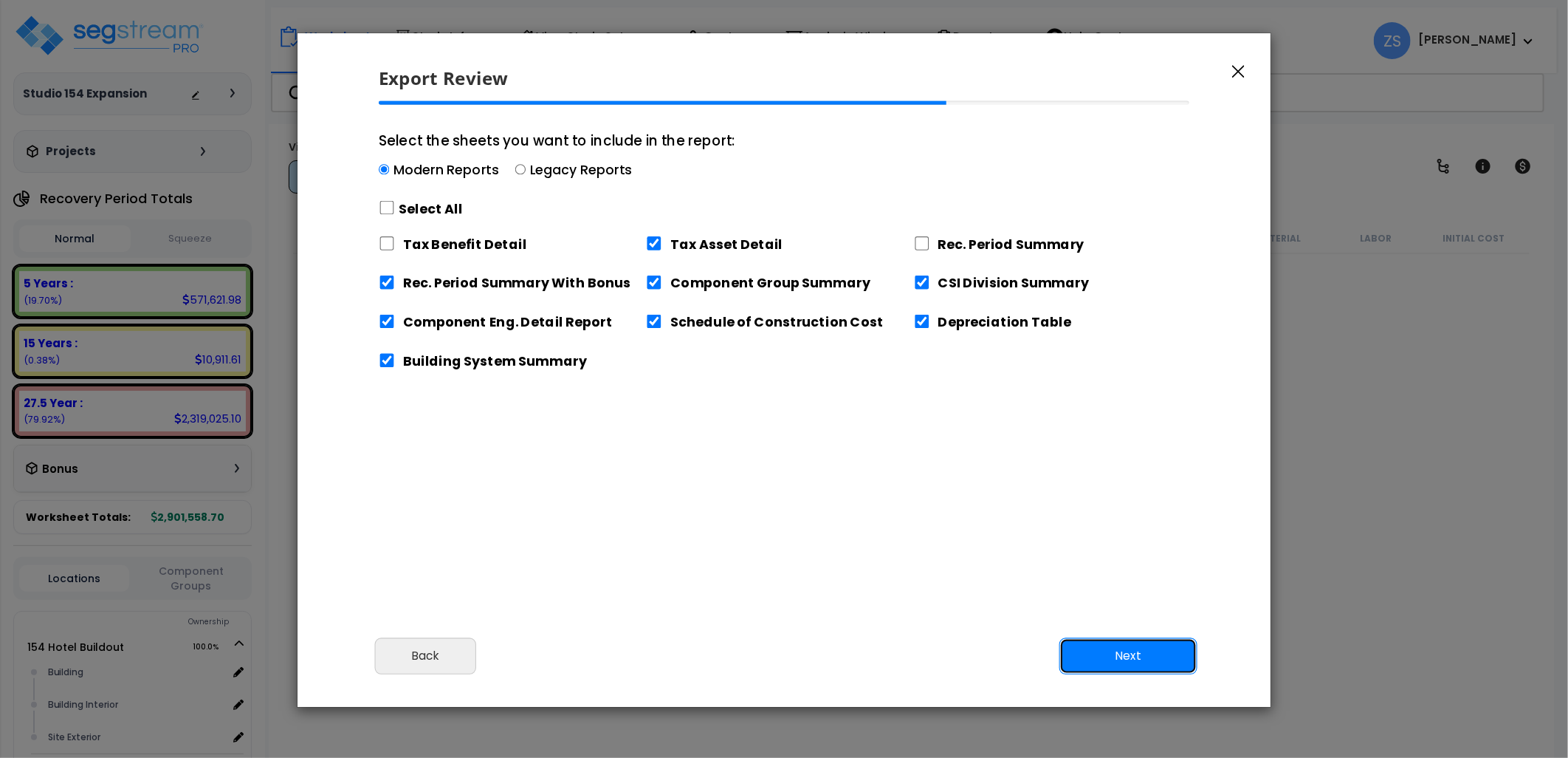
click at [1104, 647] on button "Next" at bounding box center [1129, 655] width 138 height 37
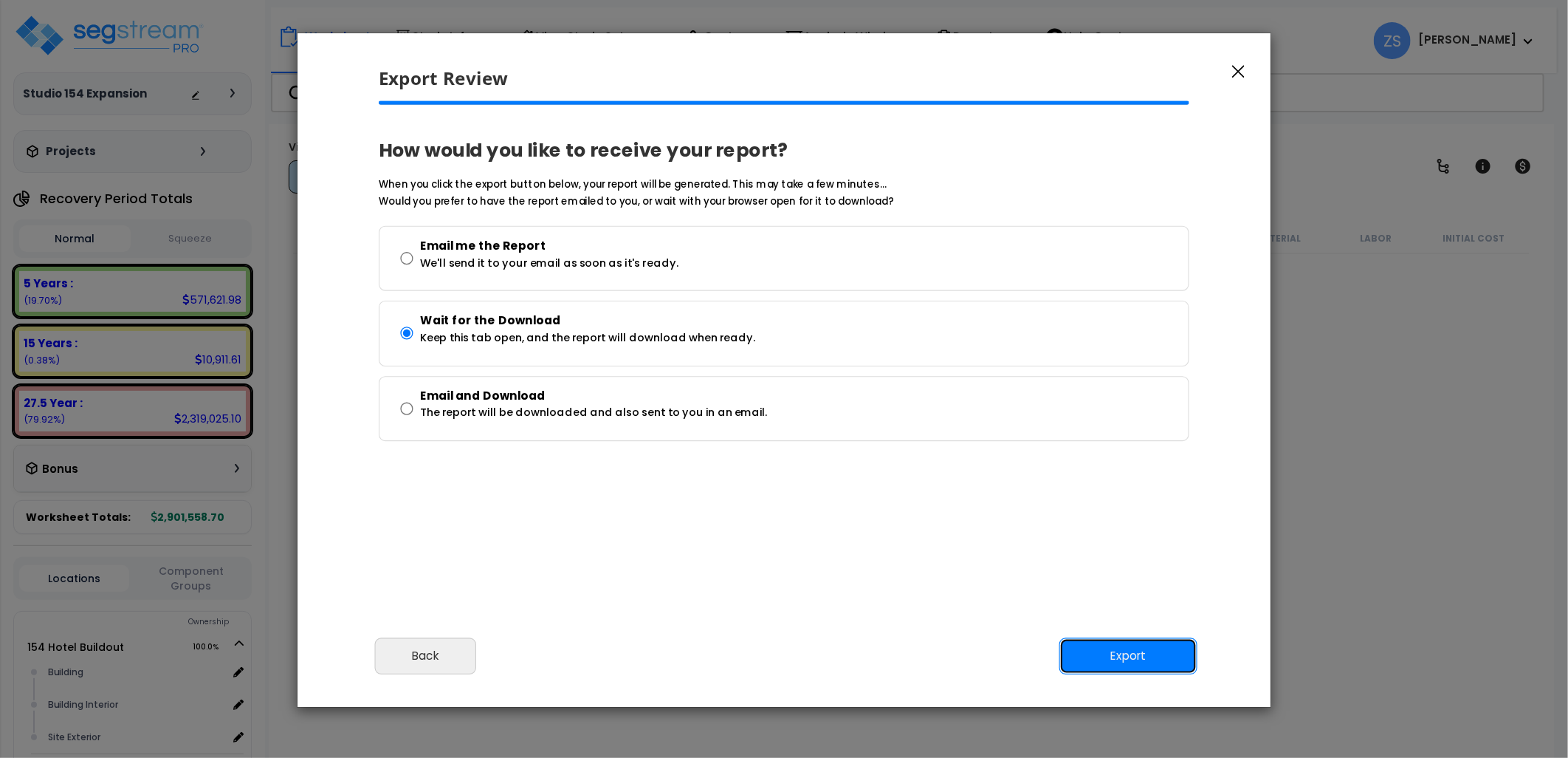
click at [1108, 651] on button "Export" at bounding box center [1129, 655] width 138 height 37
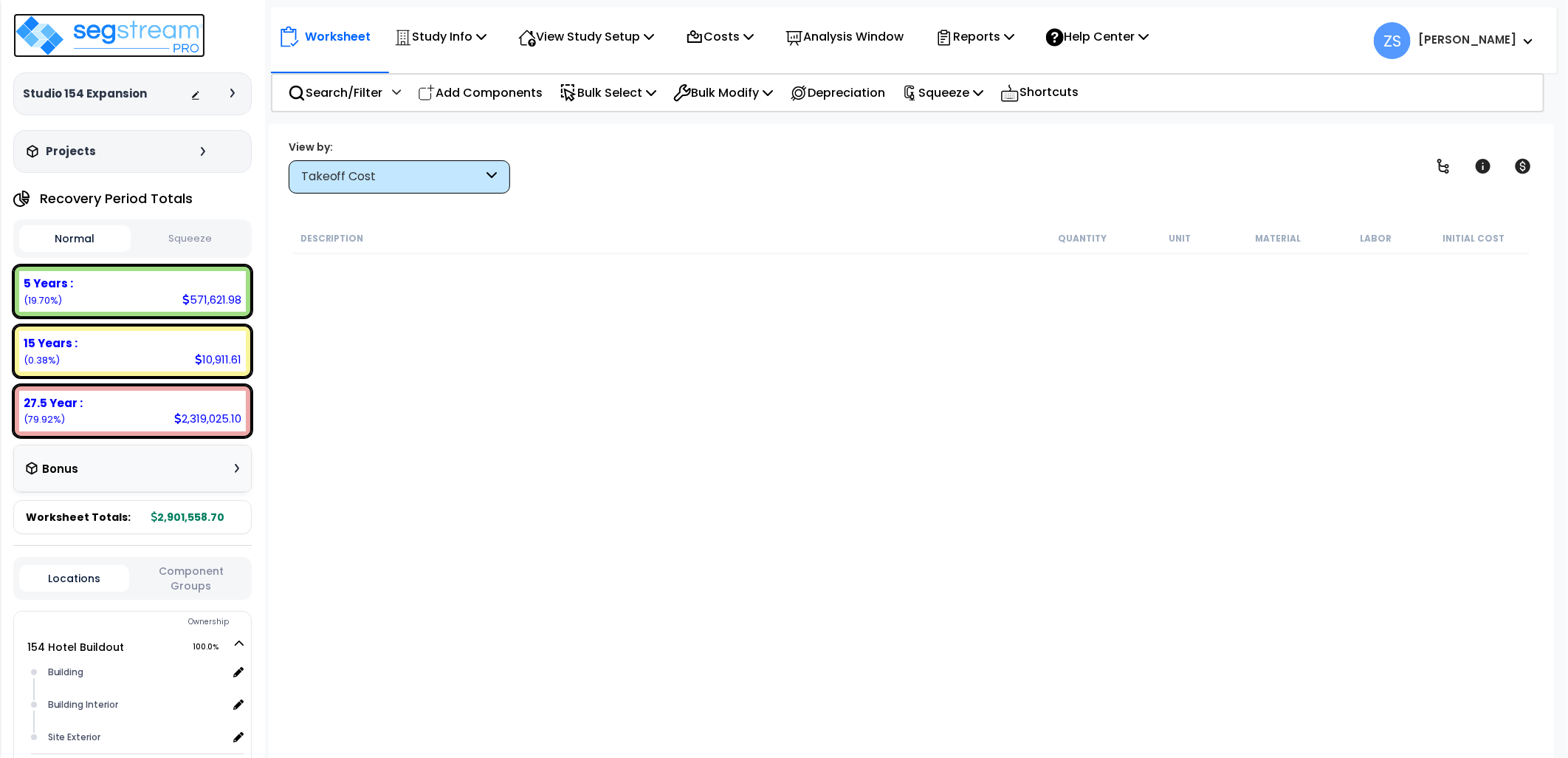
click at [119, 42] on img at bounding box center [109, 35] width 192 height 44
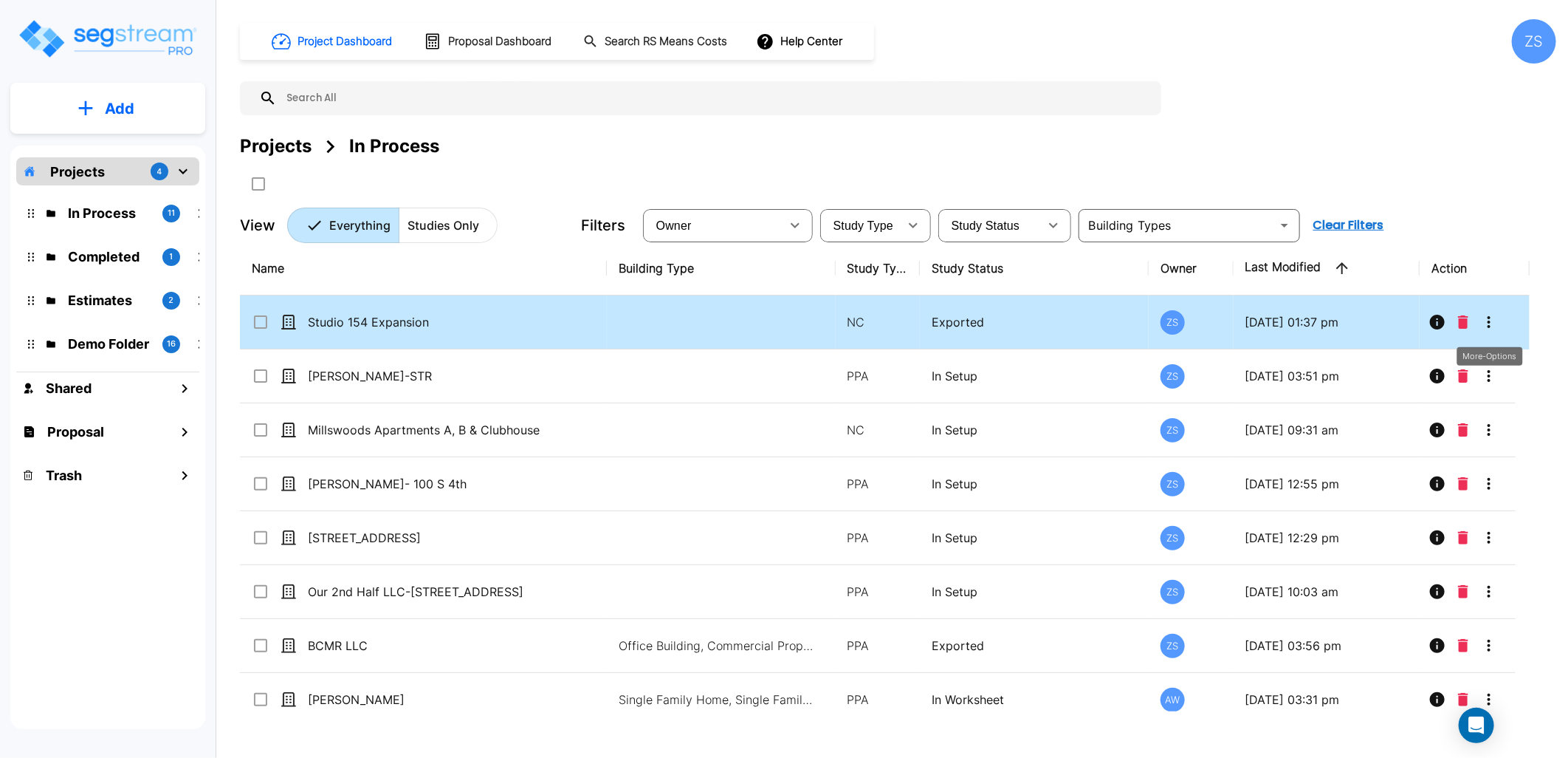
click at [1488, 326] on icon "More-Options" at bounding box center [1489, 322] width 3 height 12
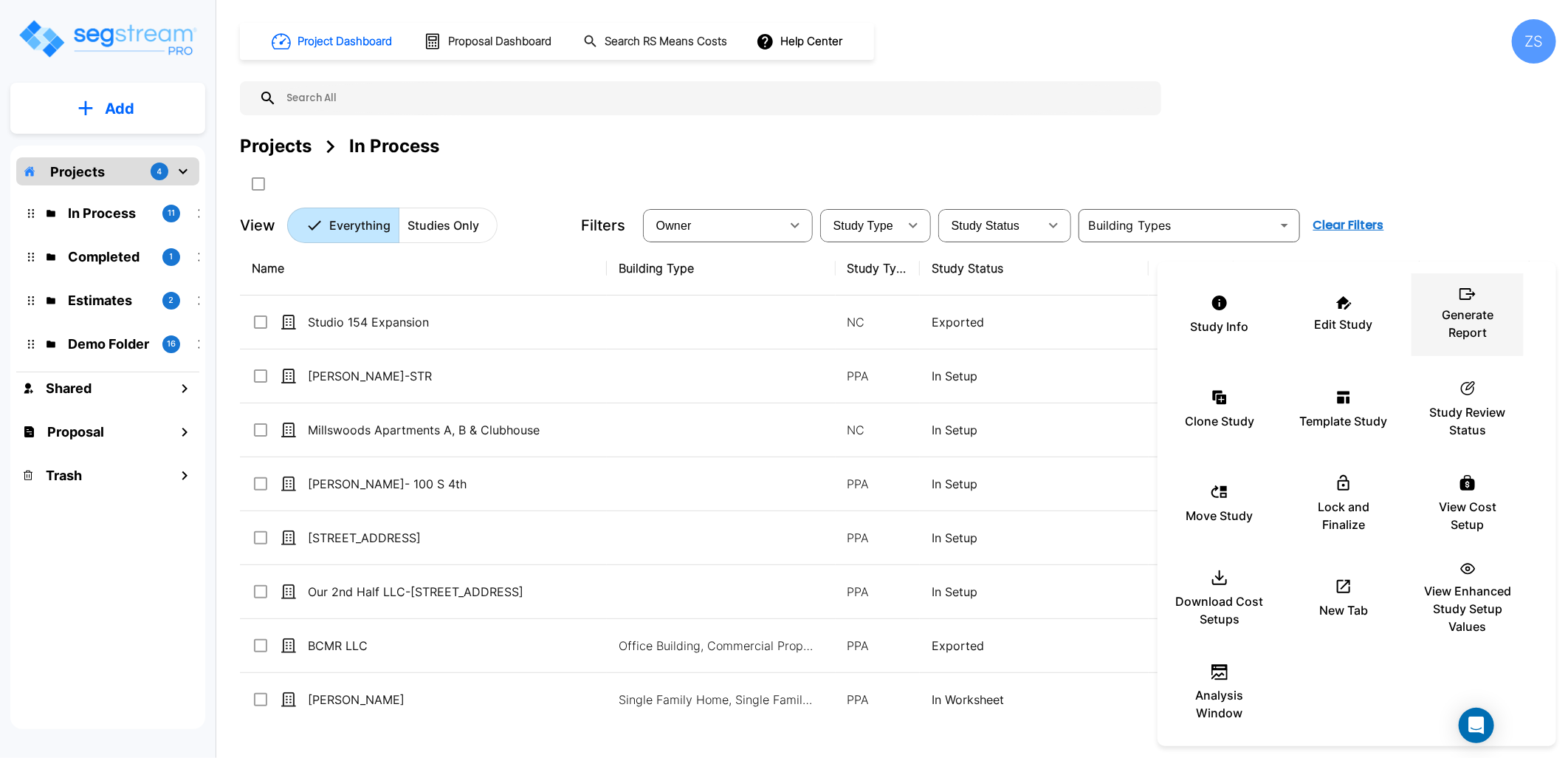
click at [1480, 331] on p "Generate Report" at bounding box center [1467, 324] width 89 height 36
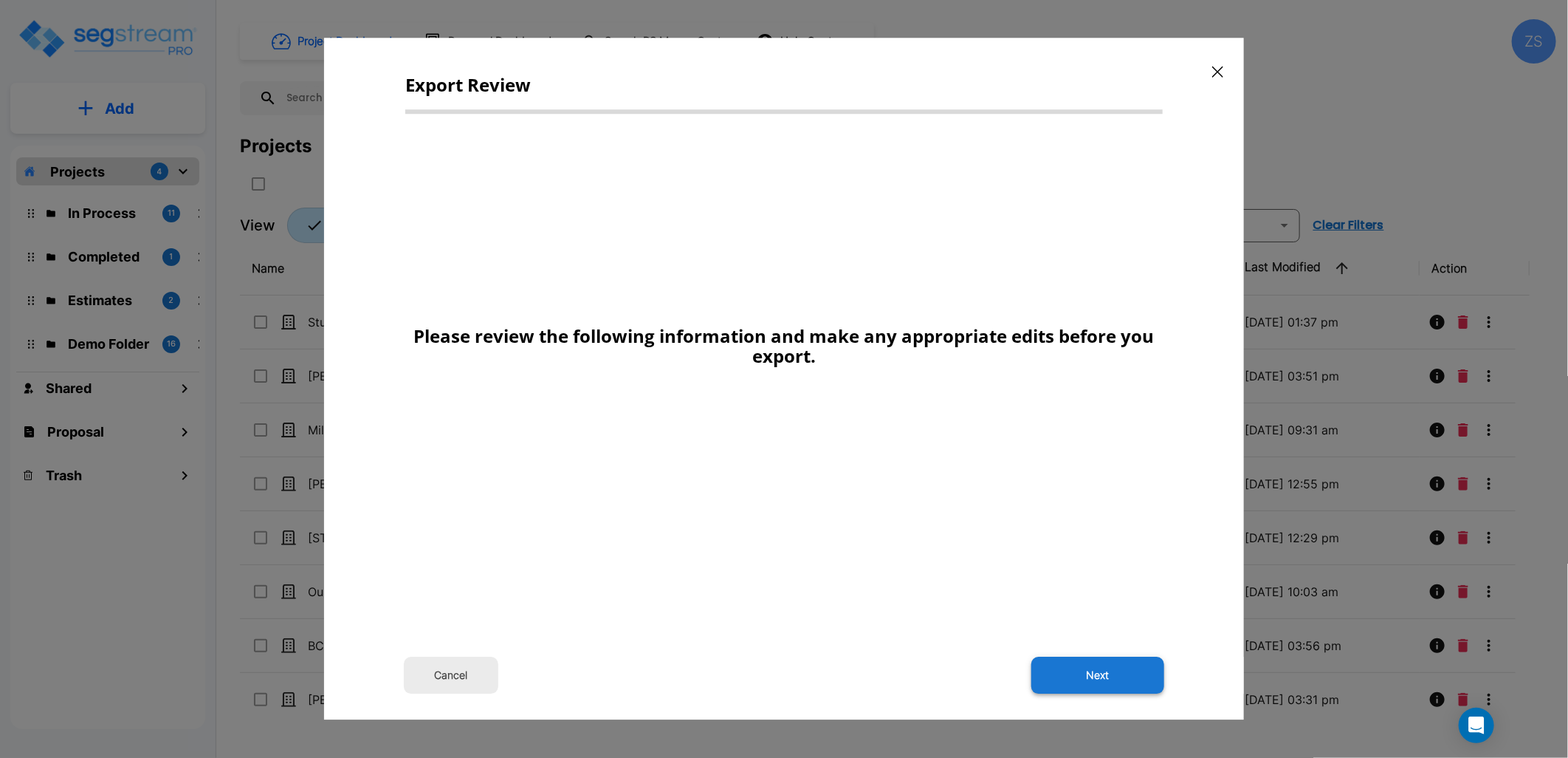
click at [1093, 688] on button "Next" at bounding box center [1098, 676] width 133 height 37
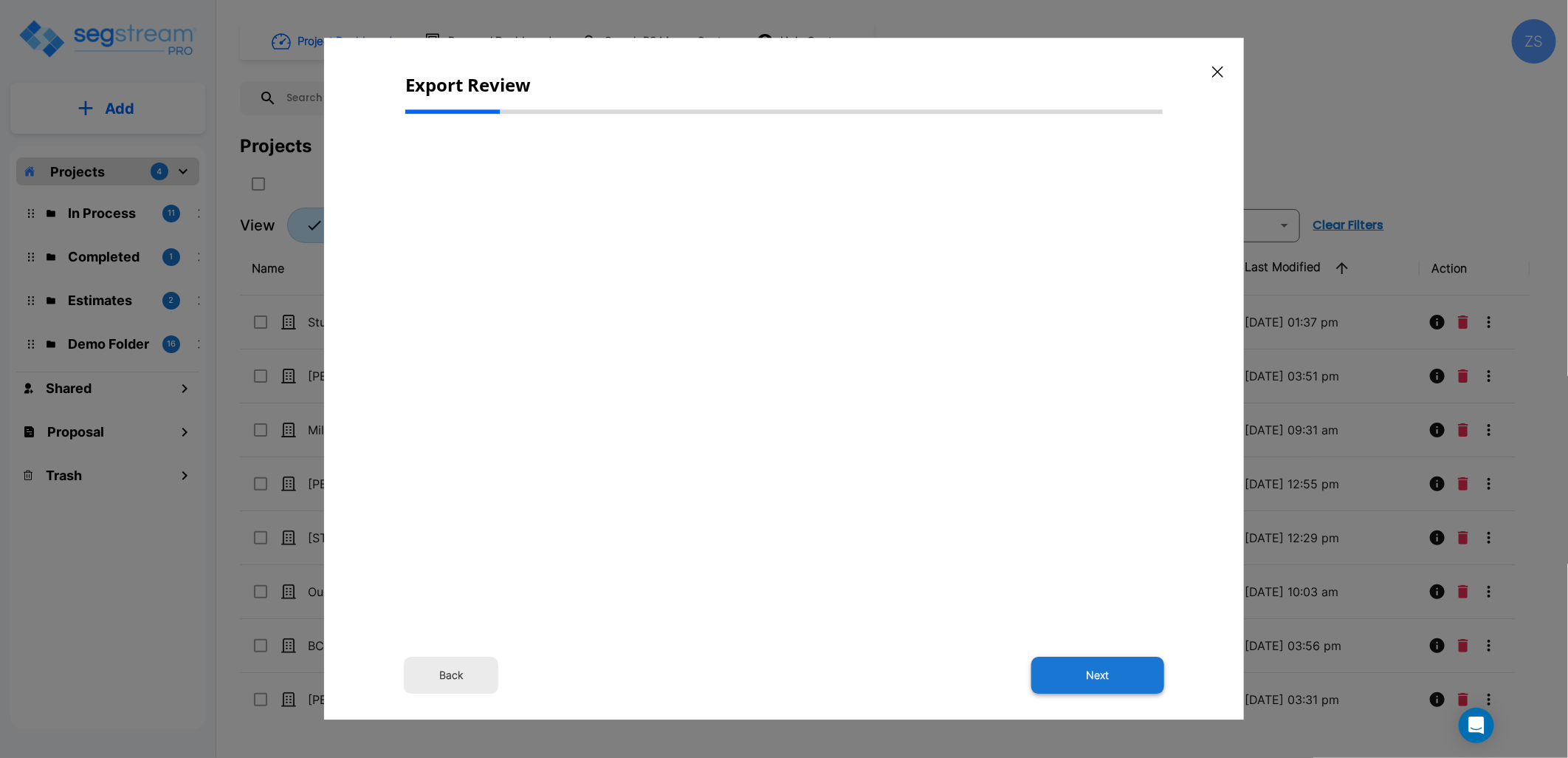
select select "2024"
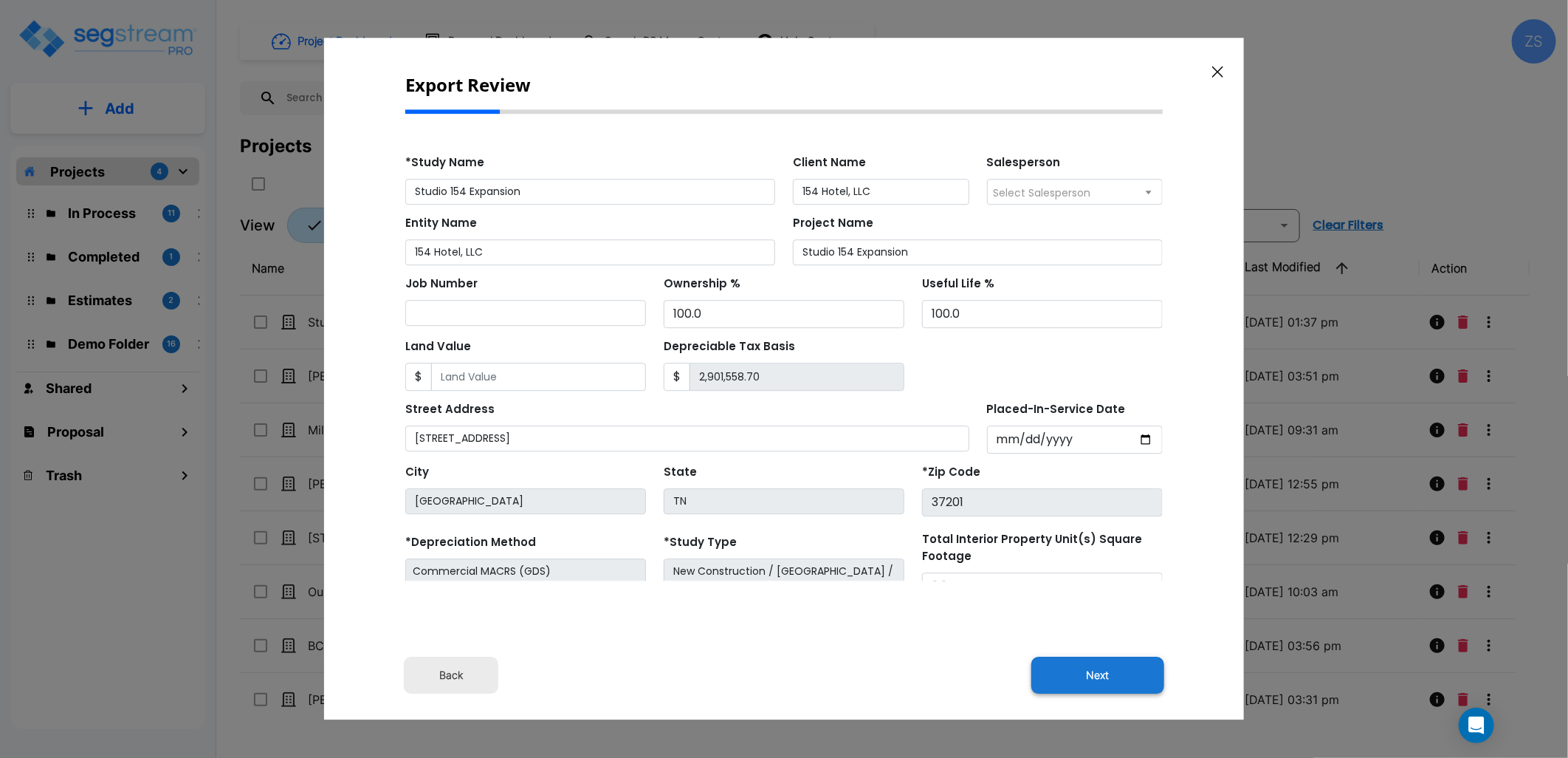
click at [1098, 674] on button "Next" at bounding box center [1098, 676] width 133 height 37
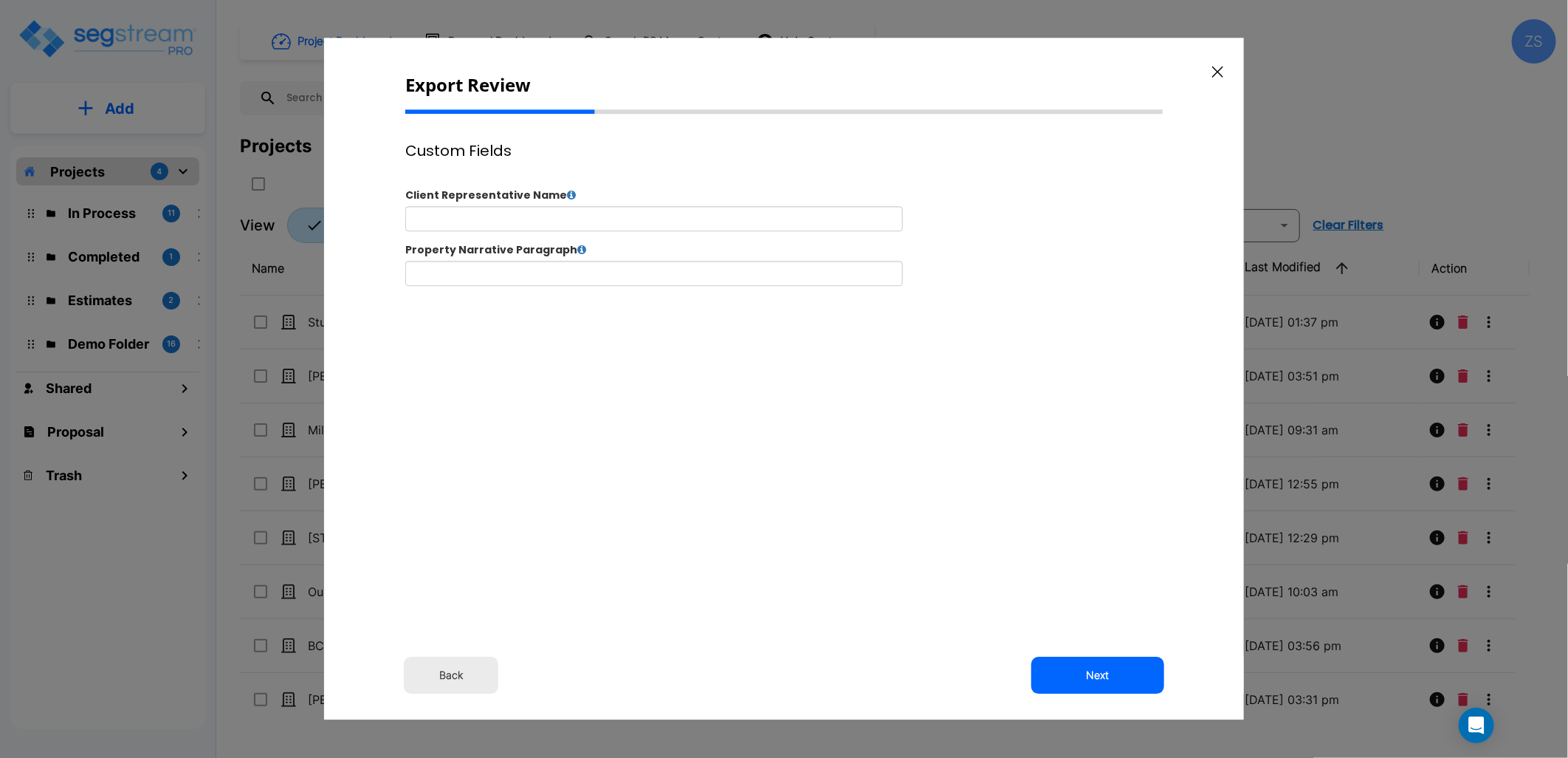
click at [1098, 674] on button "Next" at bounding box center [1098, 676] width 133 height 37
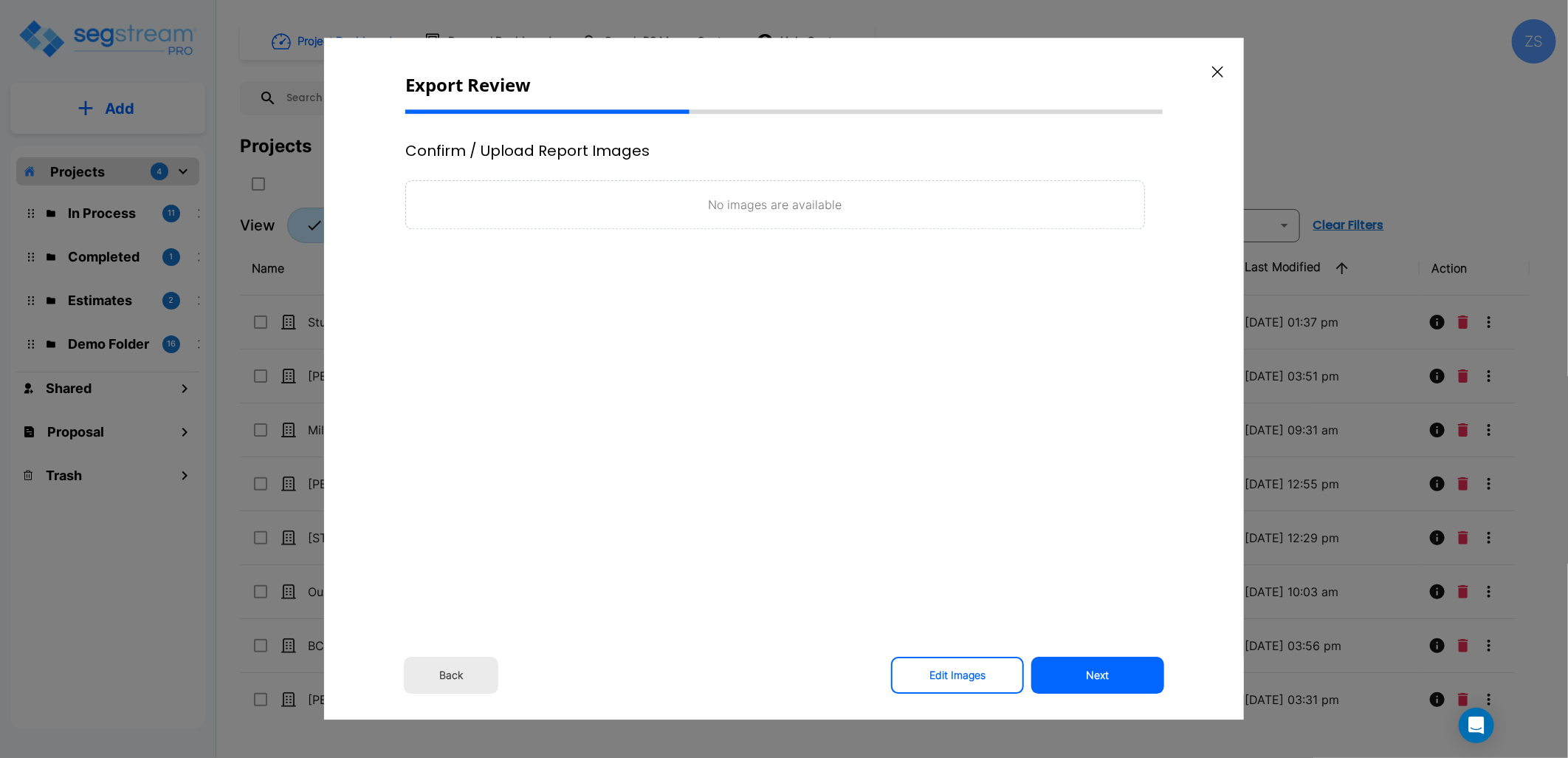
click at [1098, 674] on button "Next" at bounding box center [1098, 676] width 133 height 37
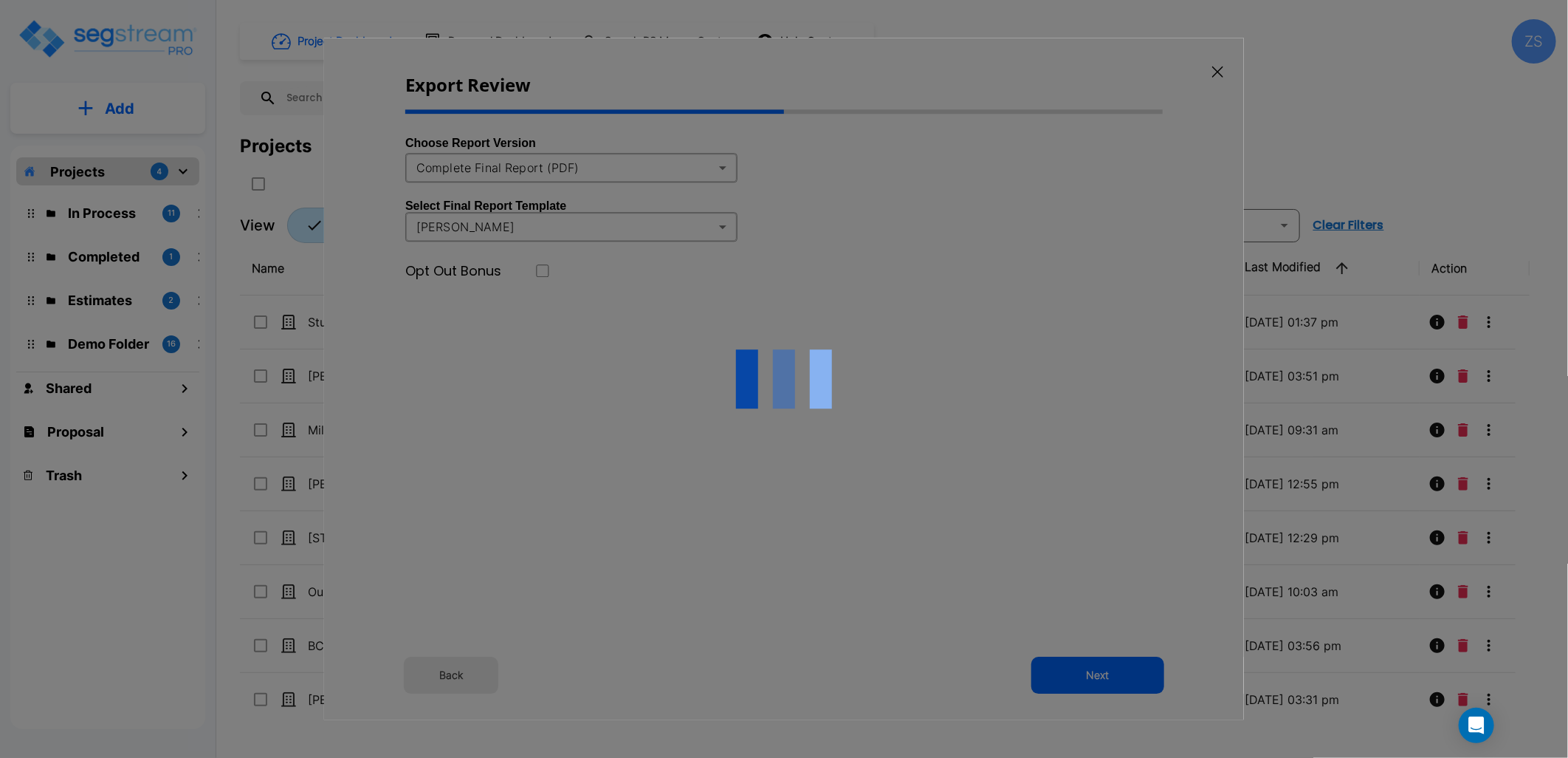
click at [533, 171] on div at bounding box center [784, 379] width 920 height 682
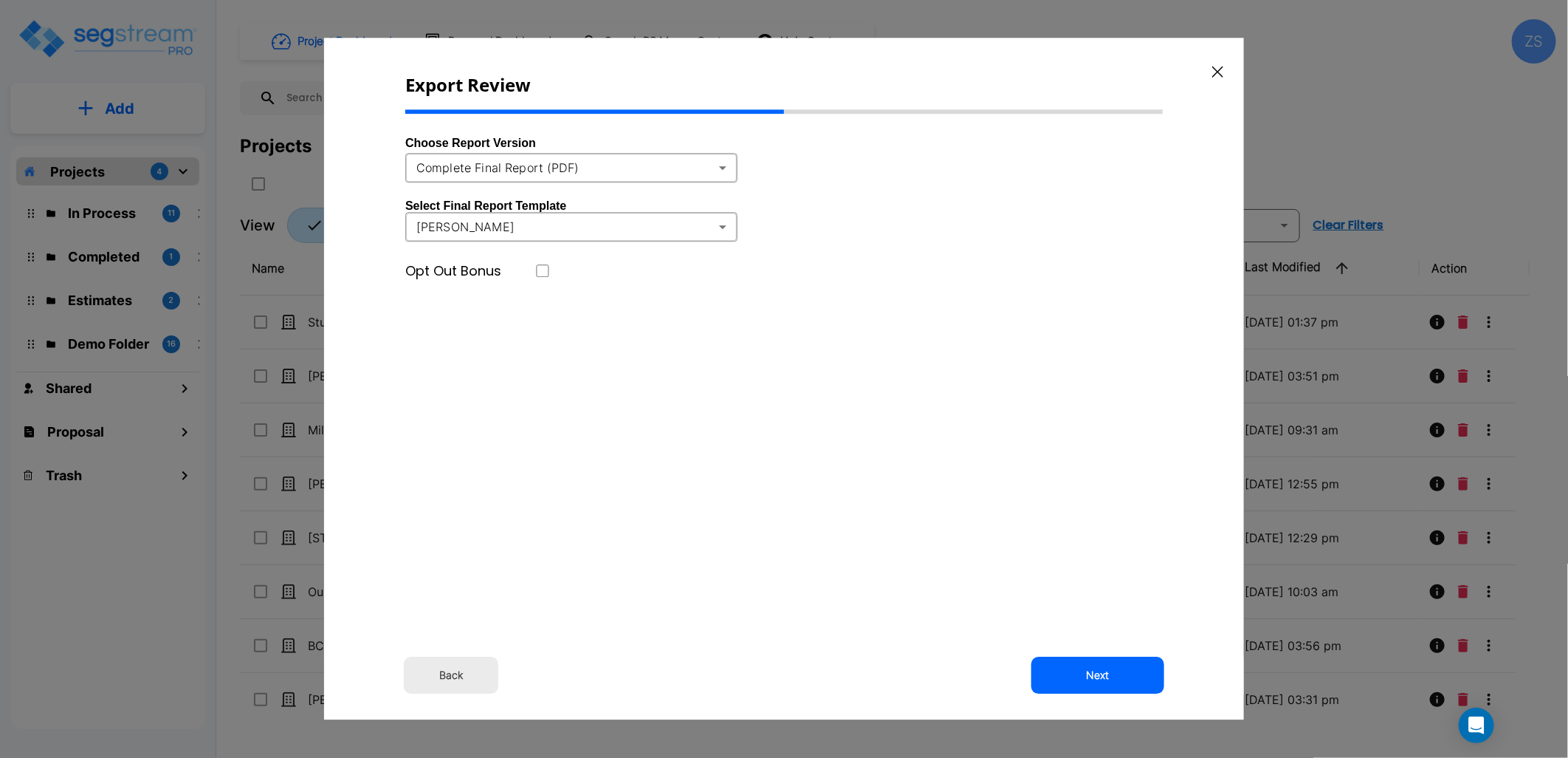
click at [533, 171] on body "× Your report is being generated. Be patient! × We're working on your Modificat…" at bounding box center [784, 379] width 1568 height 758
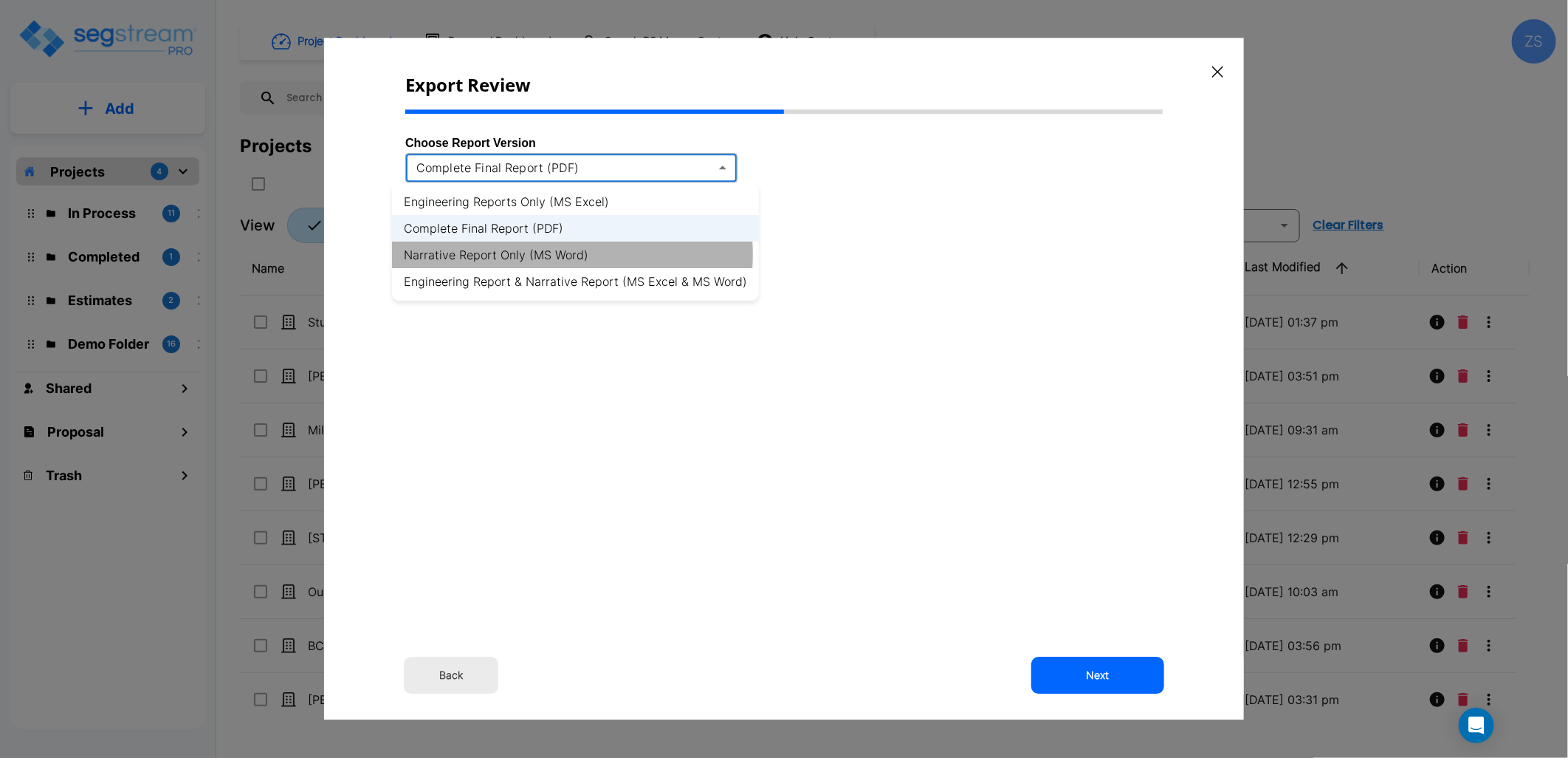
click at [529, 254] on li "Narrative Report Only (MS Word)" at bounding box center [575, 255] width 367 height 27
type input "word"
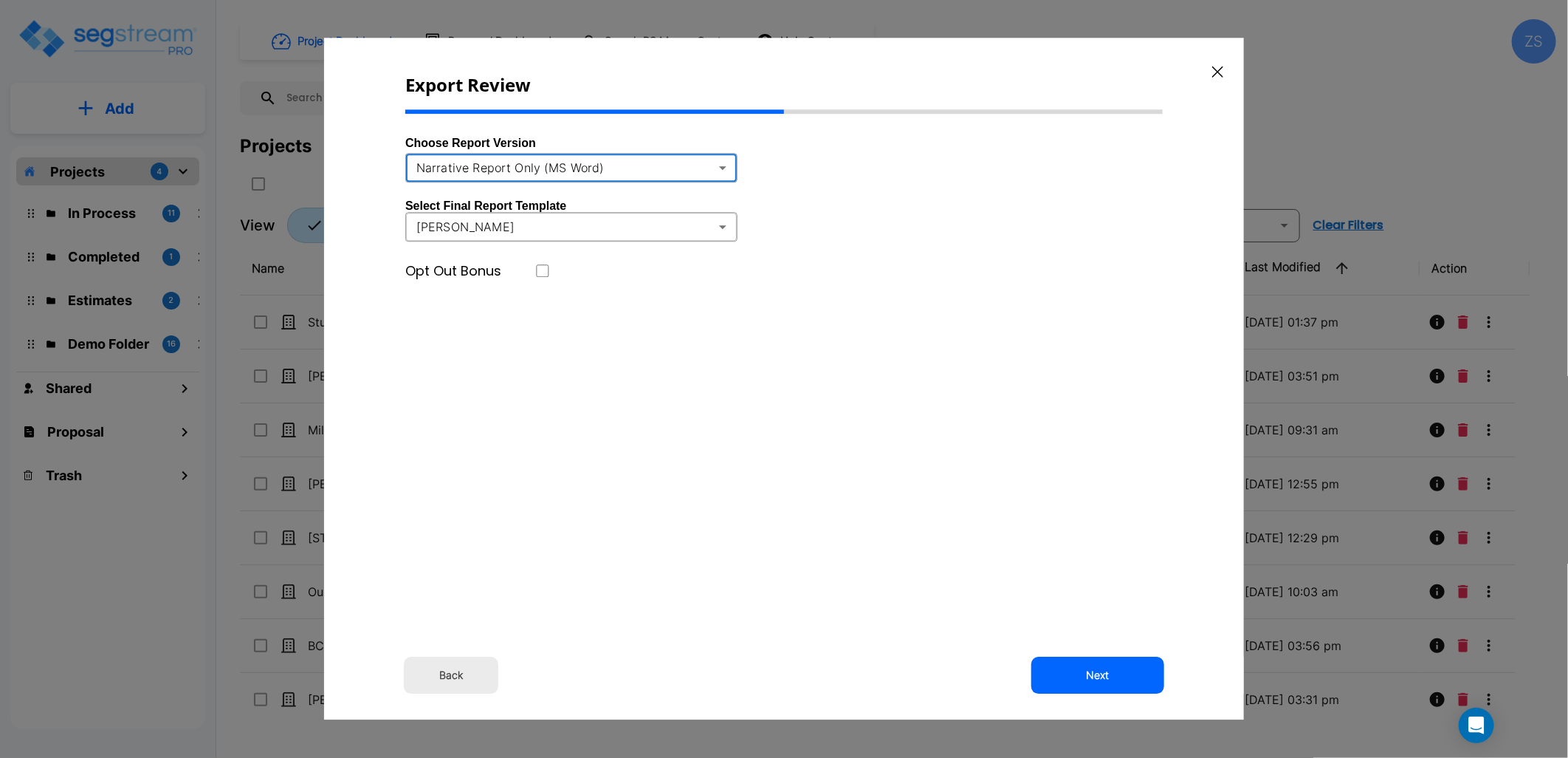
click at [582, 229] on body "× Your report is being generated. Be patient! × We're working on your Modificat…" at bounding box center [784, 379] width 1568 height 758
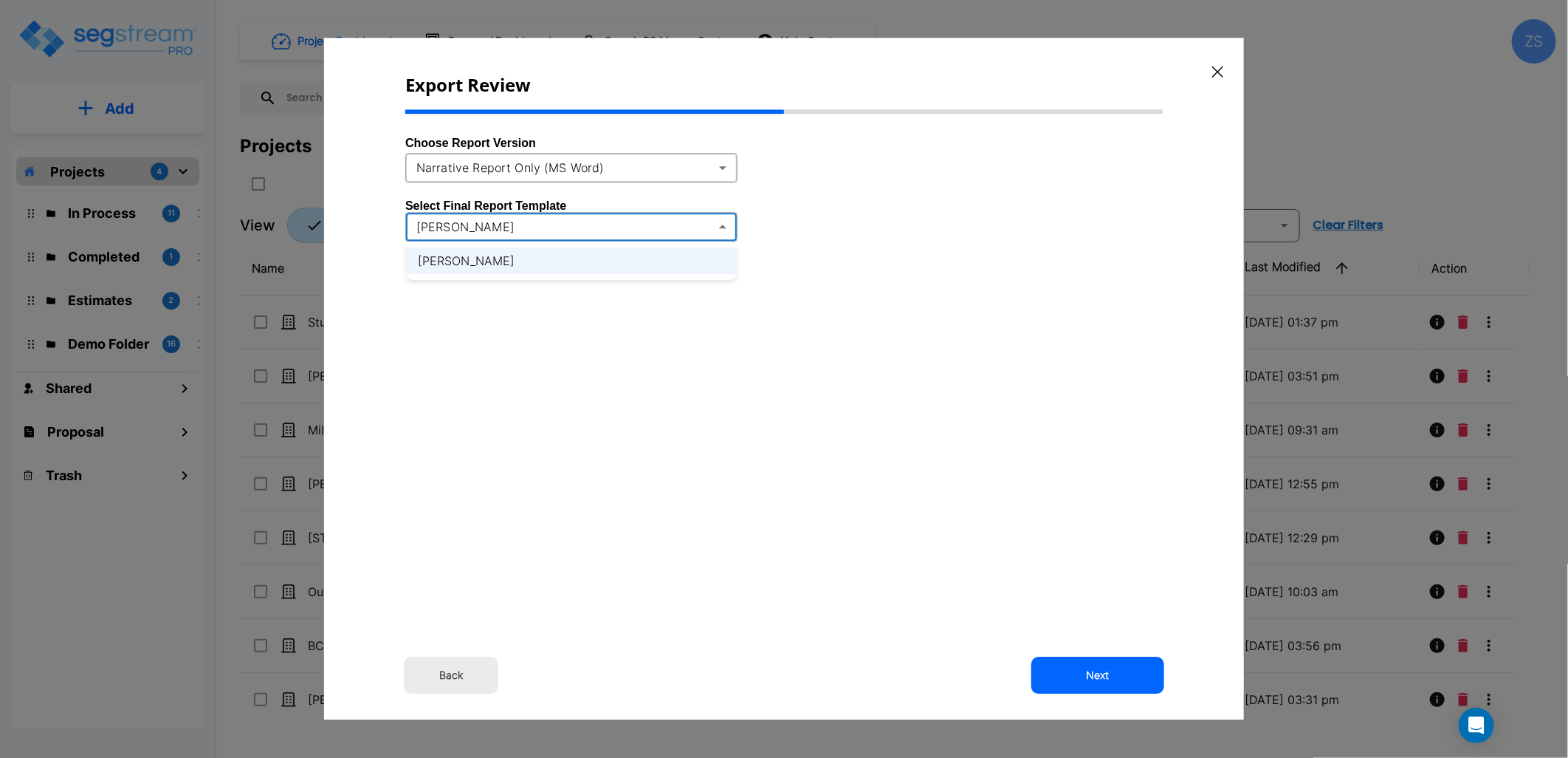
click at [561, 256] on li "[PERSON_NAME]" at bounding box center [571, 261] width 331 height 27
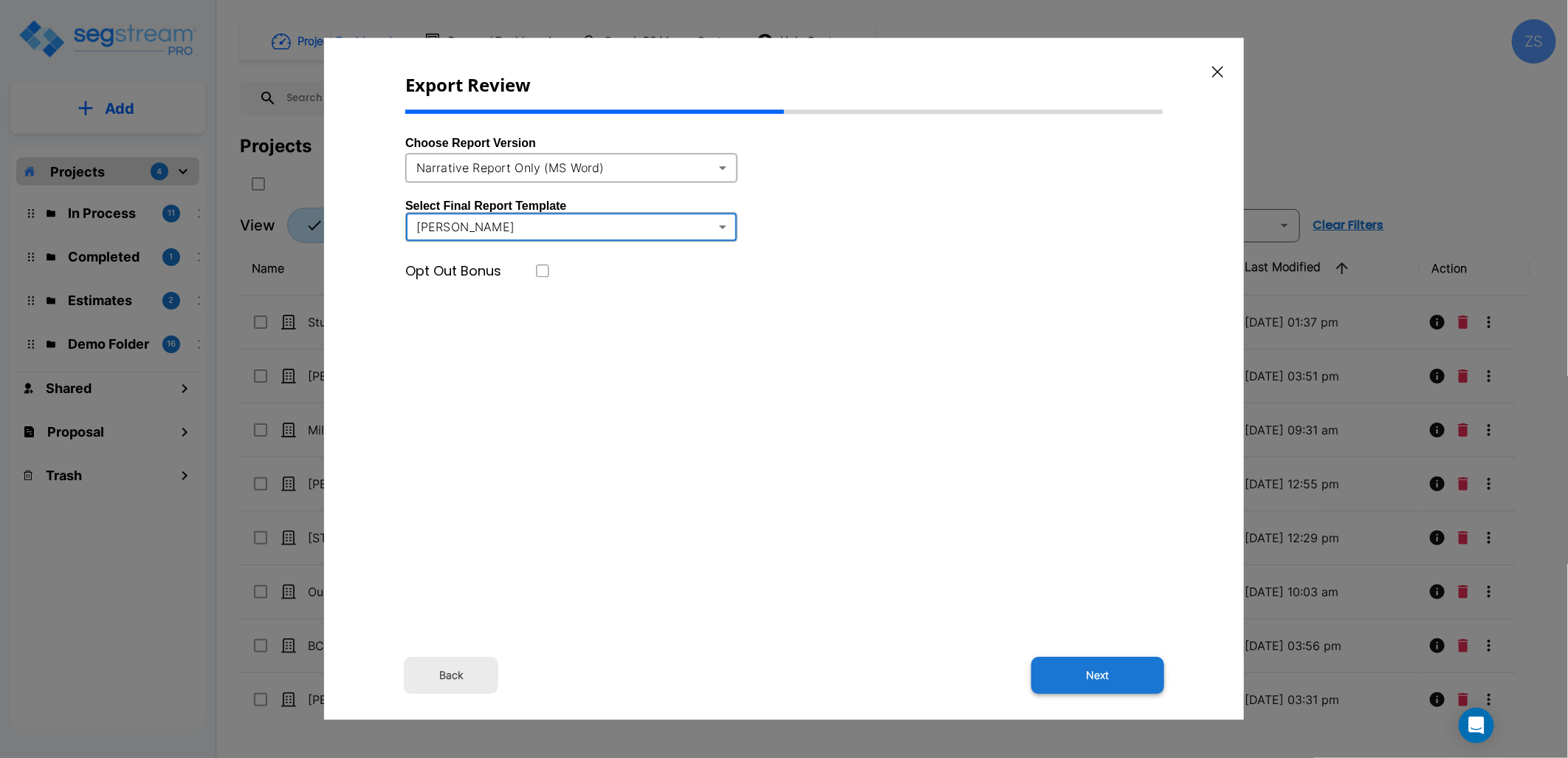
click at [1066, 668] on button "Next" at bounding box center [1098, 676] width 133 height 37
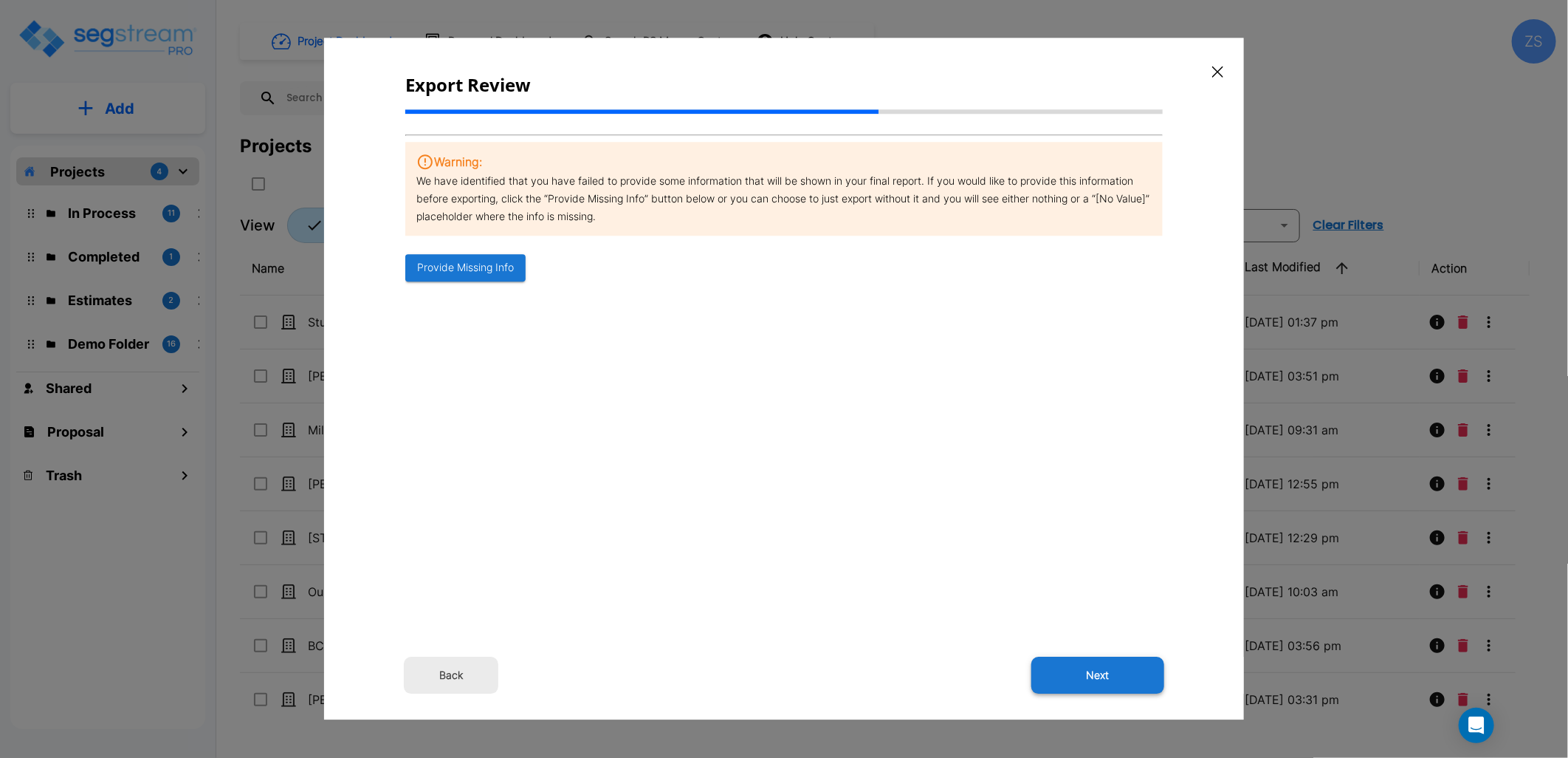
click at [1084, 670] on button "Next" at bounding box center [1098, 676] width 133 height 37
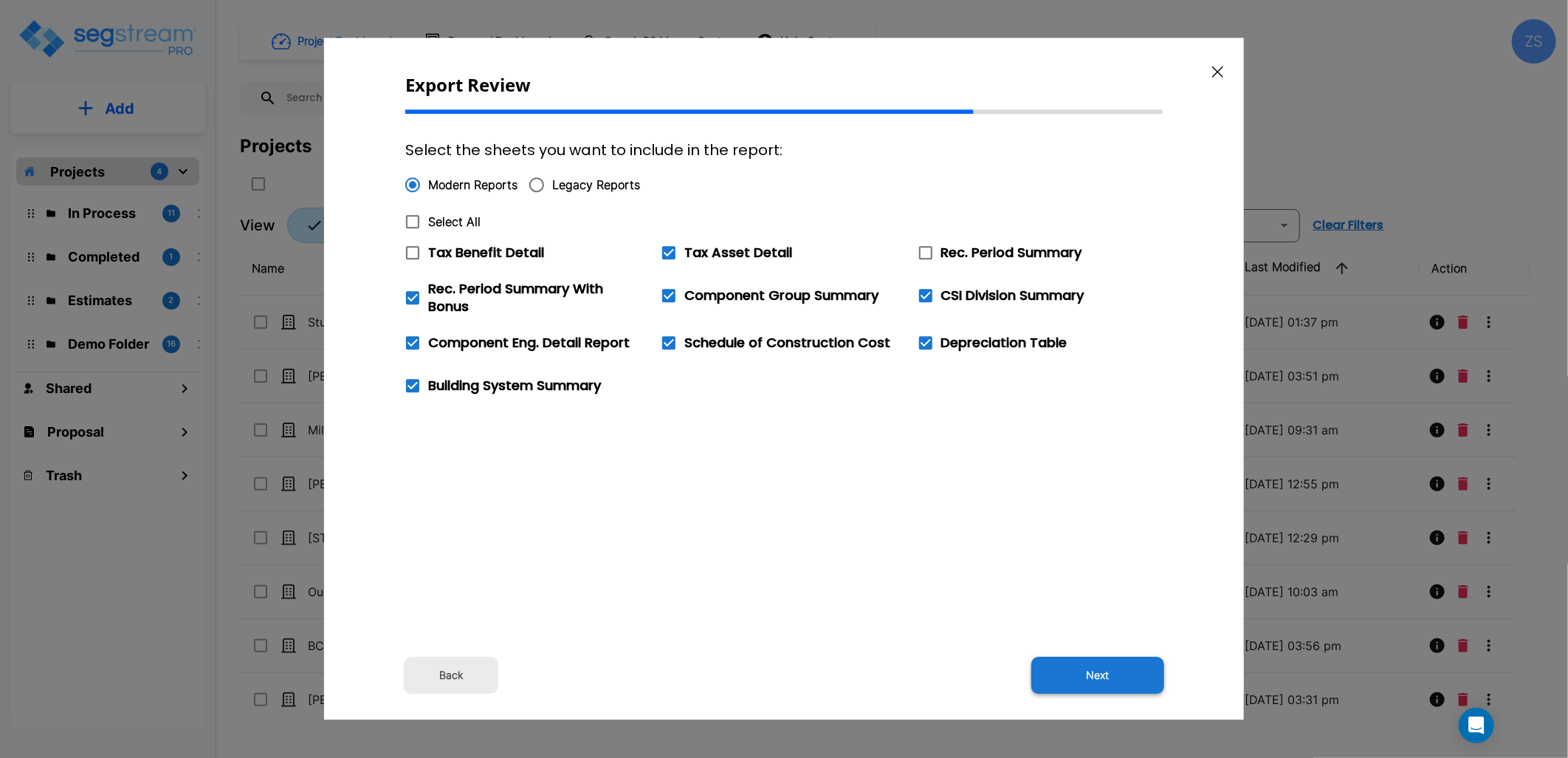
click at [1083, 673] on button "Next" at bounding box center [1098, 676] width 133 height 37
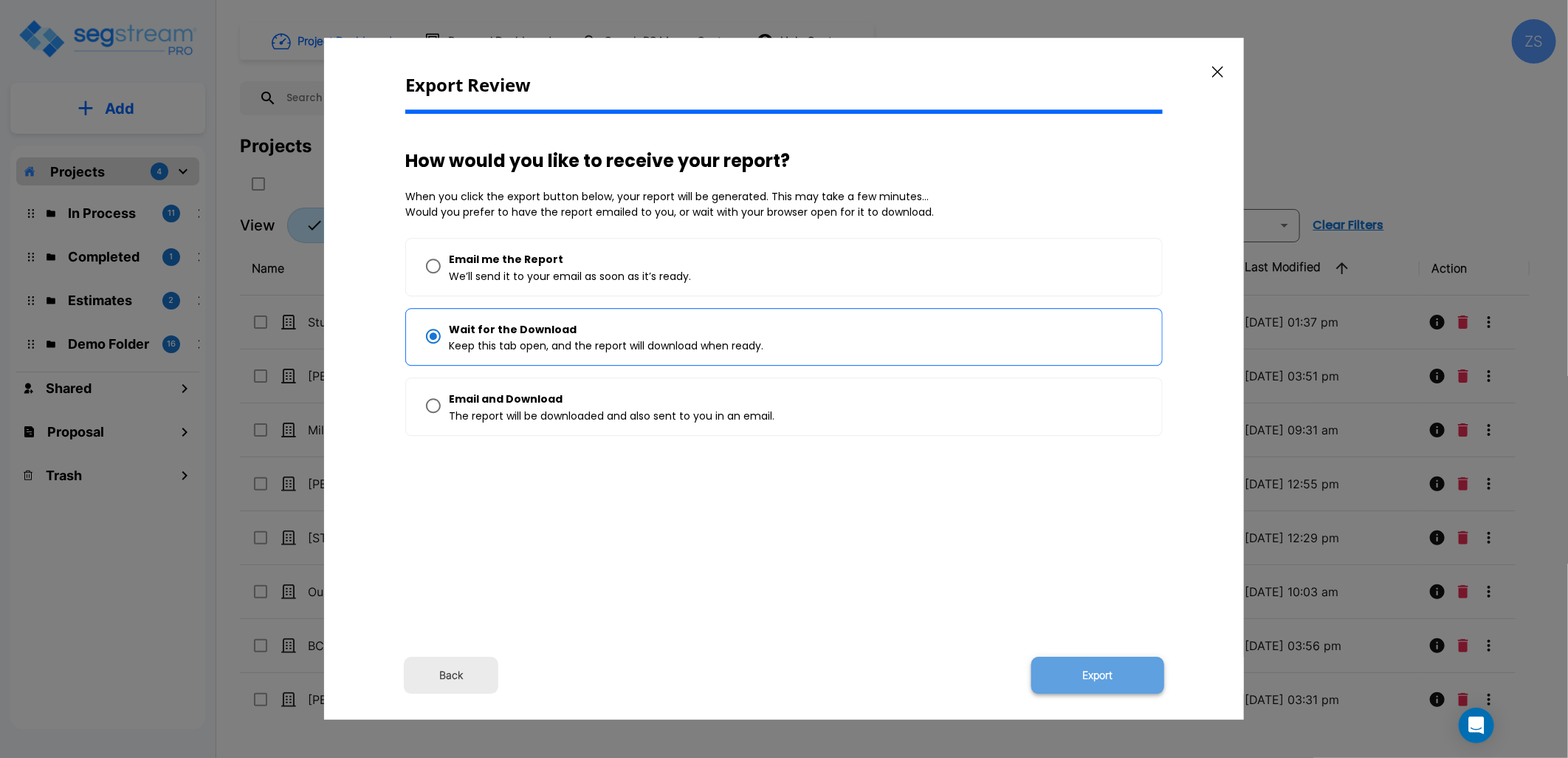
click at [1082, 665] on button "Export" at bounding box center [1098, 676] width 133 height 37
